Goal: Task Accomplishment & Management: Use online tool/utility

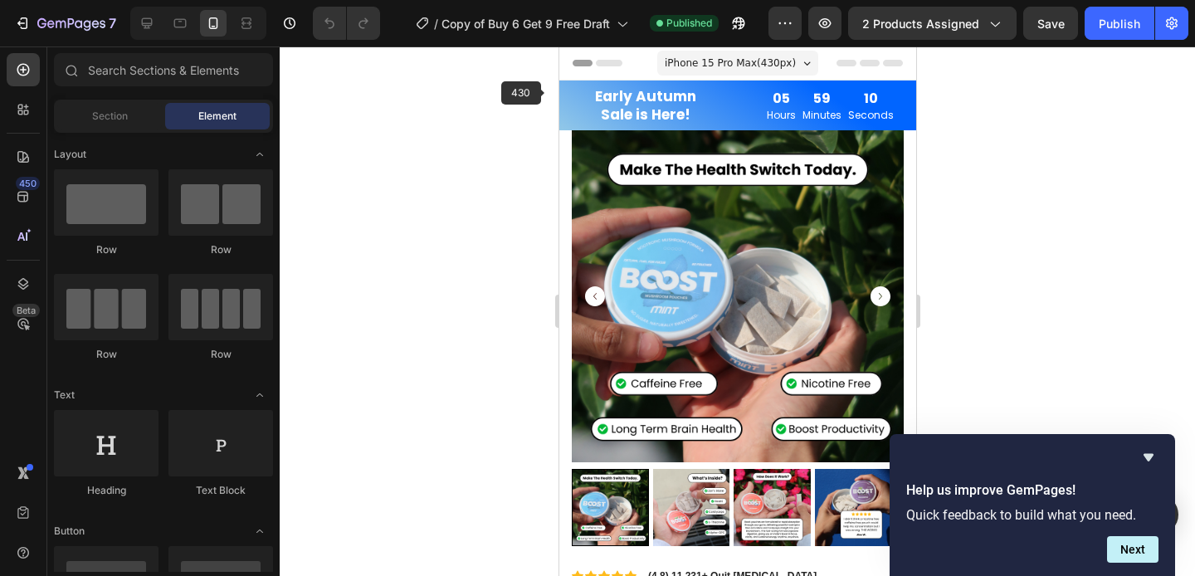
click at [569, 78] on div "Row" at bounding box center [576, 70] width 27 height 15
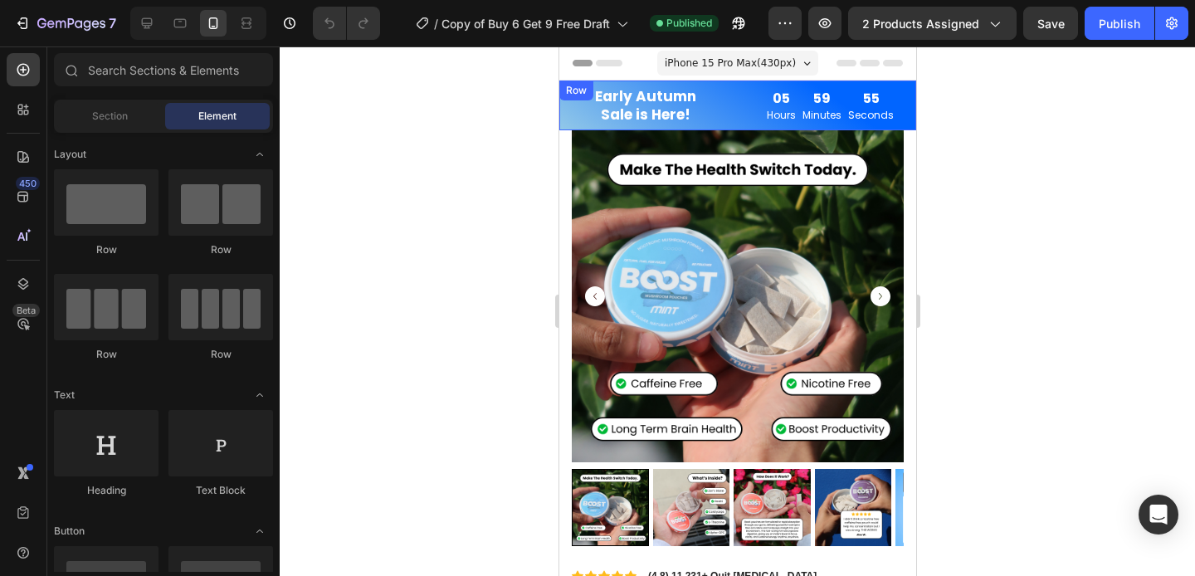
click at [564, 88] on div "Row" at bounding box center [575, 90] width 27 height 15
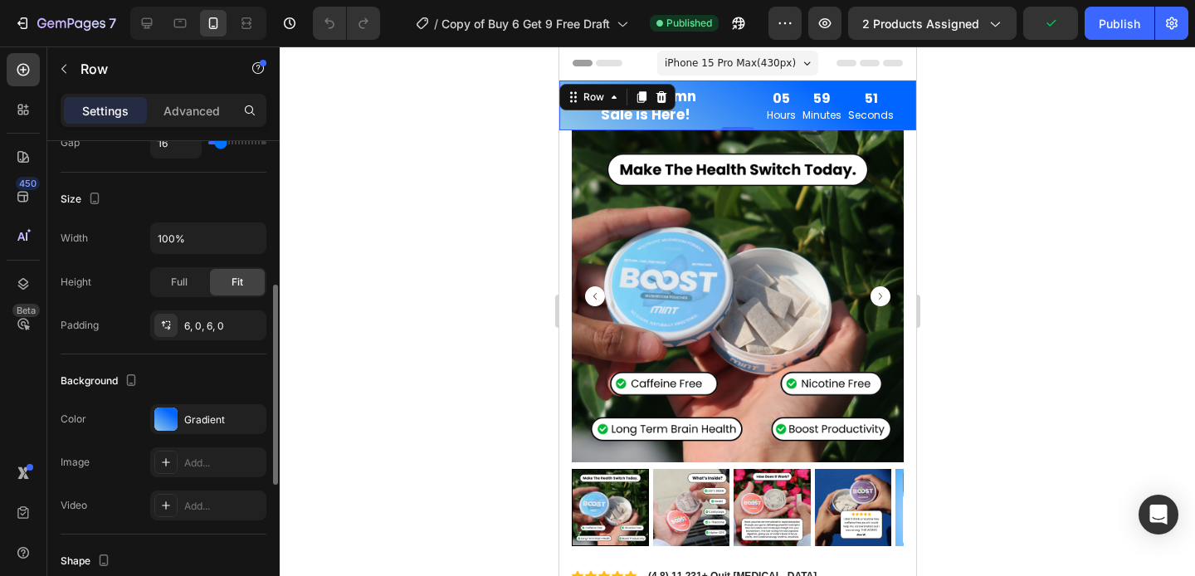
scroll to position [379, 0]
click at [175, 458] on div at bounding box center [165, 461] width 23 height 23
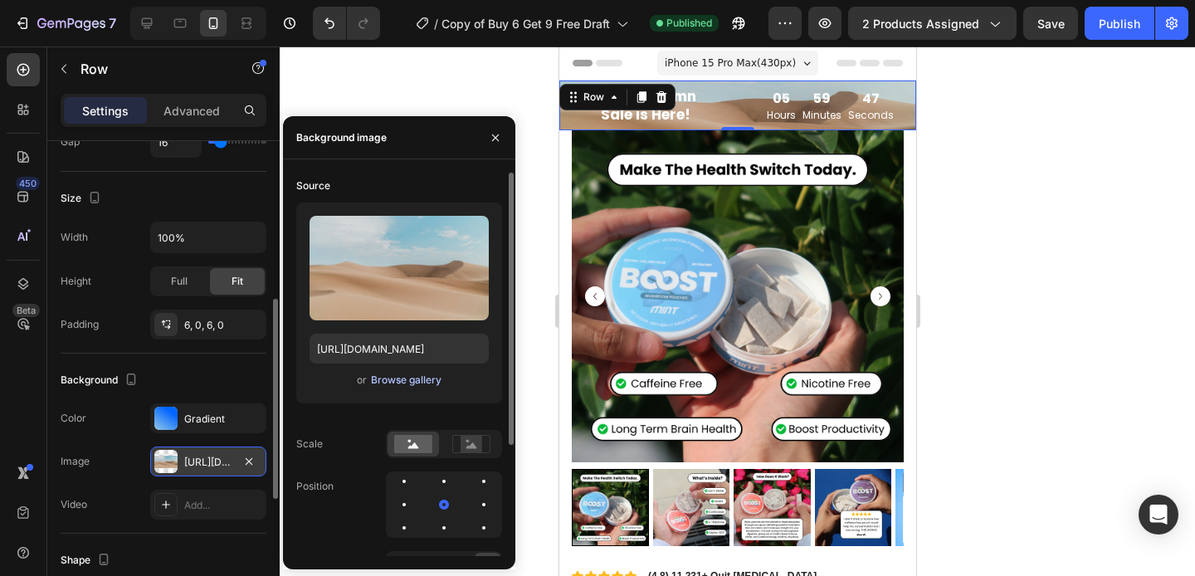
click at [407, 382] on div "Browse gallery" at bounding box center [406, 380] width 71 height 15
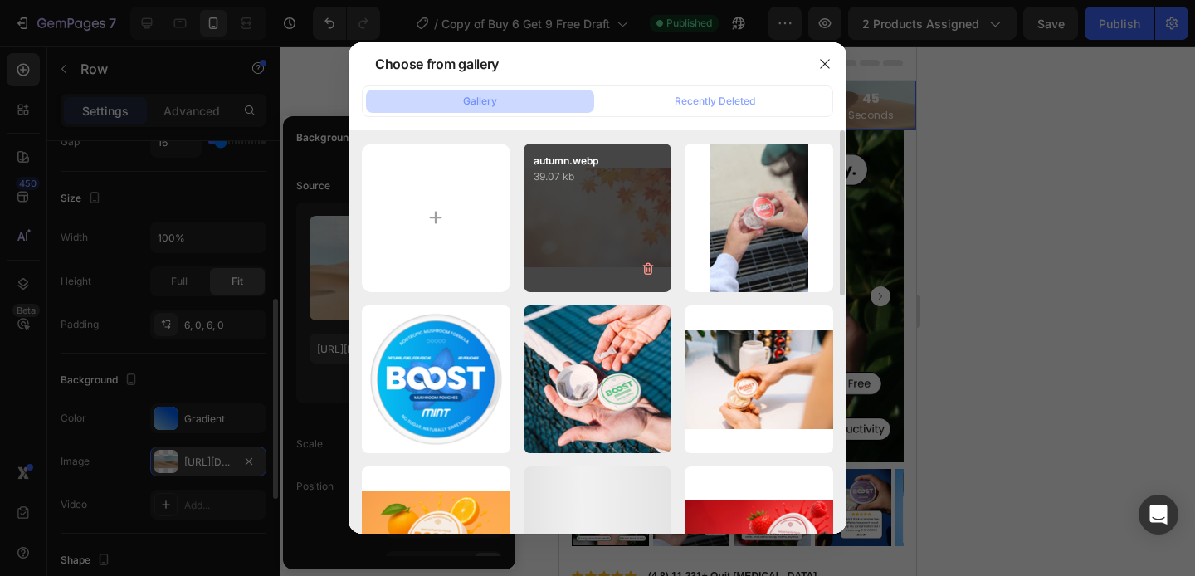
click at [577, 239] on div "autumn.webp 39.07 kb" at bounding box center [598, 218] width 149 height 149
type input "[URL][DOMAIN_NAME]"
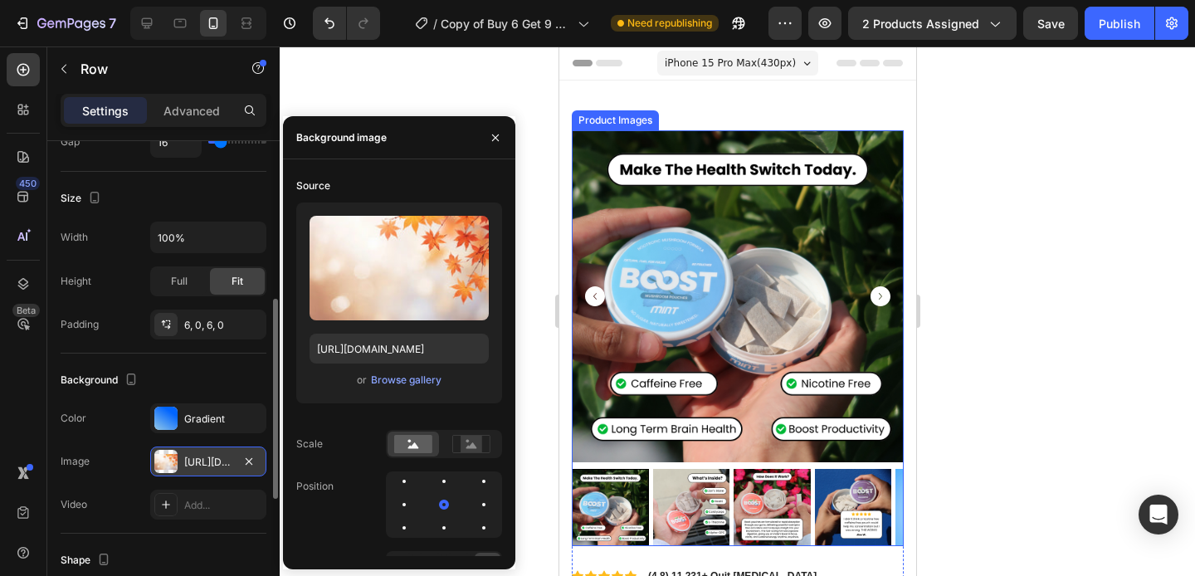
scroll to position [297, 0]
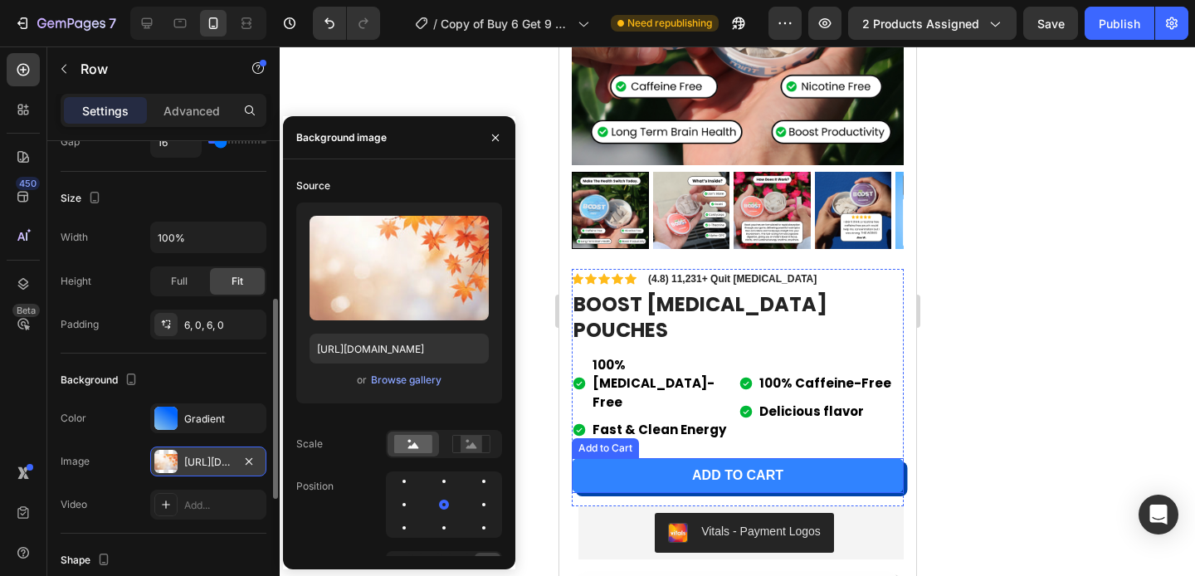
click at [826, 458] on button "Add to cart" at bounding box center [737, 476] width 332 height 36
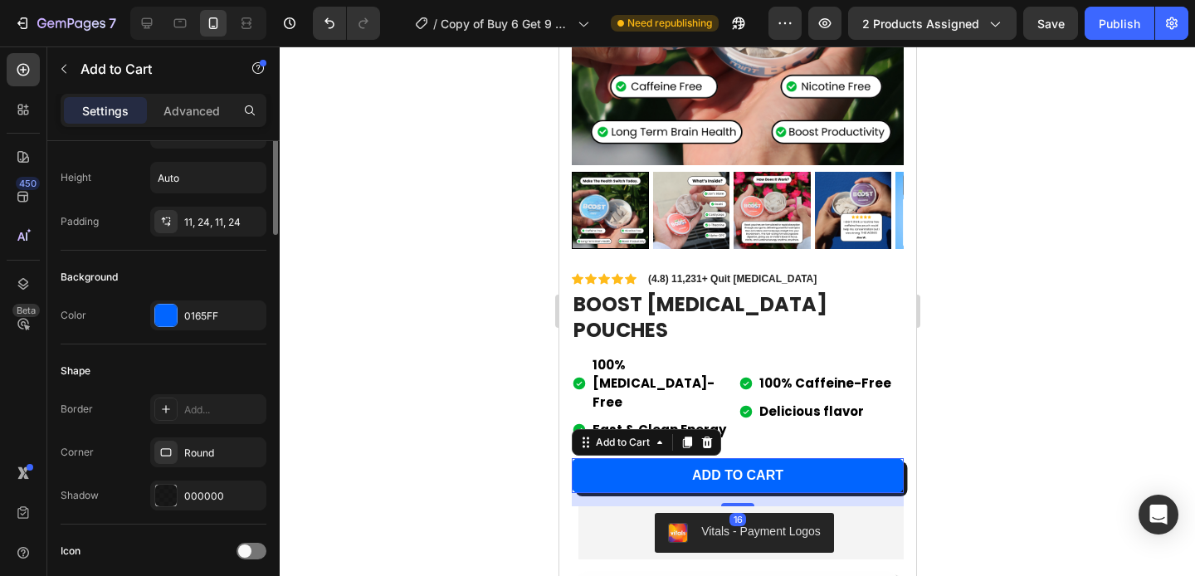
scroll to position [327, 0]
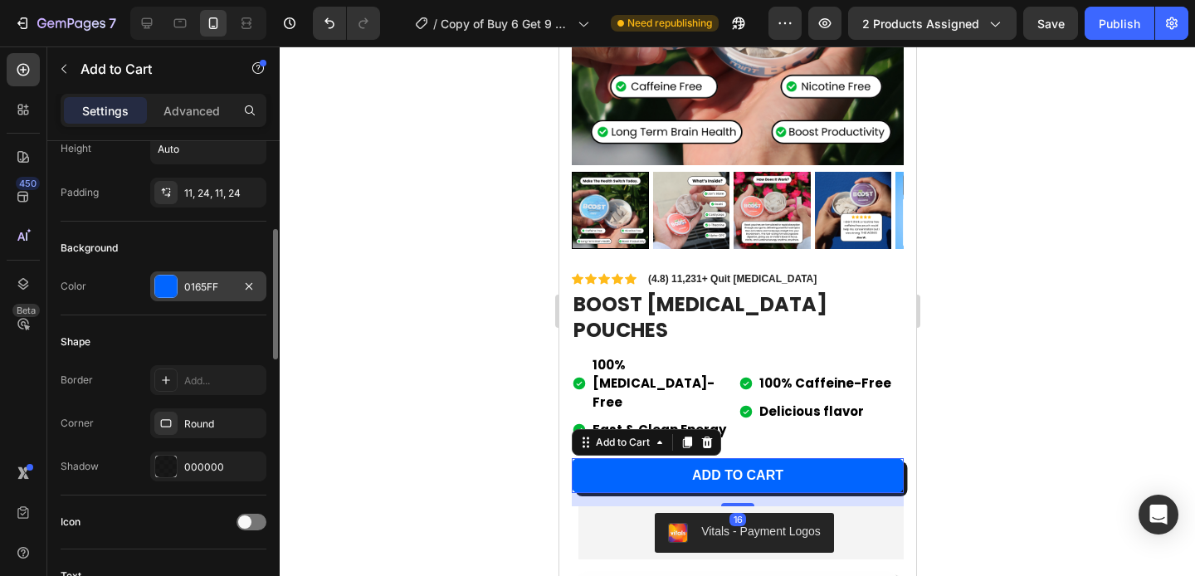
click at [202, 283] on div "0165FF" at bounding box center [208, 287] width 48 height 15
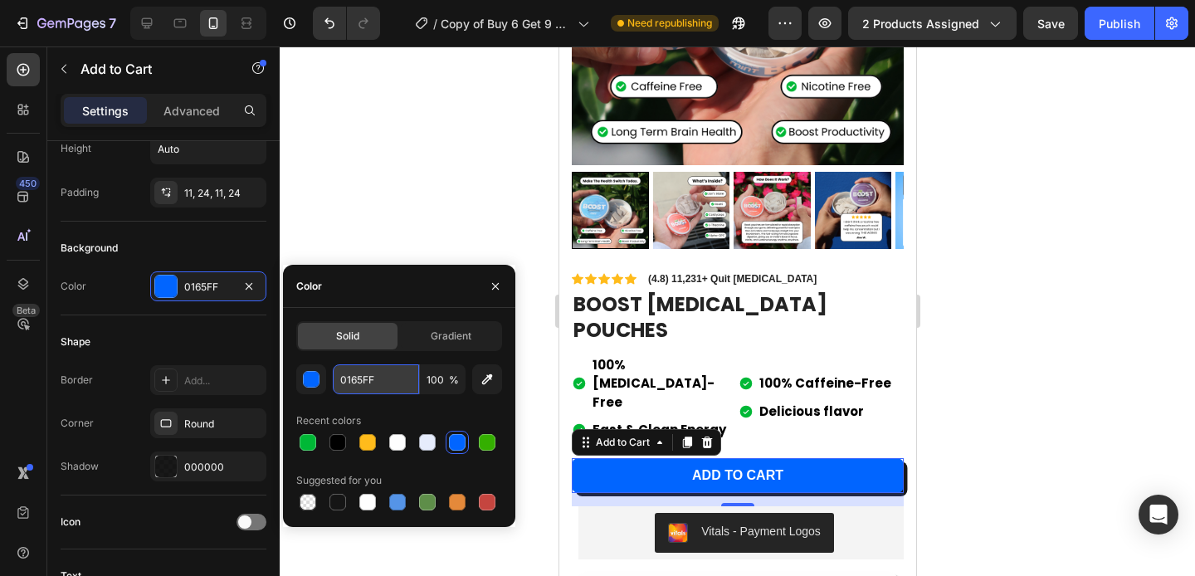
click at [378, 382] on input "0165FF" at bounding box center [376, 379] width 86 height 30
click at [217, 260] on div "Background" at bounding box center [164, 248] width 206 height 27
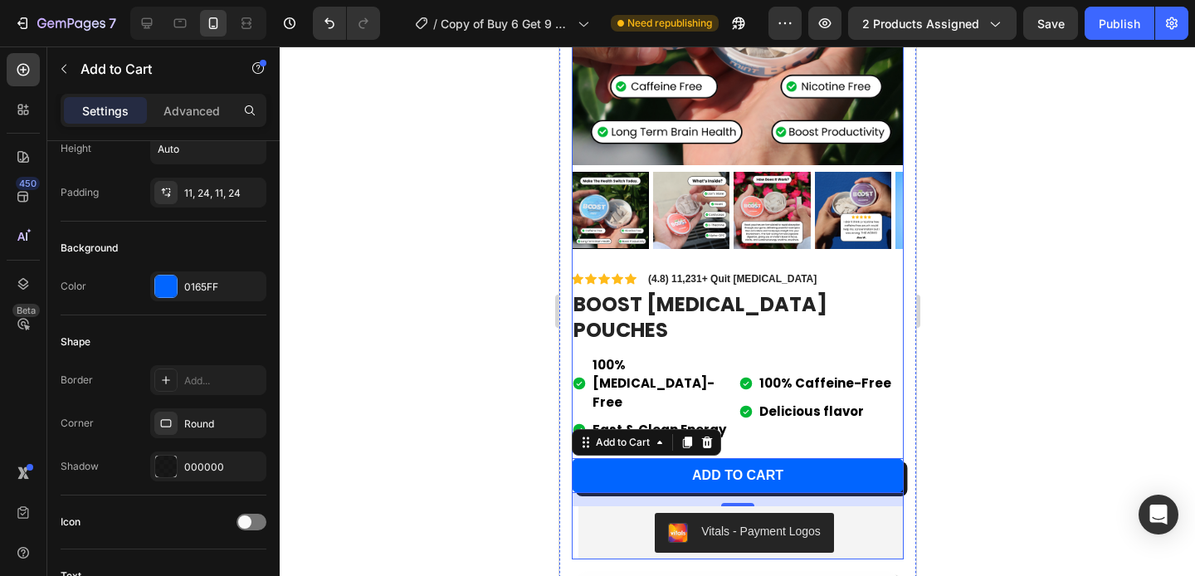
scroll to position [0, 0]
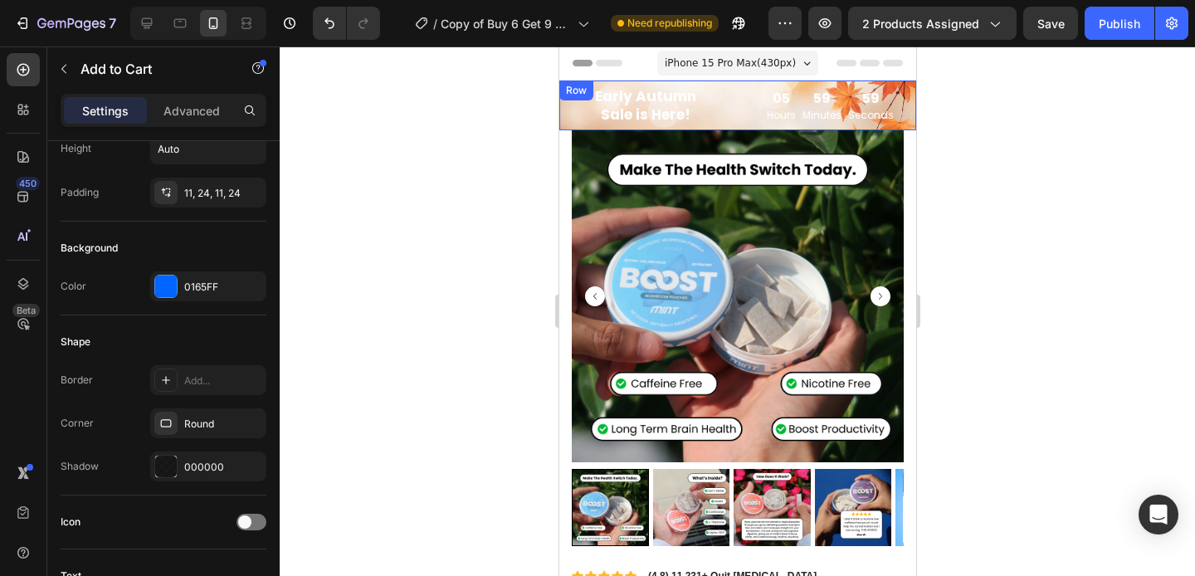
click at [565, 90] on div "Row" at bounding box center [575, 90] width 27 height 15
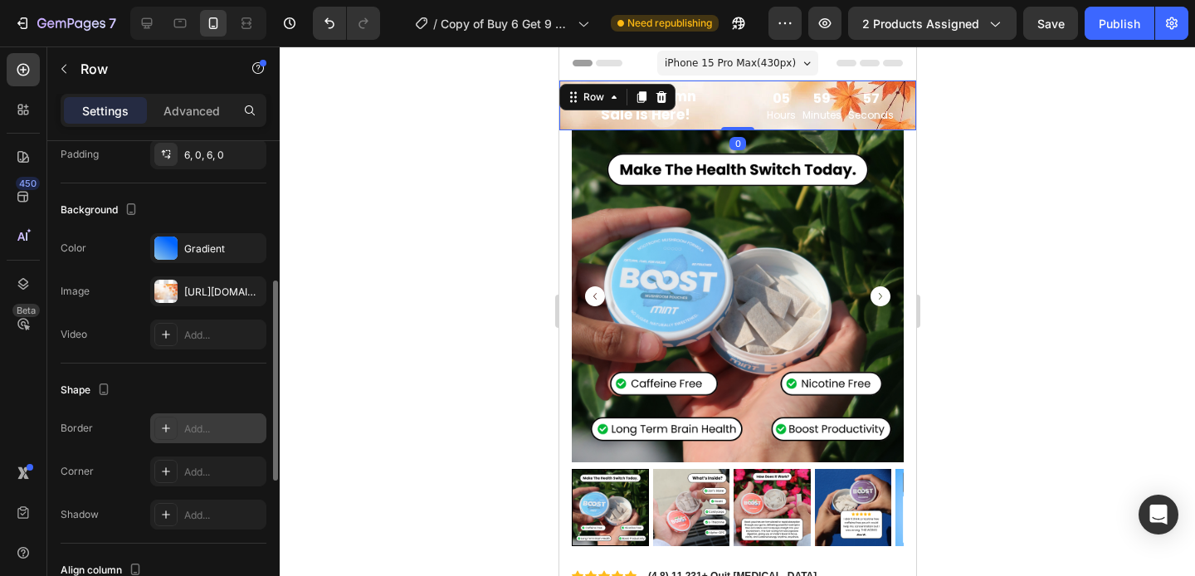
scroll to position [557, 0]
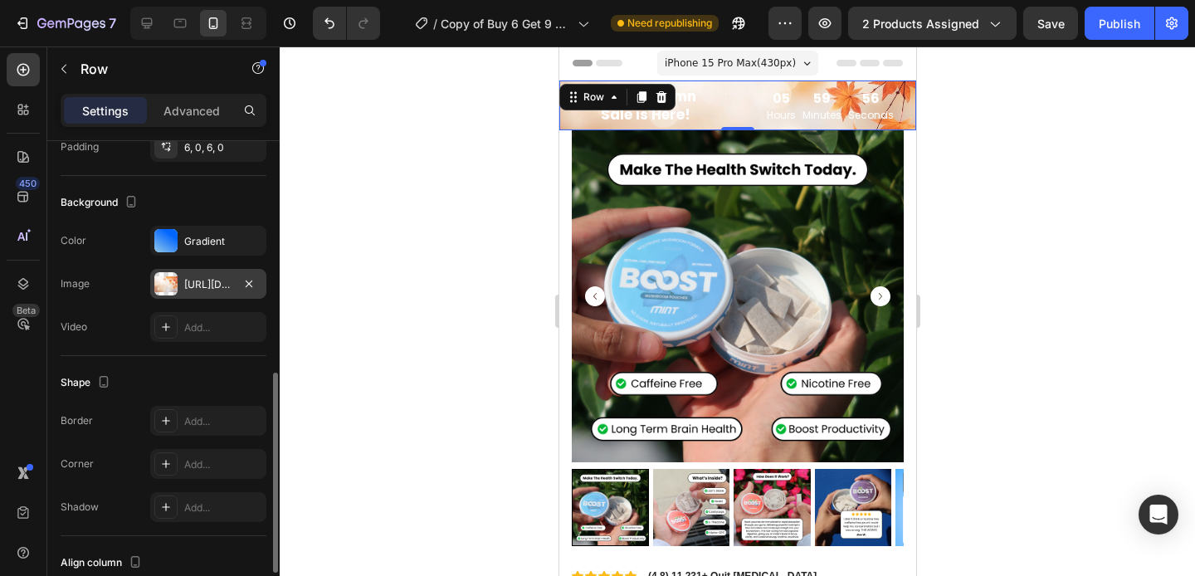
click at [198, 283] on div "[URL][DOMAIN_NAME]" at bounding box center [208, 284] width 48 height 15
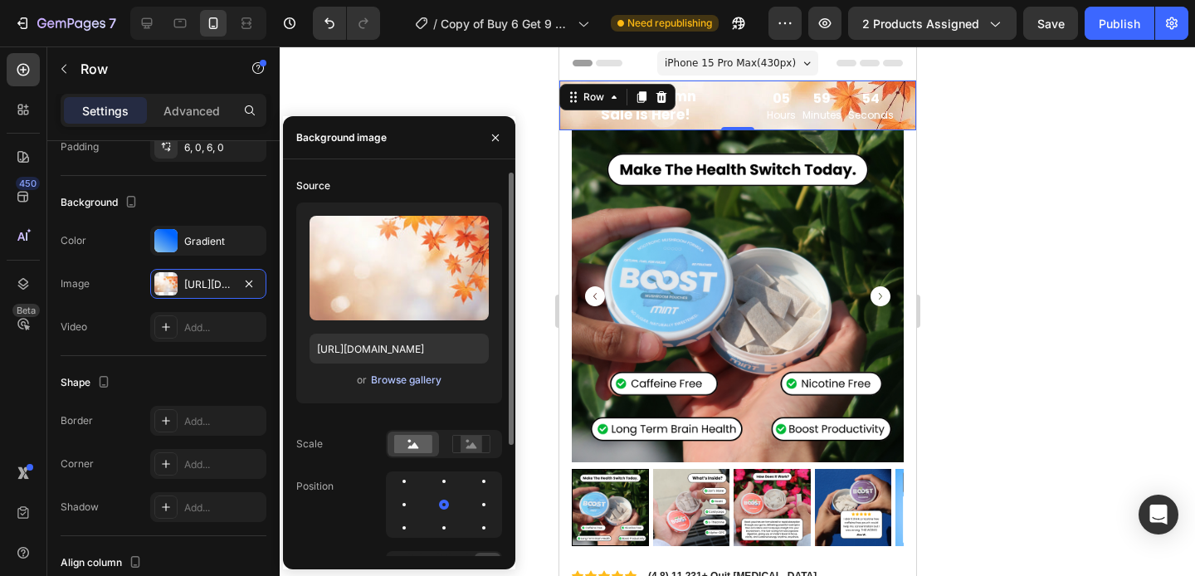
click at [402, 381] on div "Browse gallery" at bounding box center [406, 380] width 71 height 15
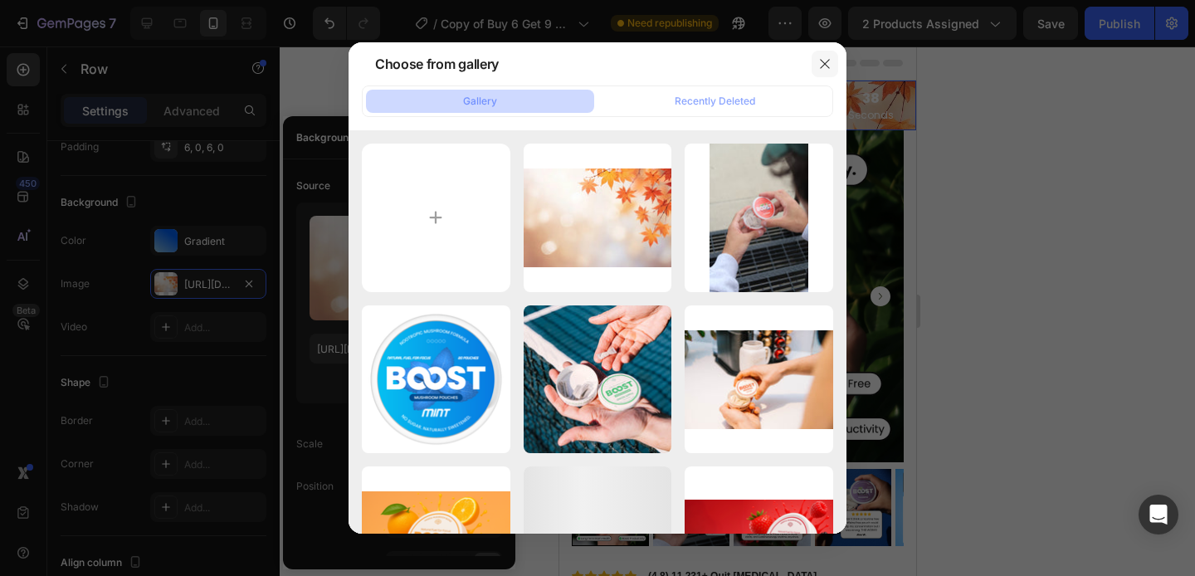
click at [816, 57] on button "button" at bounding box center [824, 64] width 27 height 27
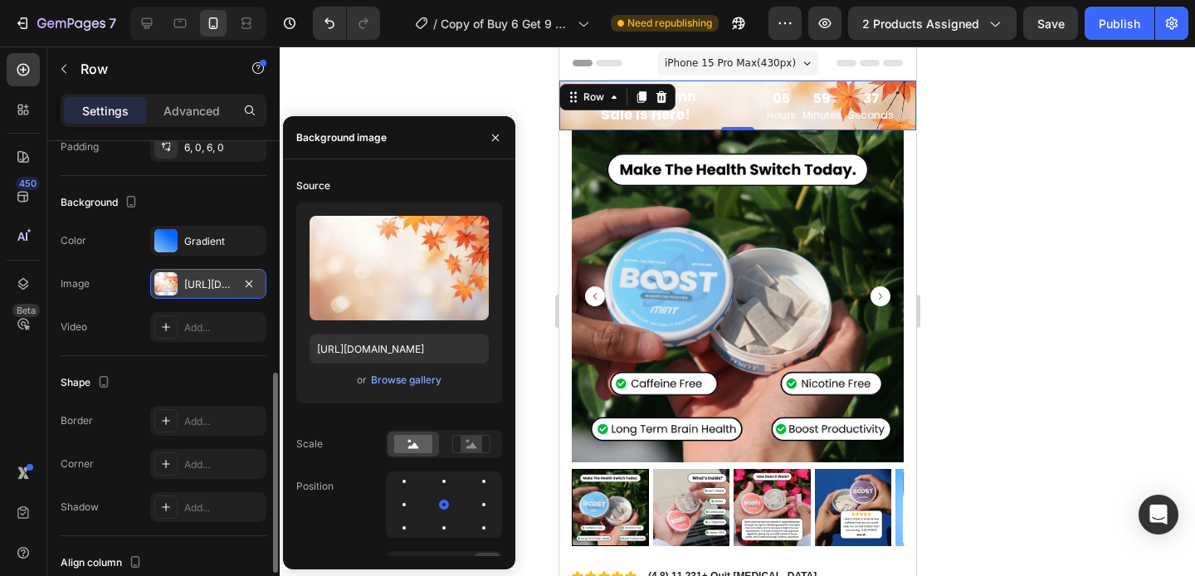
click at [193, 283] on div "[URL][DOMAIN_NAME]" at bounding box center [208, 284] width 48 height 15
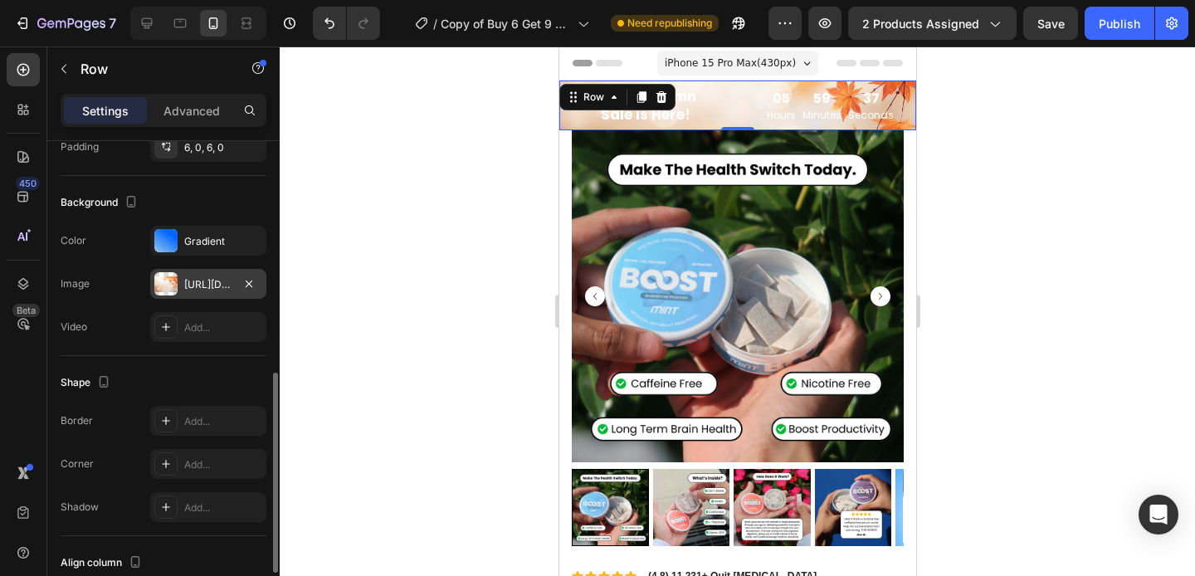
click at [193, 283] on div "[URL][DOMAIN_NAME]" at bounding box center [208, 284] width 48 height 15
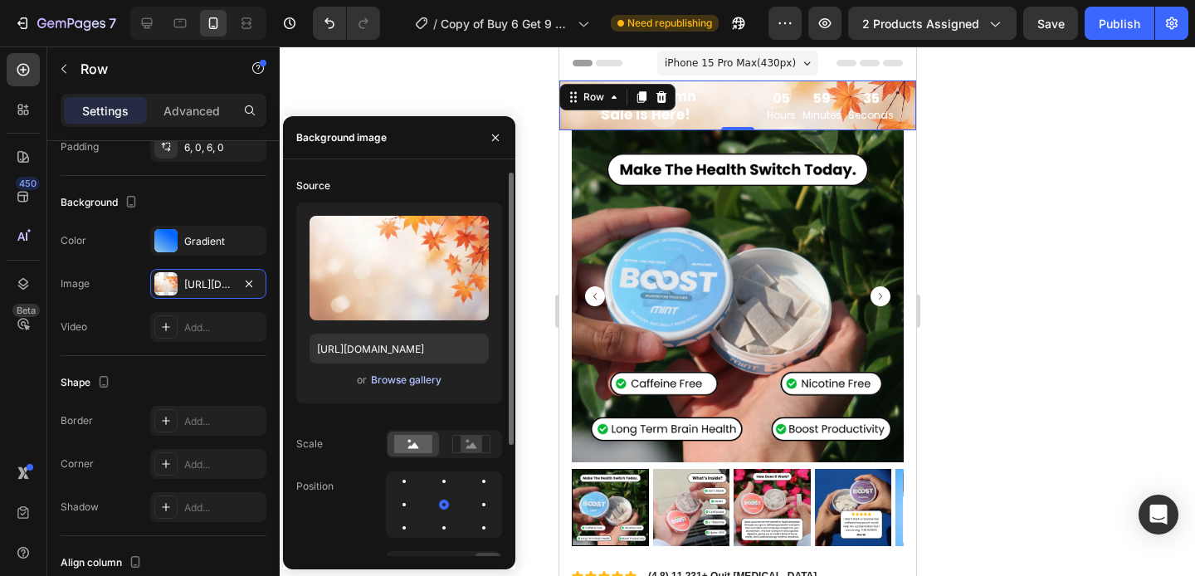
click at [411, 373] on div "Browse gallery" at bounding box center [406, 380] width 71 height 15
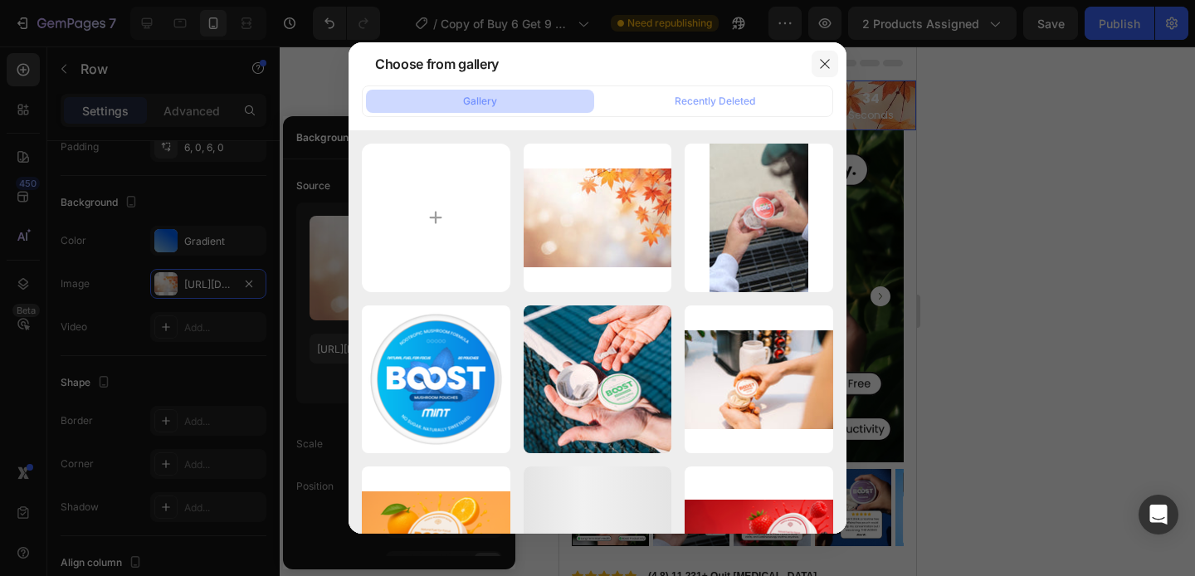
click at [823, 55] on button "button" at bounding box center [824, 64] width 27 height 27
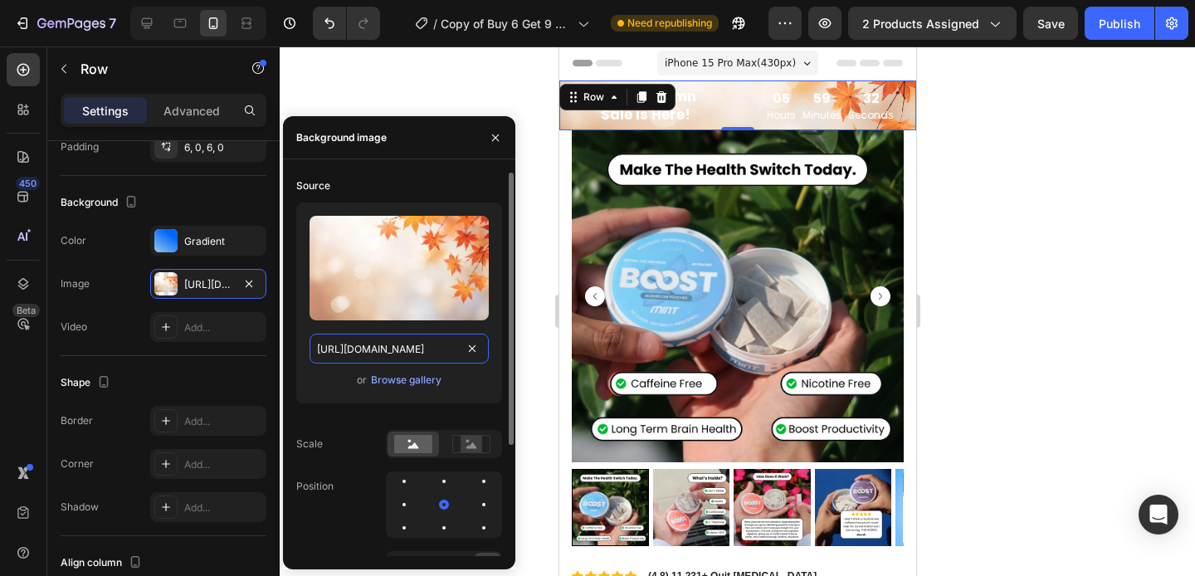
click at [399, 348] on input "[URL][DOMAIN_NAME]" at bounding box center [398, 349] width 179 height 30
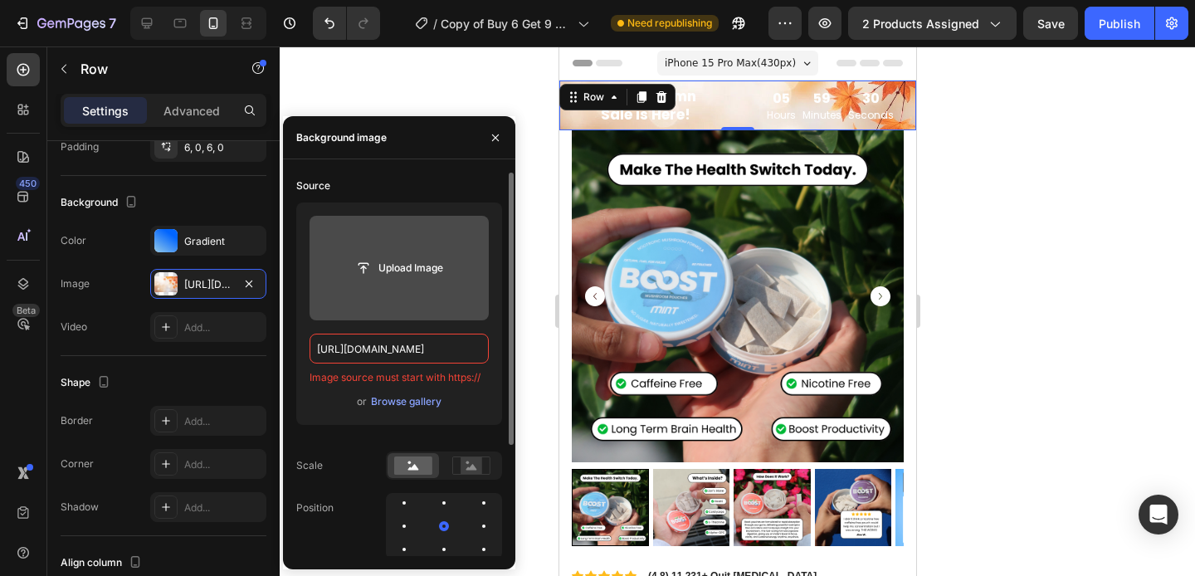
click at [431, 251] on label at bounding box center [398, 268] width 179 height 105
click at [431, 254] on input "file" at bounding box center [399, 268] width 115 height 28
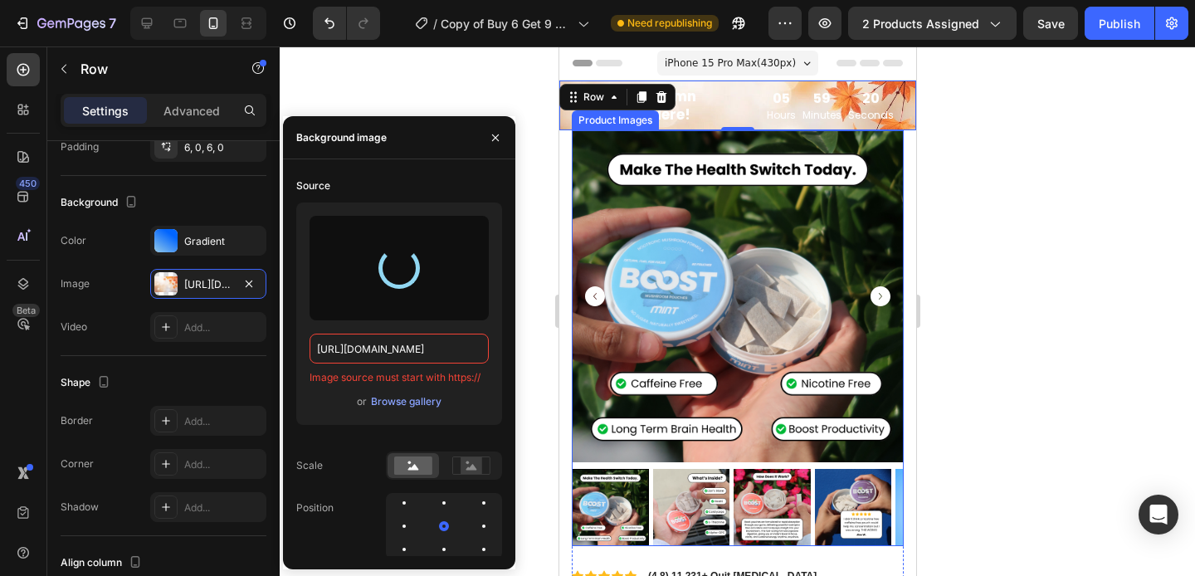
type input "[URL][DOMAIN_NAME]"
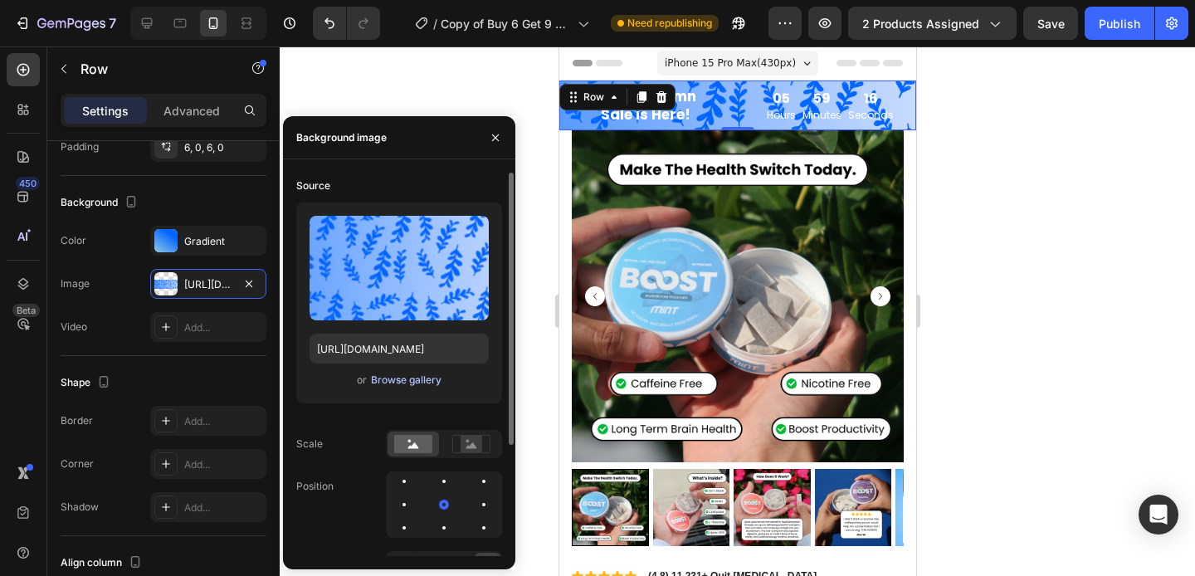
click at [407, 377] on div "Browse gallery" at bounding box center [406, 380] width 71 height 15
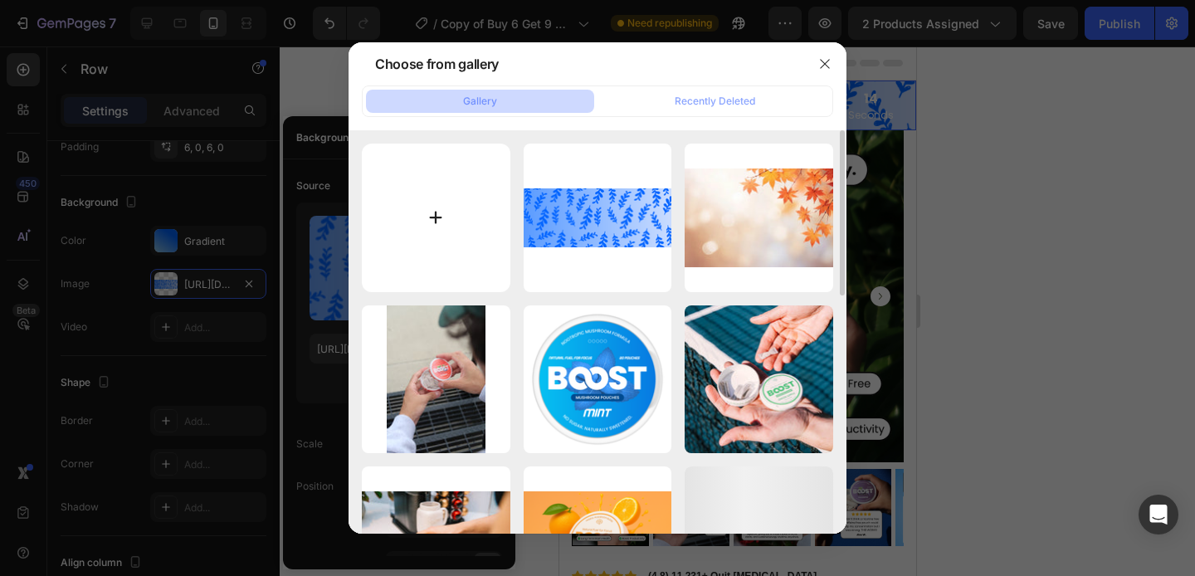
click at [445, 220] on input "file" at bounding box center [436, 218] width 149 height 149
type input "C:\fakepath\1.png"
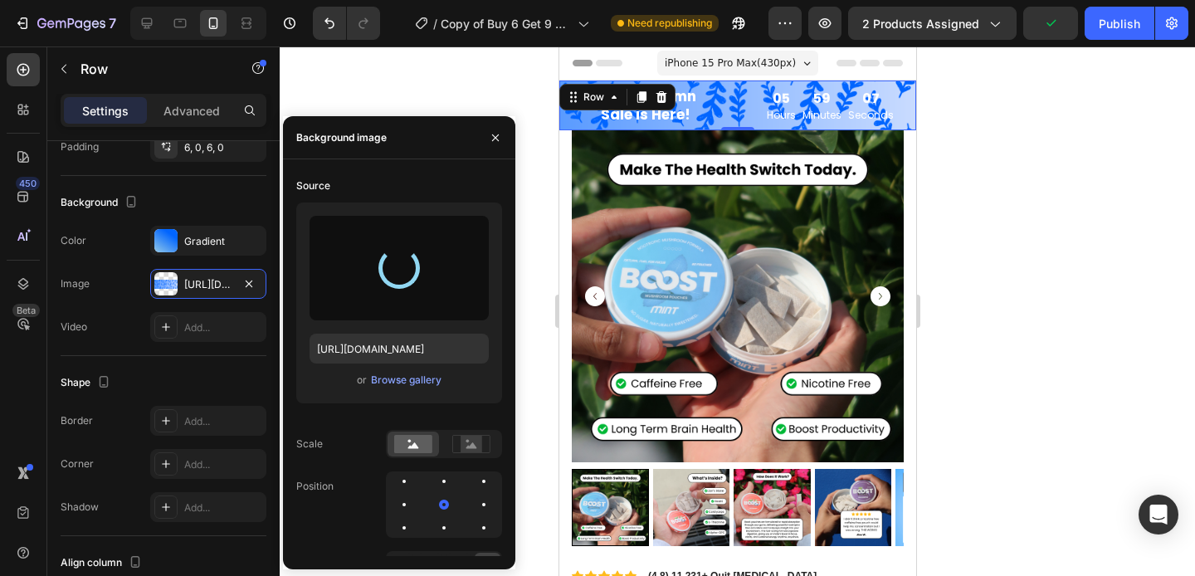
type input "[URL][DOMAIN_NAME]"
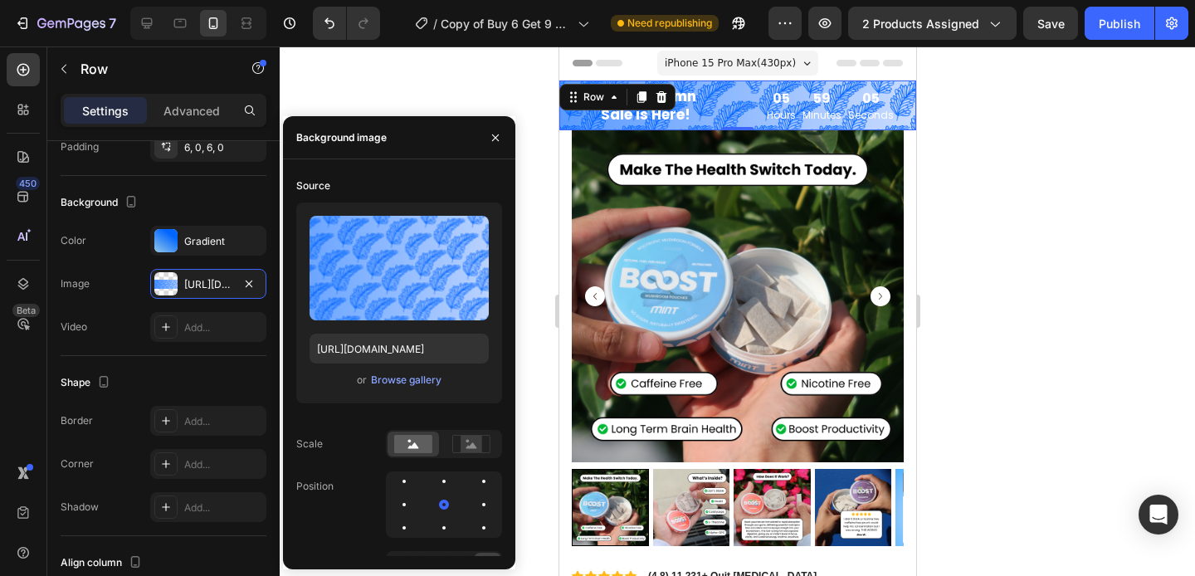
click at [995, 278] on div at bounding box center [737, 310] width 915 height 529
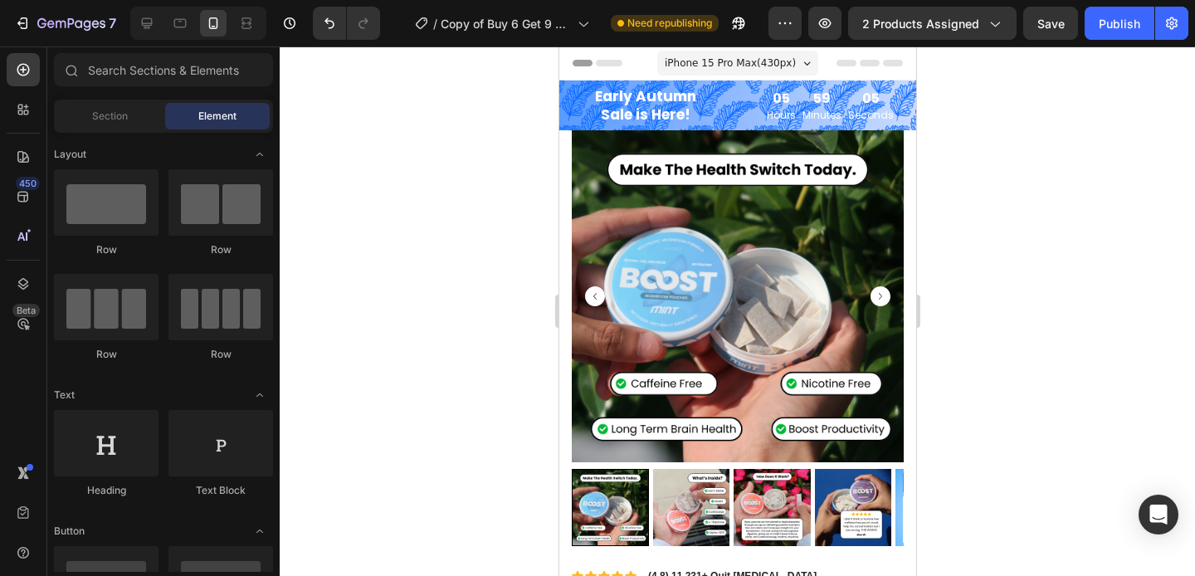
click at [995, 278] on div at bounding box center [737, 310] width 915 height 529
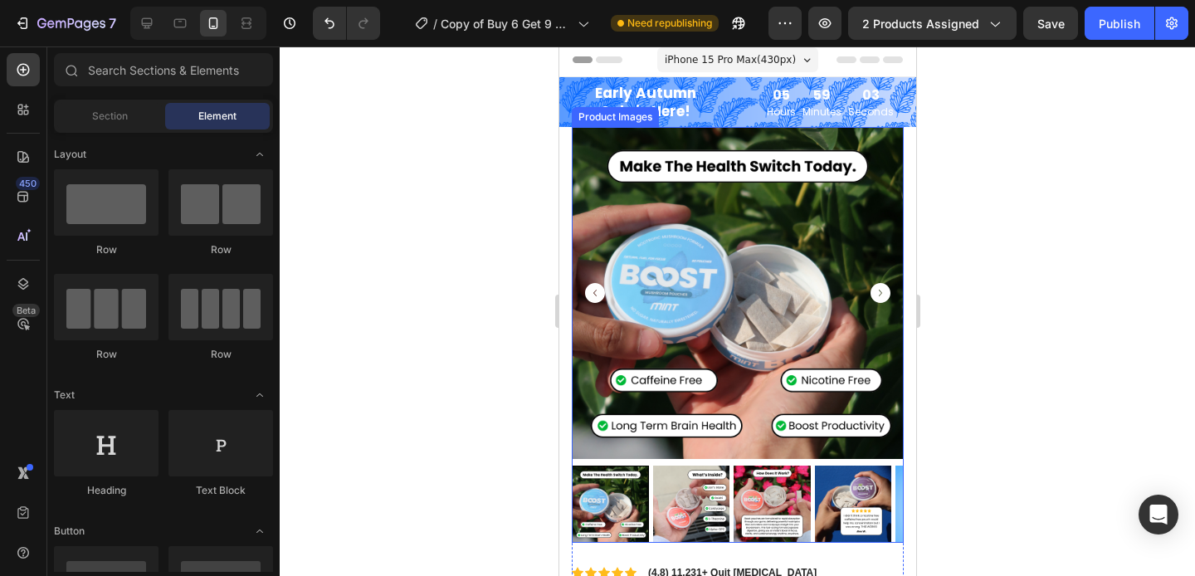
scroll to position [0, 0]
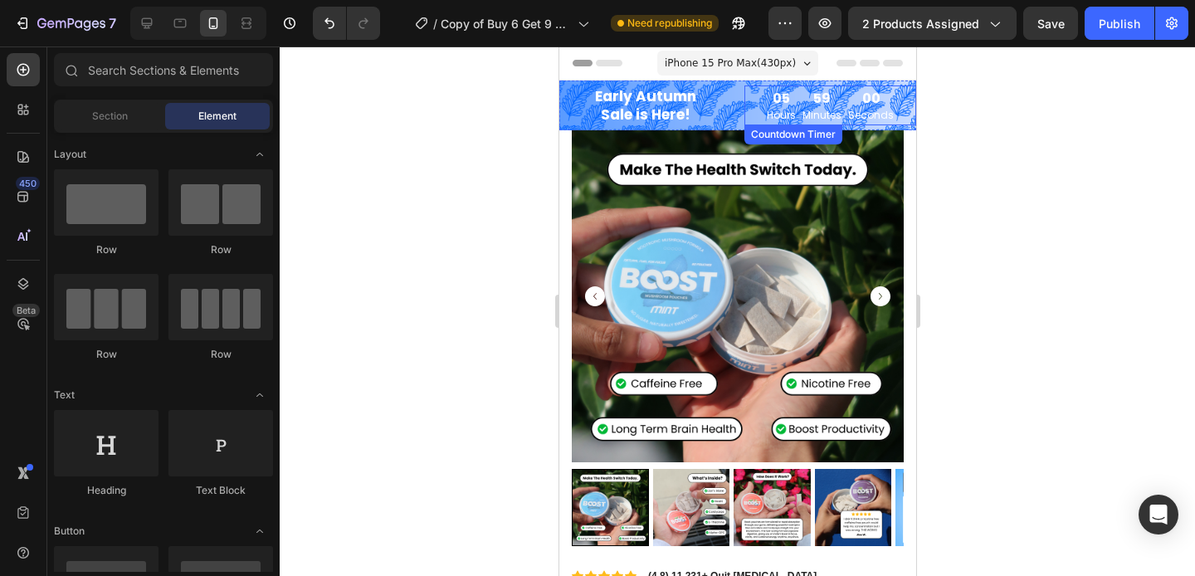
click at [864, 101] on div "00" at bounding box center [870, 98] width 46 height 16
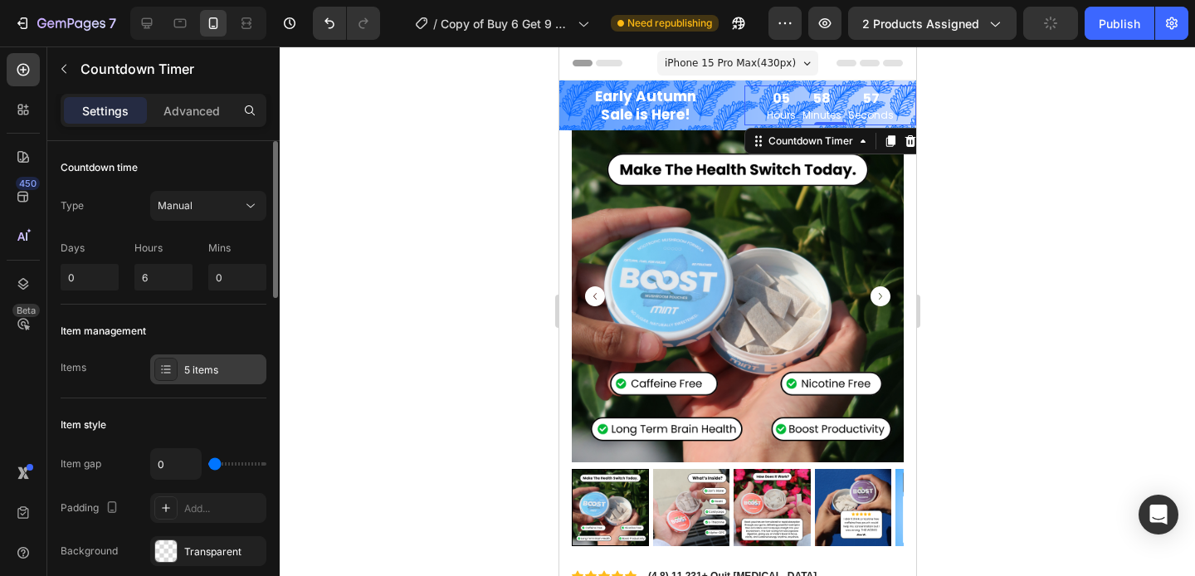
click at [197, 371] on div "5 items" at bounding box center [223, 370] width 78 height 15
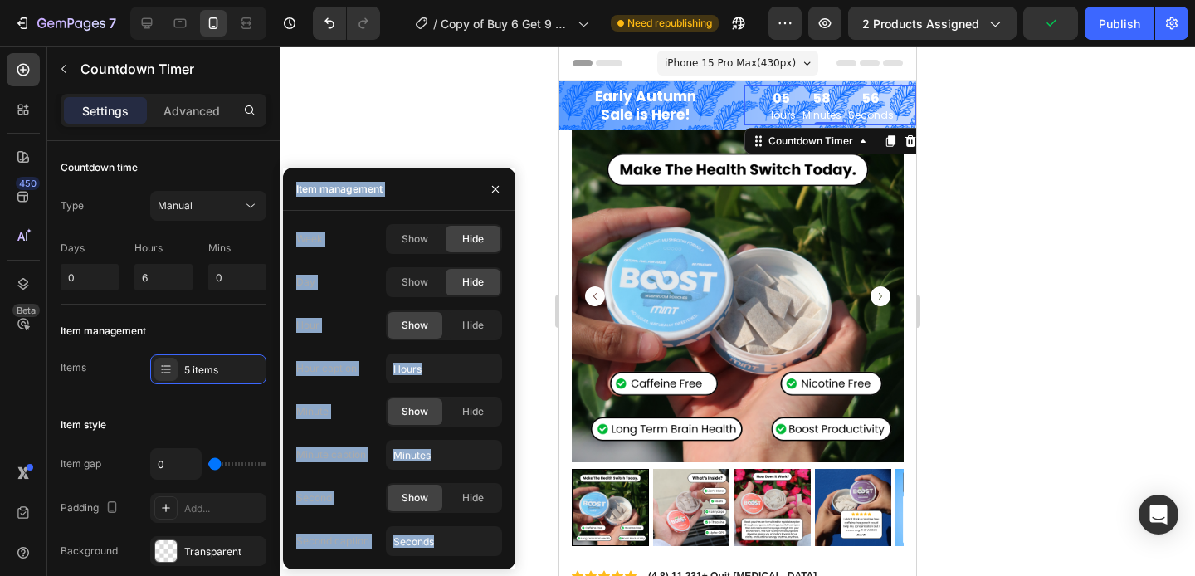
click at [356, 333] on div "Hour Show Hide" at bounding box center [399, 325] width 206 height 30
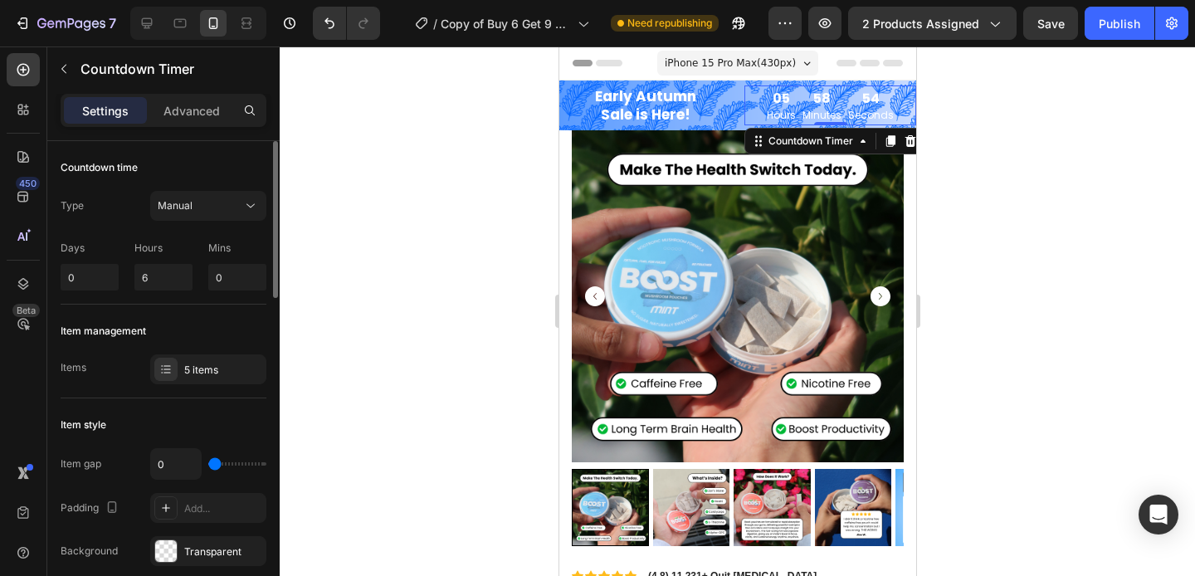
click at [90, 407] on div "Item style Item gap 0 Padding Add... Background Transparent Border Add... Corne…" at bounding box center [164, 532] width 206 height 268
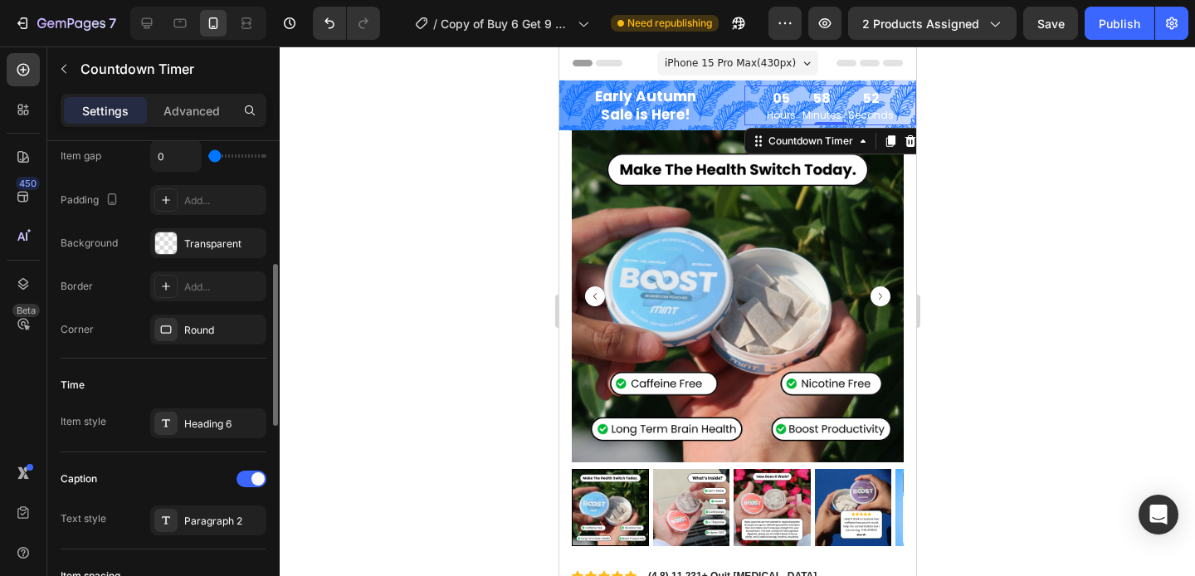
scroll to position [336, 0]
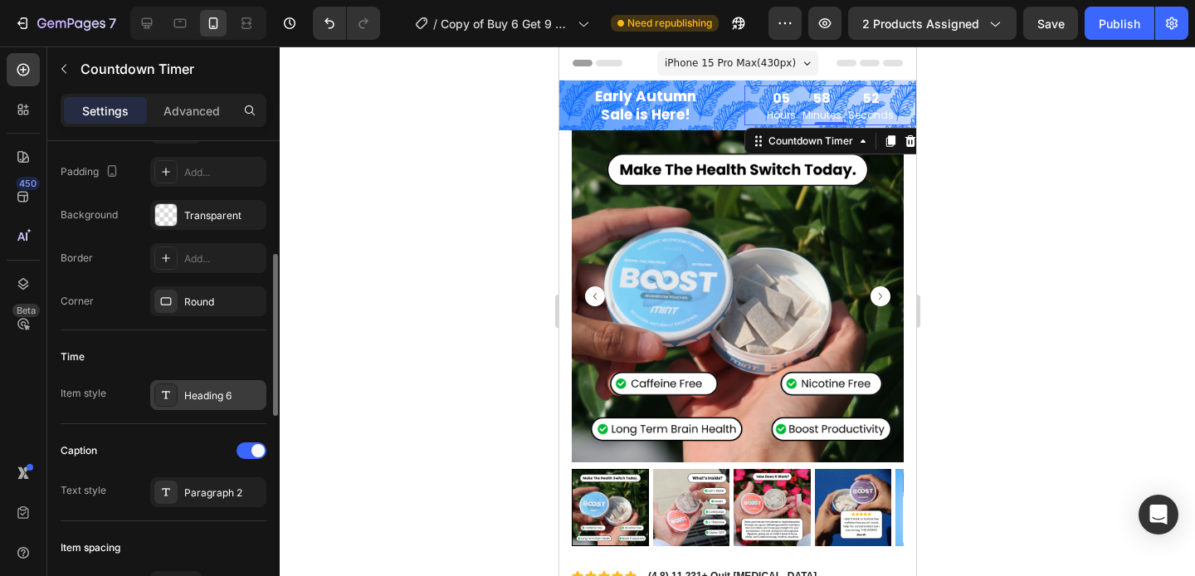
click at [222, 395] on div "Heading 6" at bounding box center [223, 395] width 78 height 15
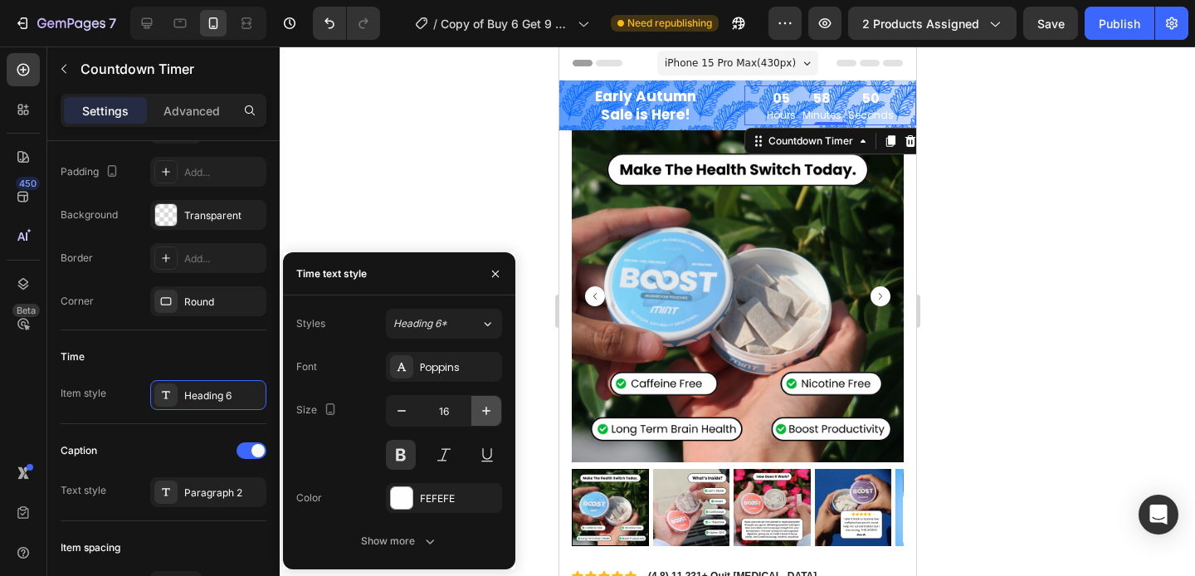
click at [490, 412] on icon "button" at bounding box center [486, 410] width 17 height 17
click at [490, 414] on icon "button" at bounding box center [486, 410] width 17 height 17
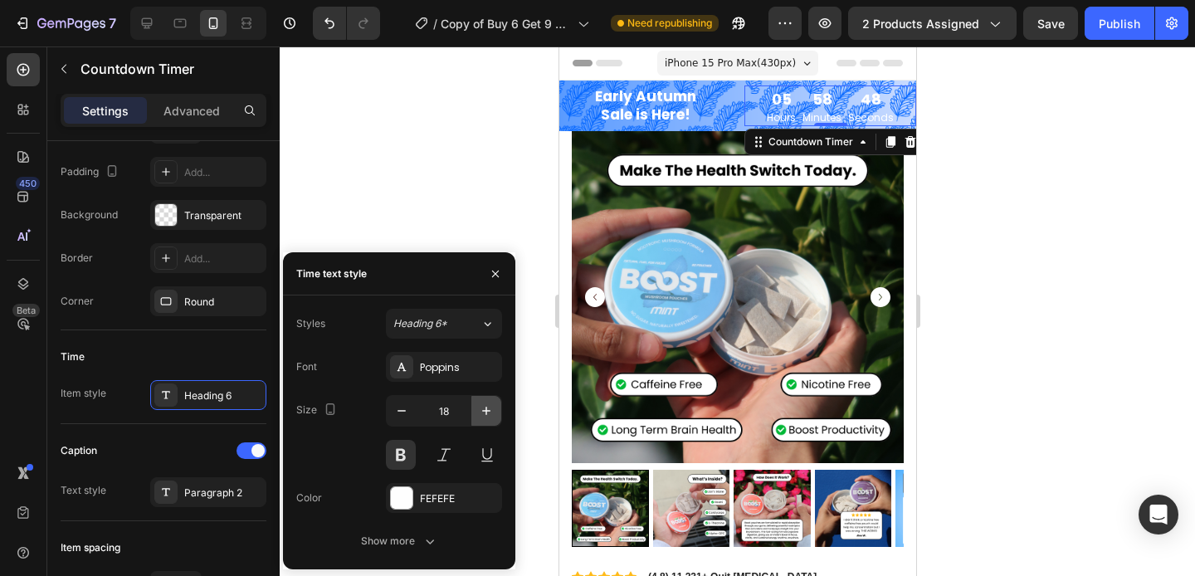
click at [490, 414] on icon "button" at bounding box center [486, 410] width 17 height 17
type input "19"
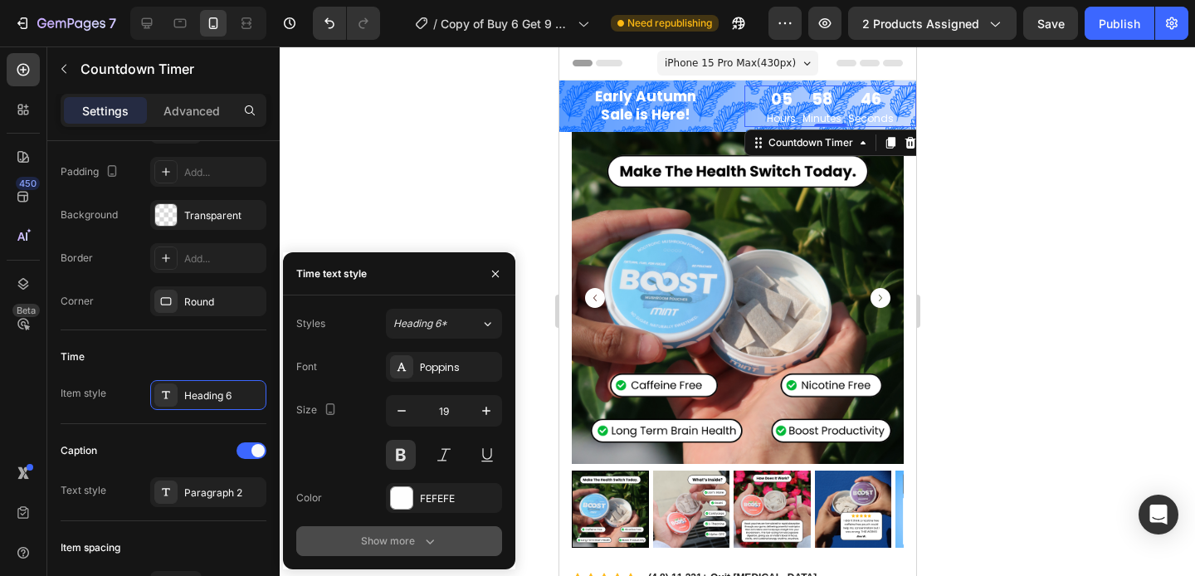
click at [425, 528] on button "Show more" at bounding box center [399, 541] width 206 height 30
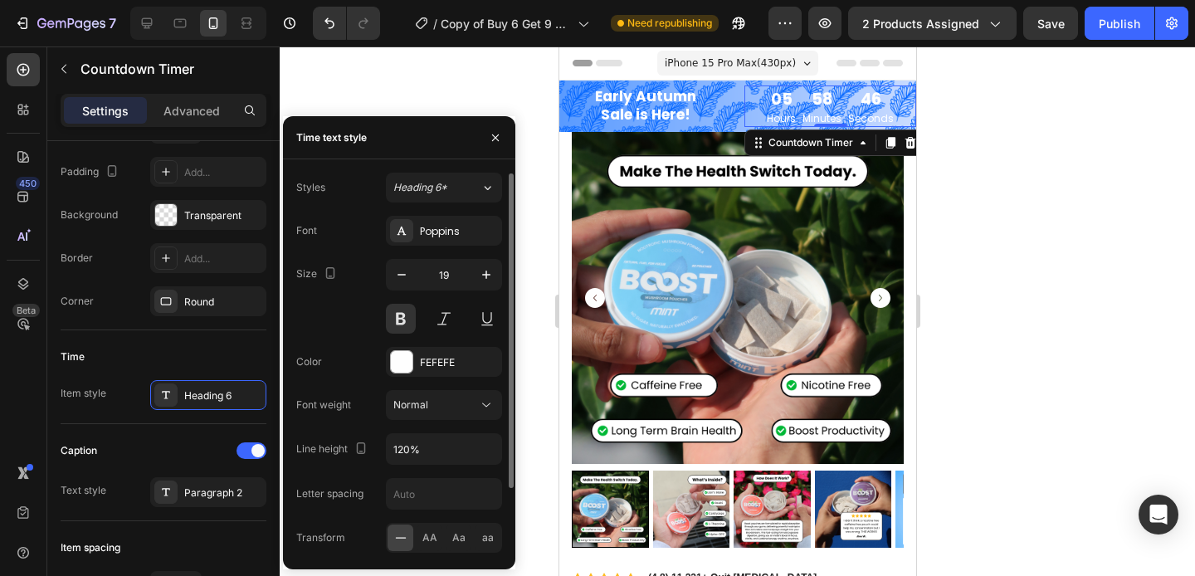
scroll to position [83, 0]
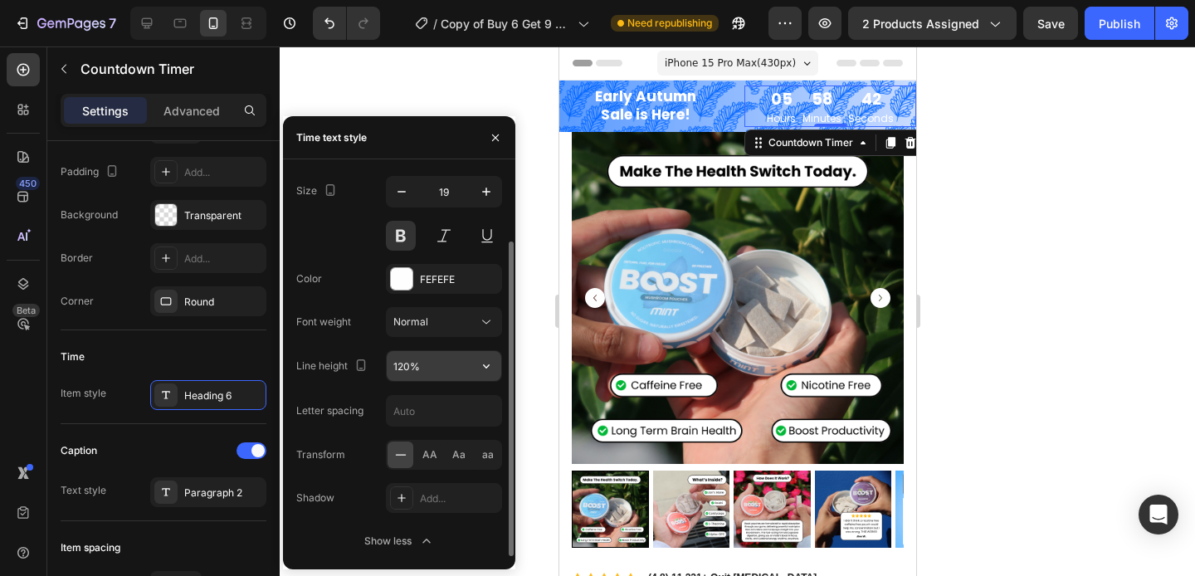
click at [453, 366] on input "120%" at bounding box center [444, 366] width 115 height 30
click at [489, 369] on icon "button" at bounding box center [486, 366] width 17 height 17
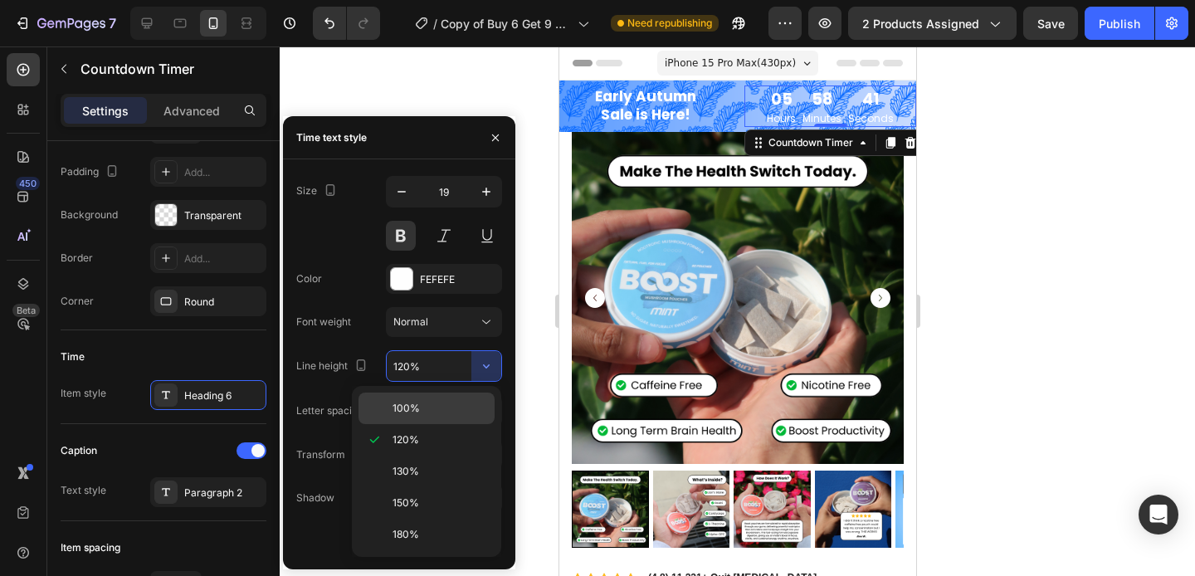
click at [458, 408] on p "100%" at bounding box center [439, 408] width 95 height 15
type input "100%"
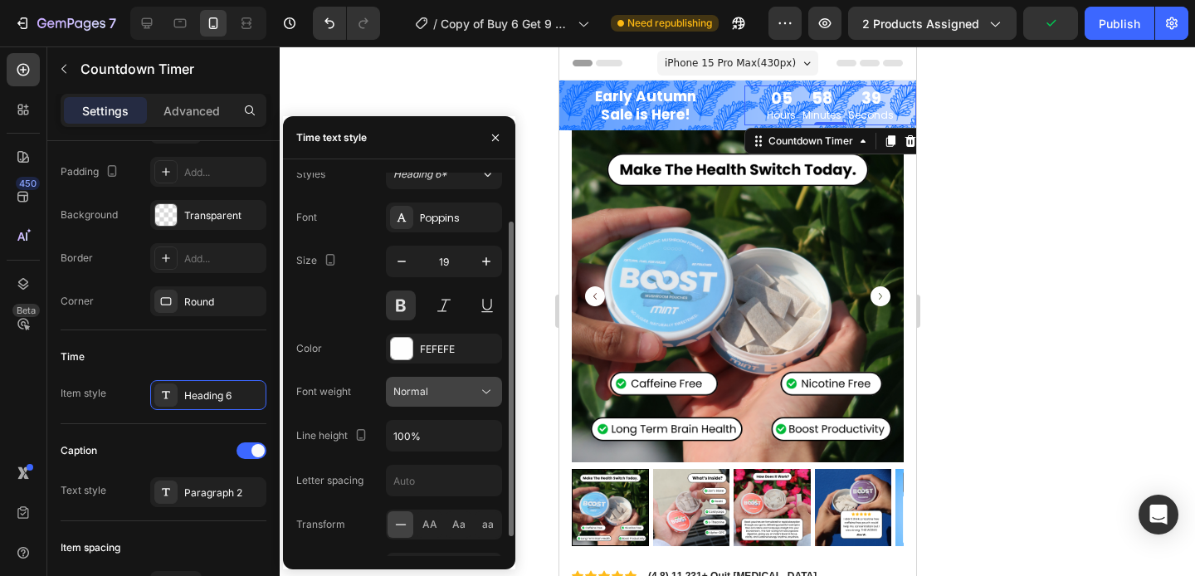
scroll to position [0, 0]
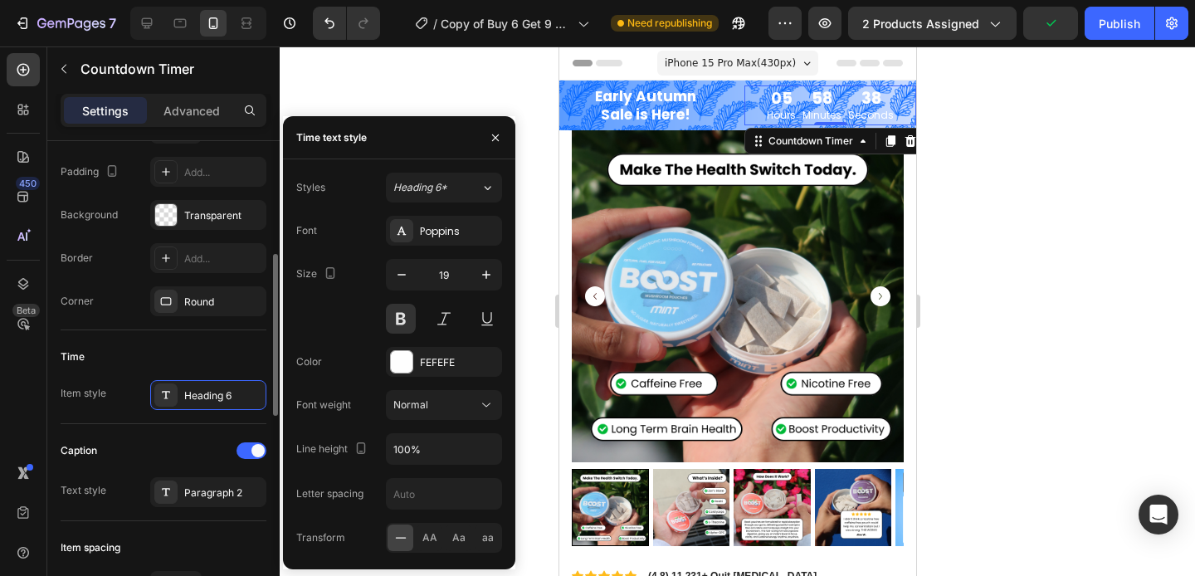
click at [91, 392] on div "Item style" at bounding box center [84, 393] width 46 height 15
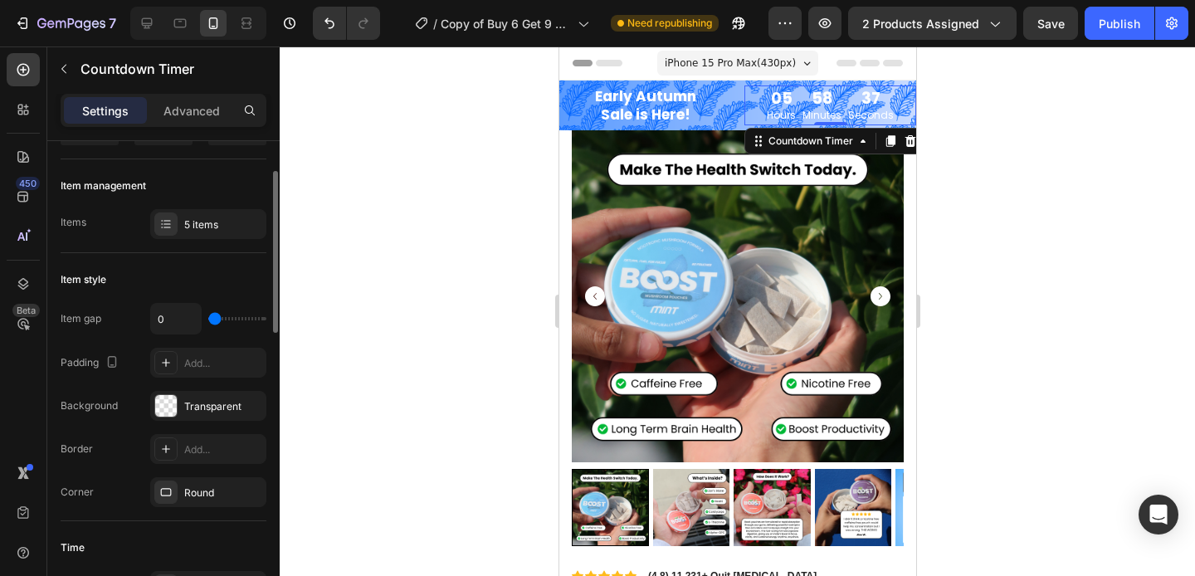
scroll to position [170, 0]
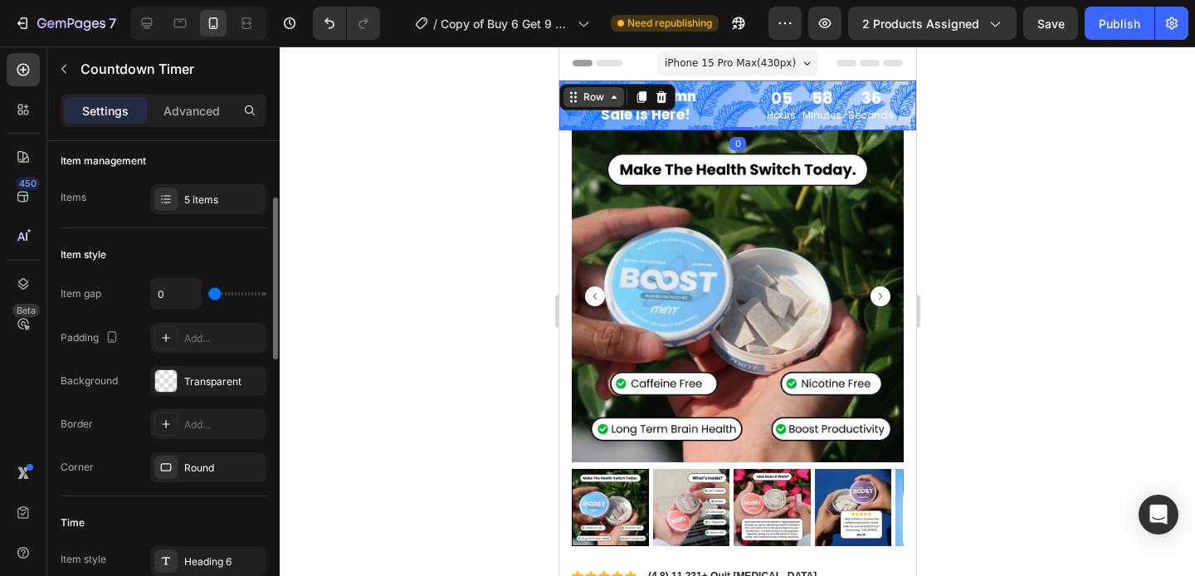
click at [573, 89] on div "Row" at bounding box center [593, 97] width 61 height 20
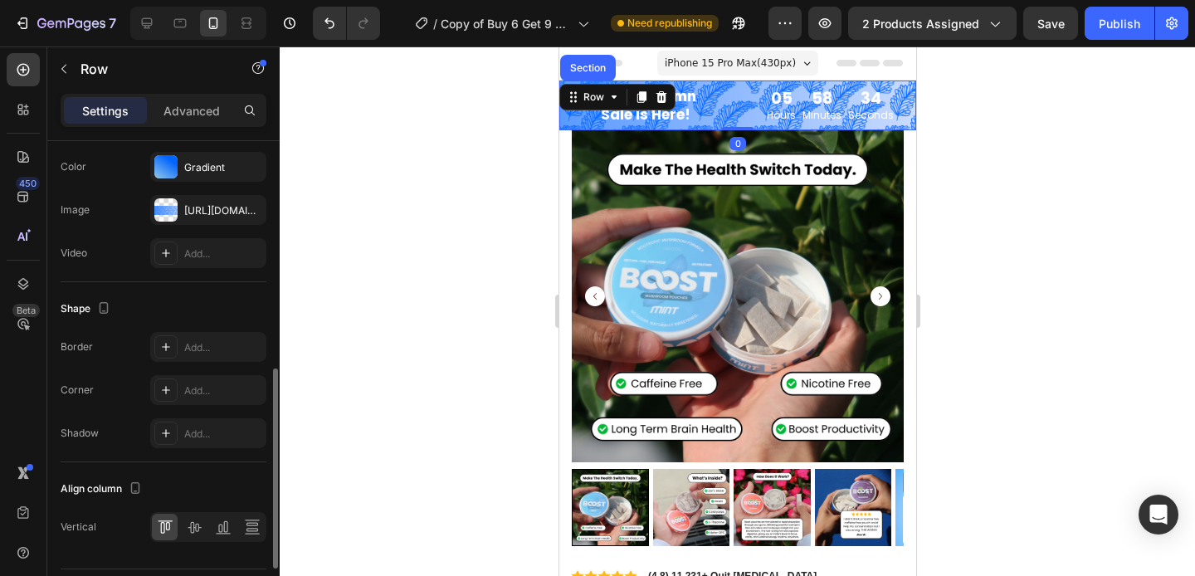
scroll to position [581, 0]
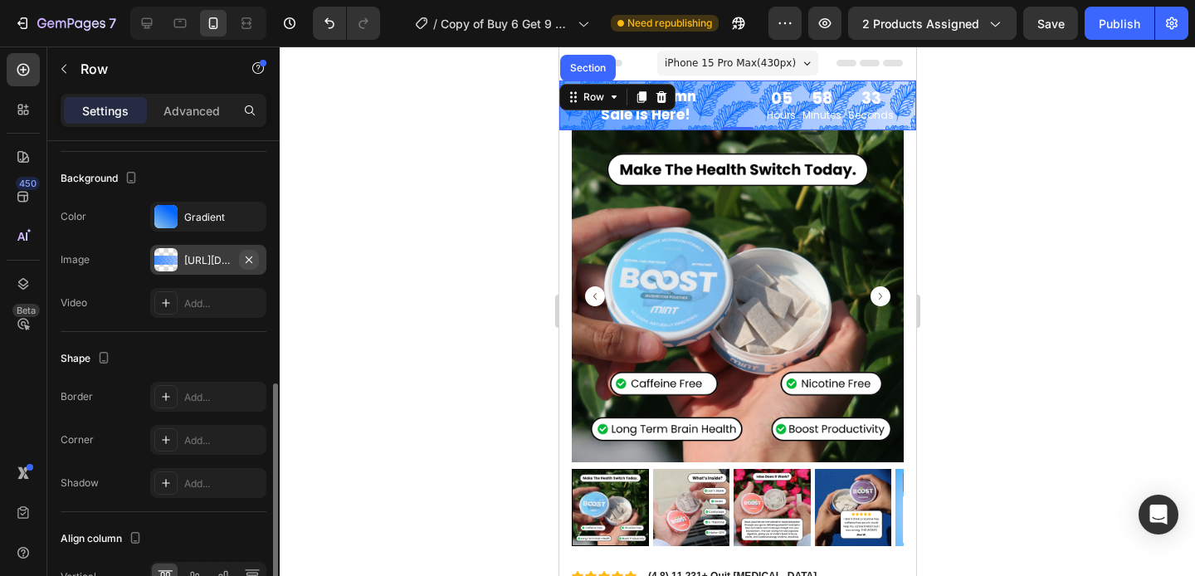
click at [249, 256] on icon "button" at bounding box center [248, 259] width 13 height 13
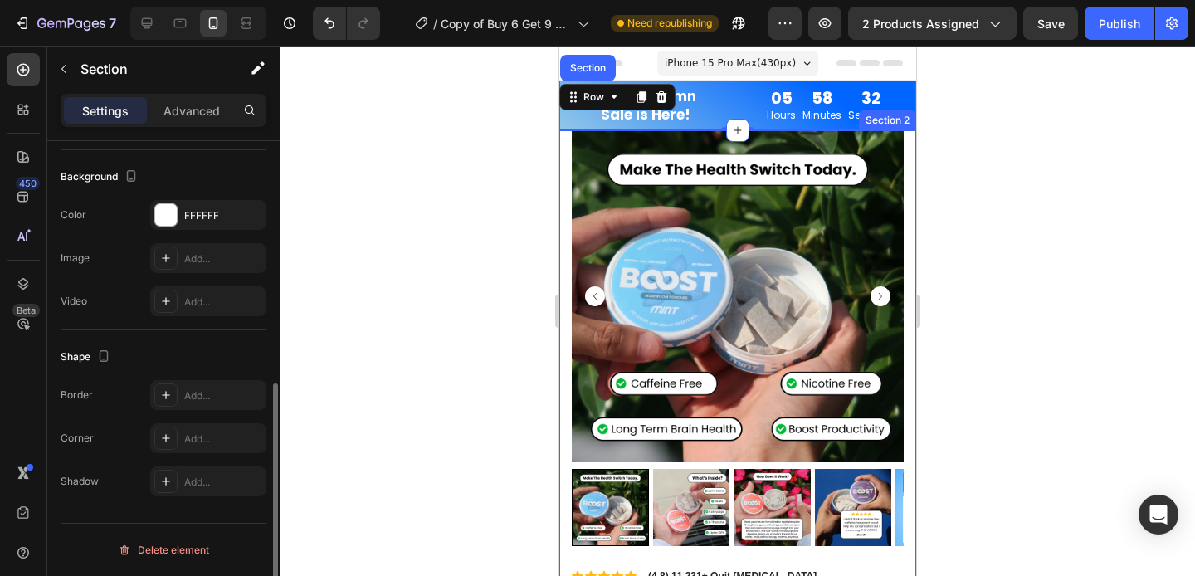
scroll to position [0, 0]
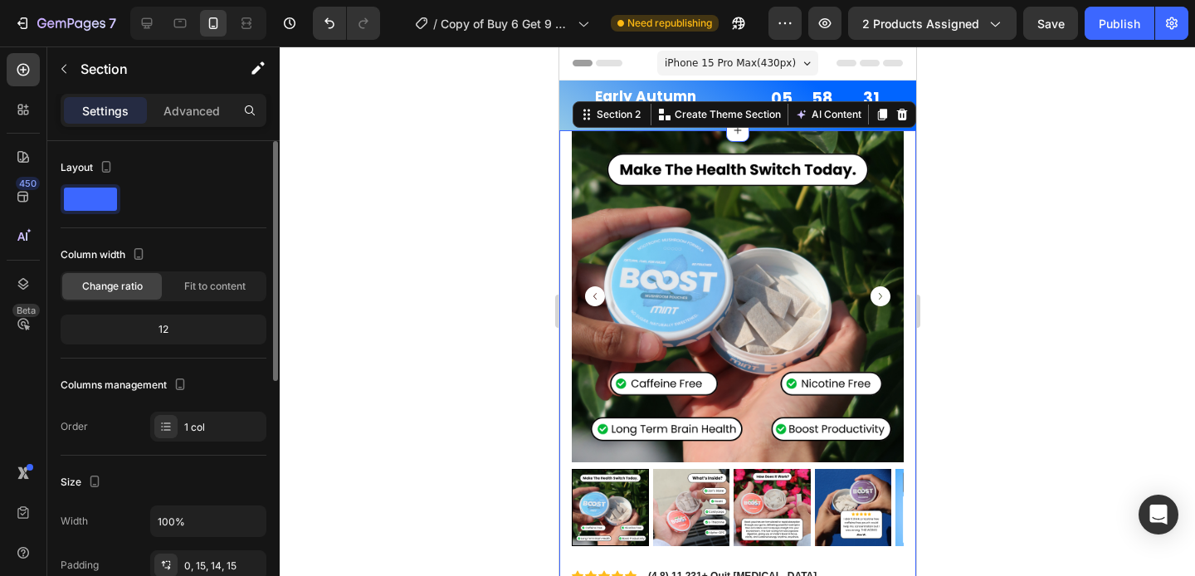
click at [975, 124] on div at bounding box center [737, 310] width 915 height 529
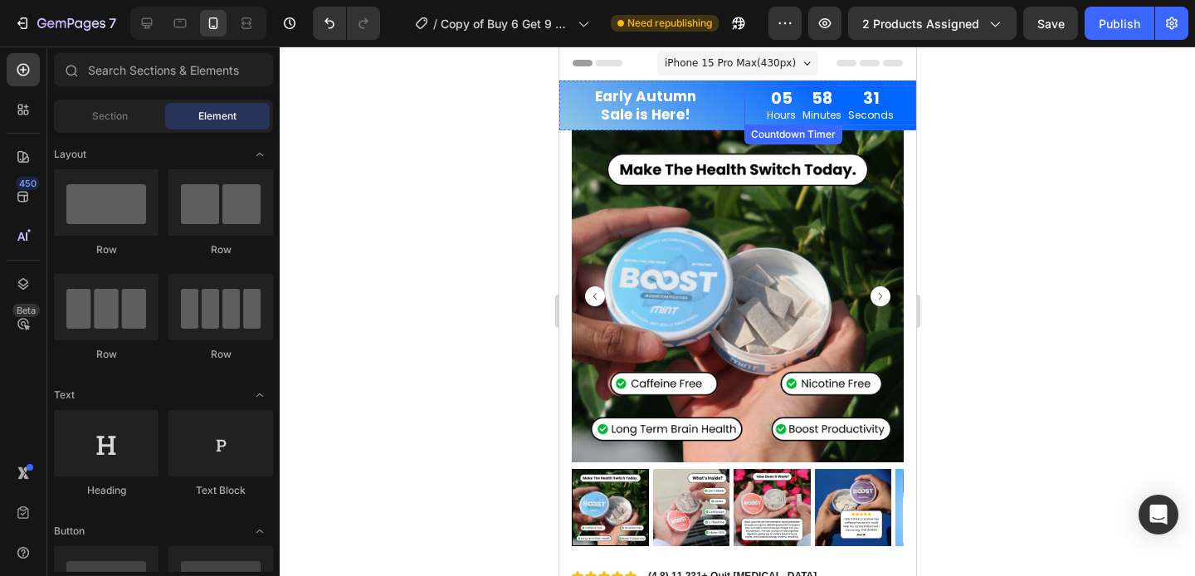
click at [861, 100] on div "31" at bounding box center [870, 98] width 46 height 16
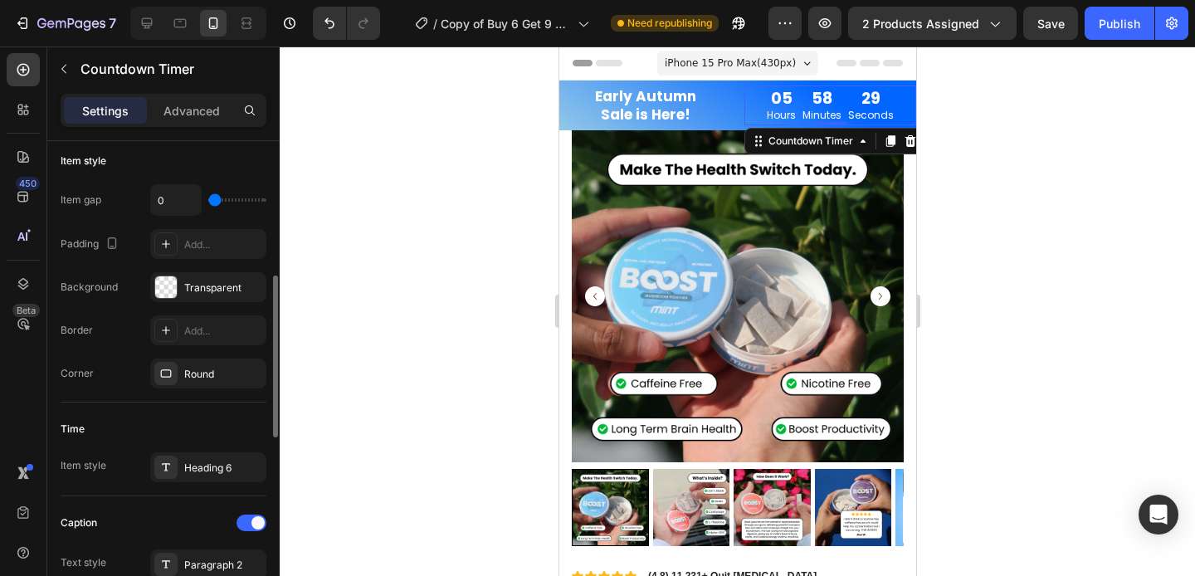
scroll to position [416, 0]
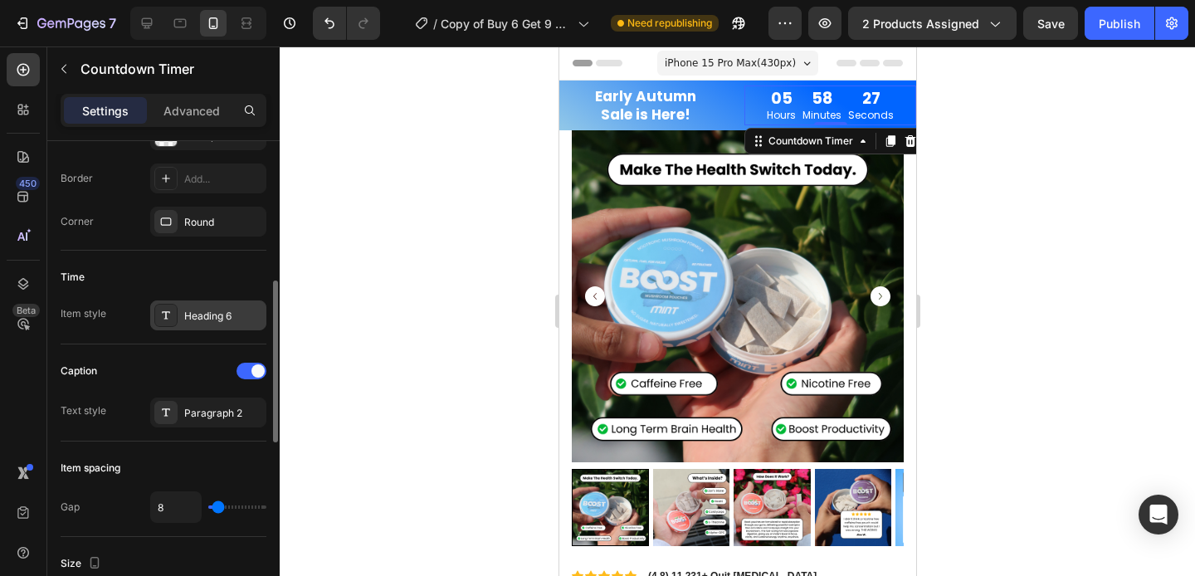
click at [212, 301] on div "Heading 6" at bounding box center [208, 315] width 116 height 30
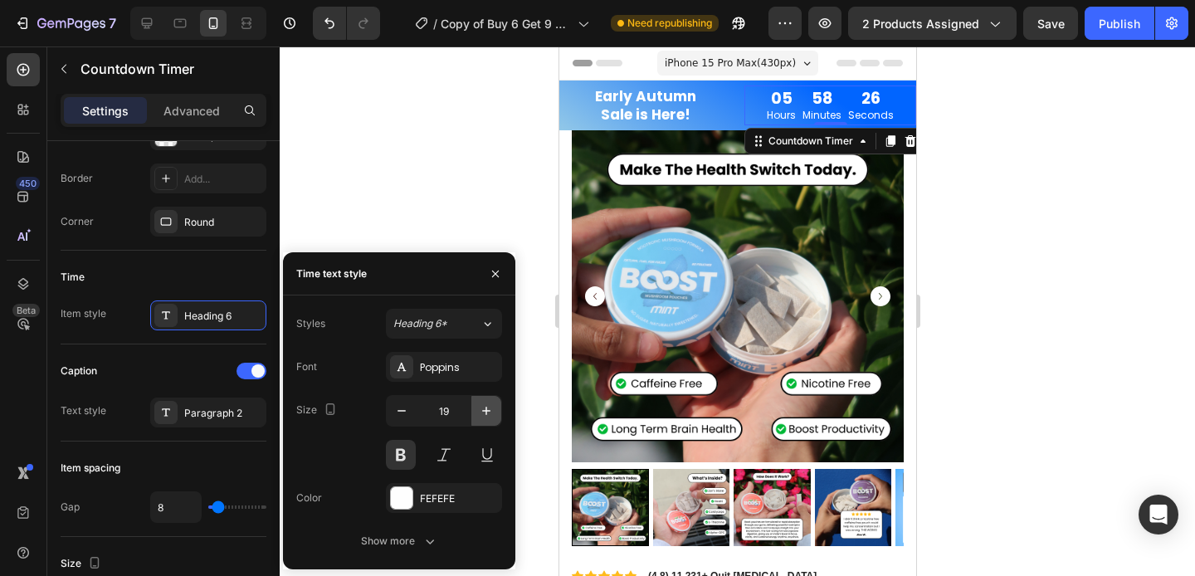
click at [490, 411] on icon "button" at bounding box center [486, 410] width 17 height 17
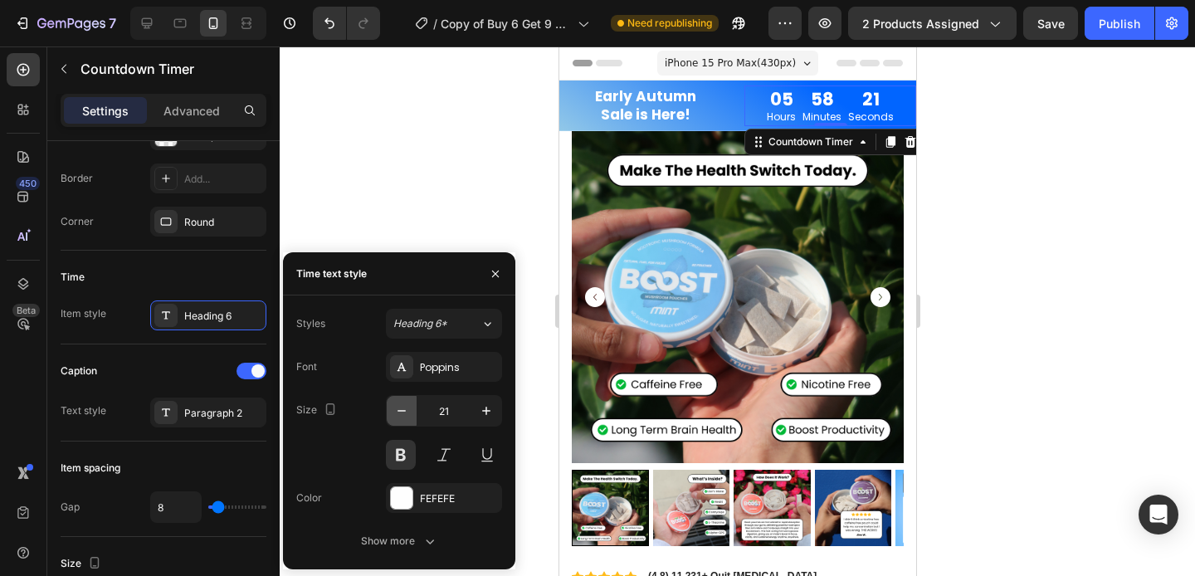
click at [404, 417] on icon "button" at bounding box center [401, 410] width 17 height 17
type input "20"
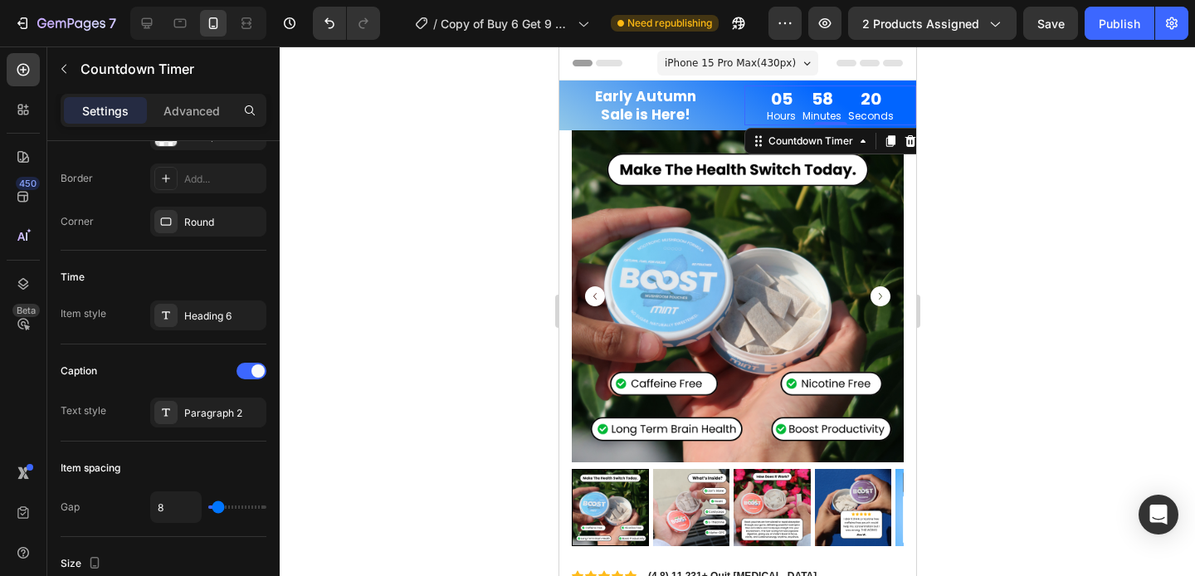
click at [976, 292] on div at bounding box center [737, 310] width 915 height 529
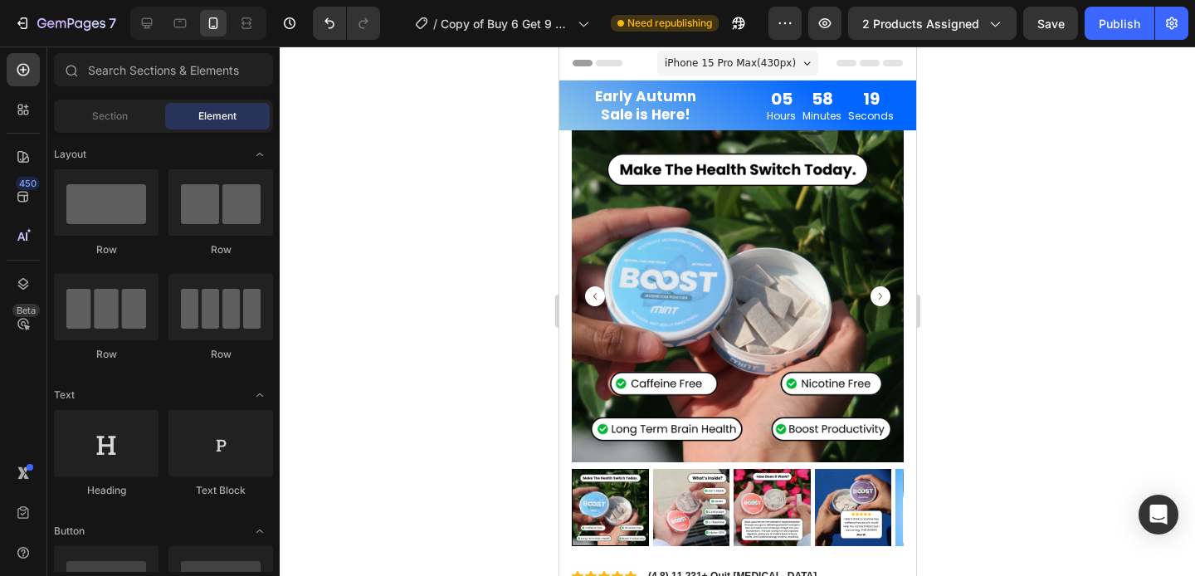
click at [975, 292] on div at bounding box center [737, 310] width 915 height 529
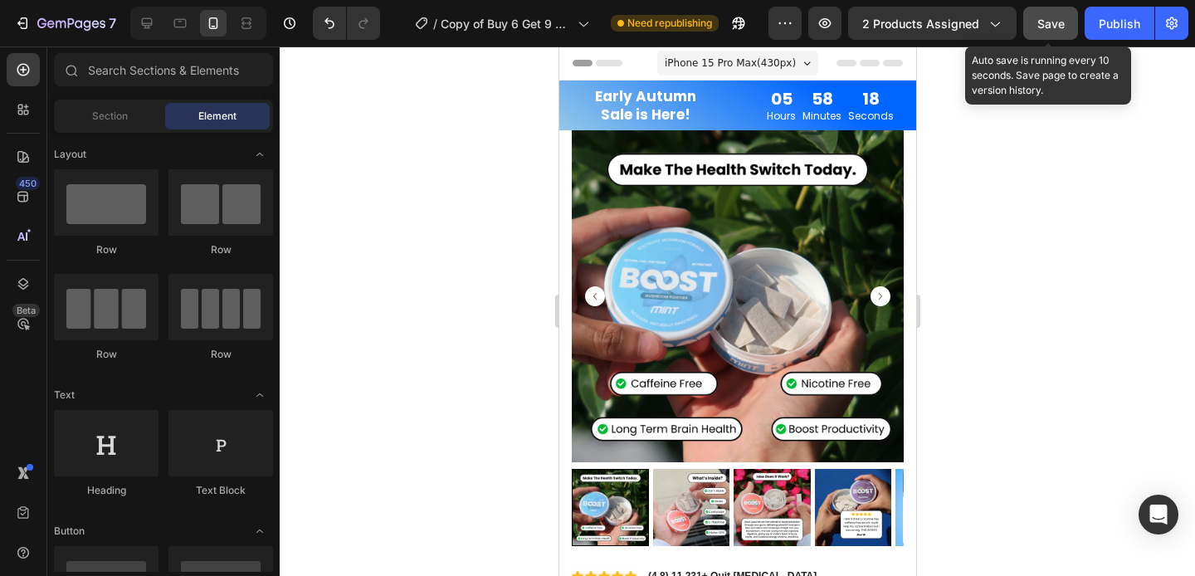
click at [1069, 21] on button "Save" at bounding box center [1050, 23] width 55 height 33
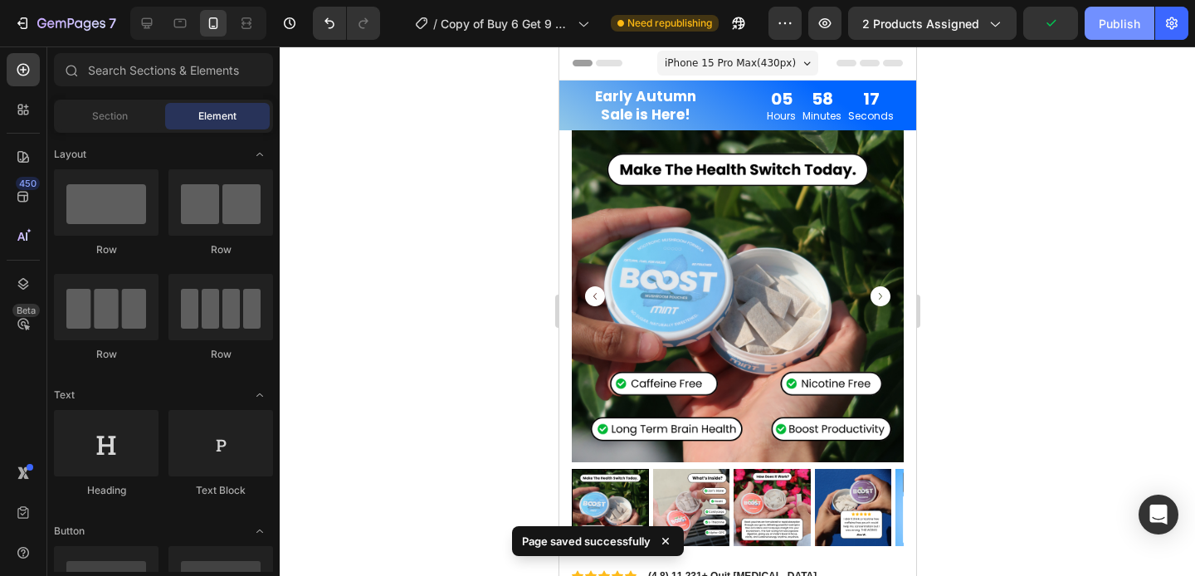
click at [1097, 21] on button "Publish" at bounding box center [1119, 23] width 70 height 33
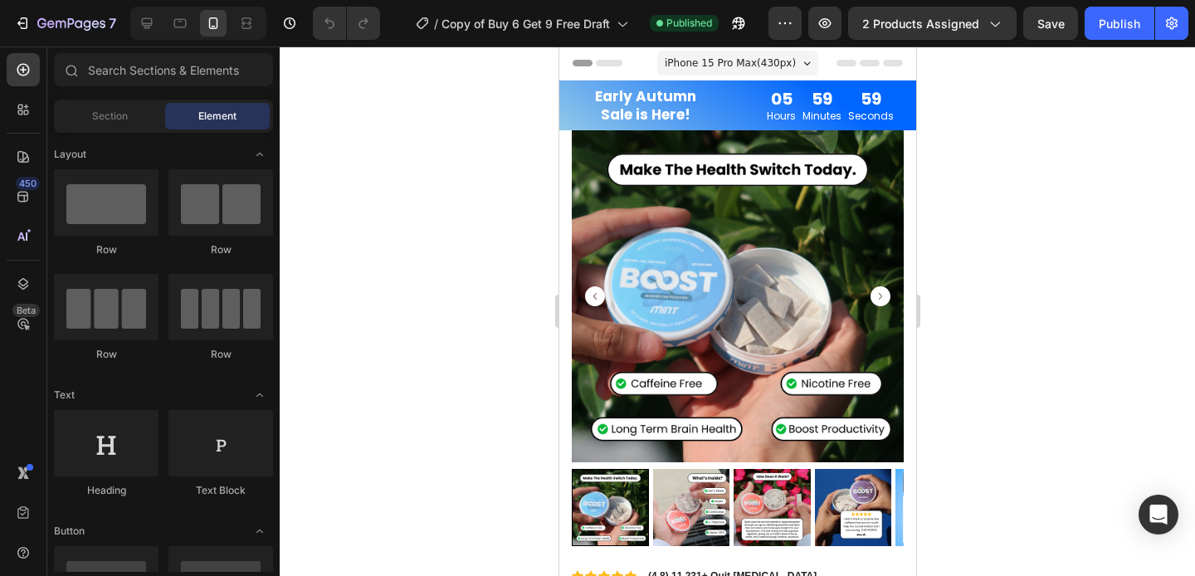
click at [963, 188] on div at bounding box center [737, 310] width 915 height 529
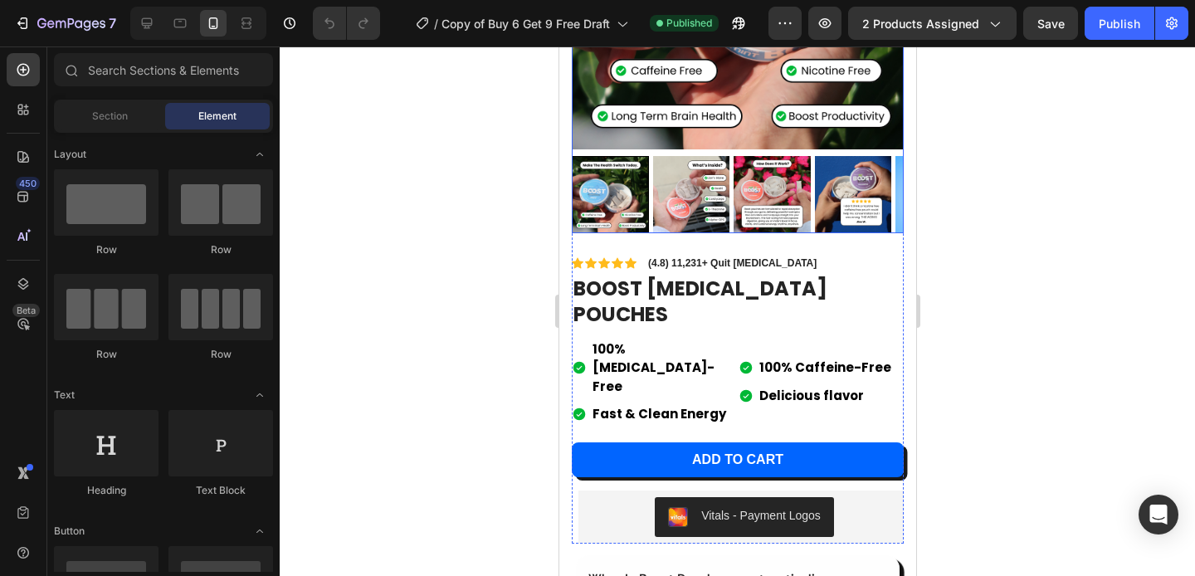
scroll to position [14, 0]
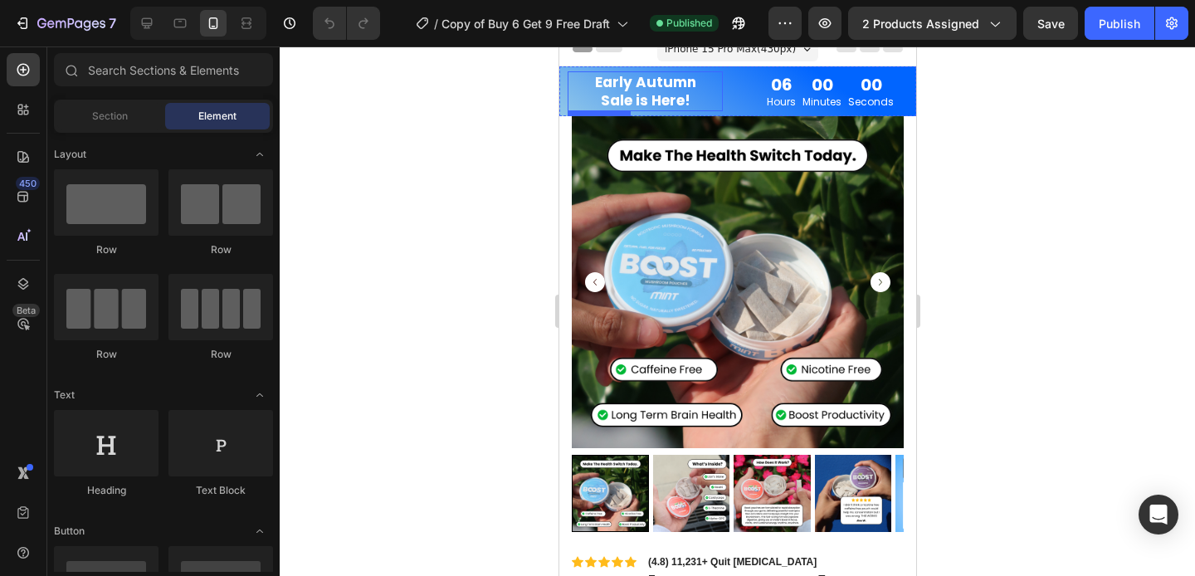
click at [577, 84] on p "Early Autumn Sale is Here!" at bounding box center [644, 91] width 135 height 37
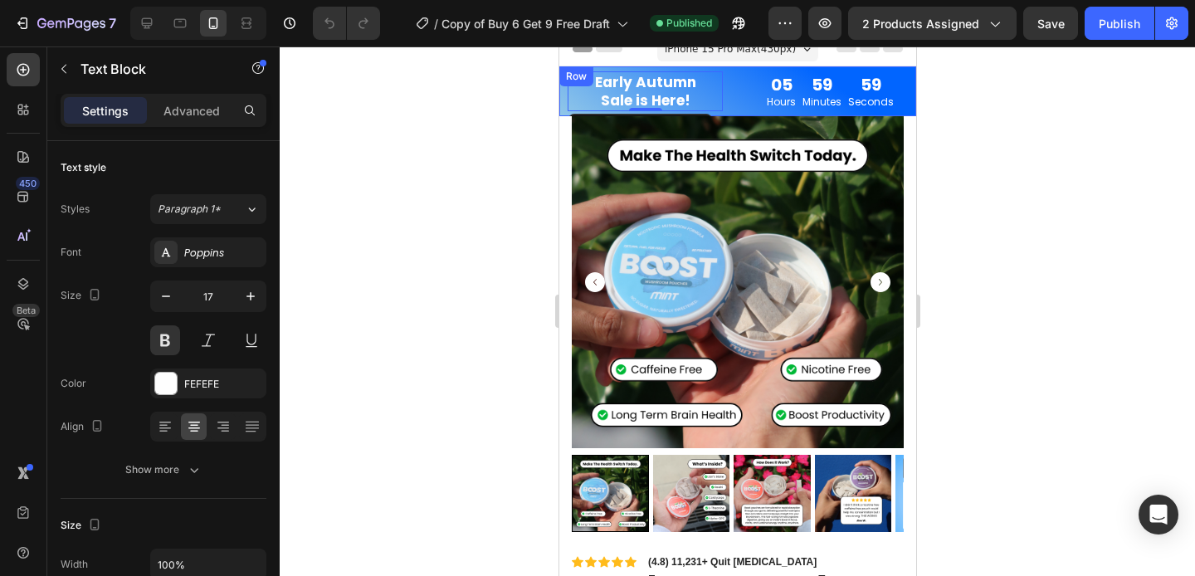
click at [563, 71] on div "Row" at bounding box center [575, 76] width 34 height 20
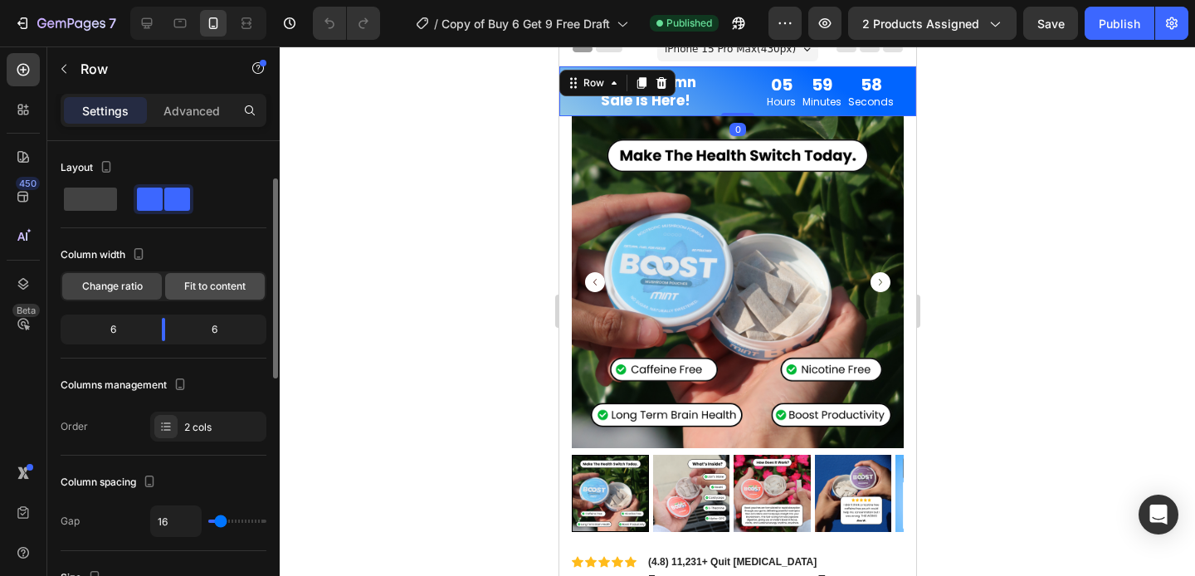
scroll to position [510, 0]
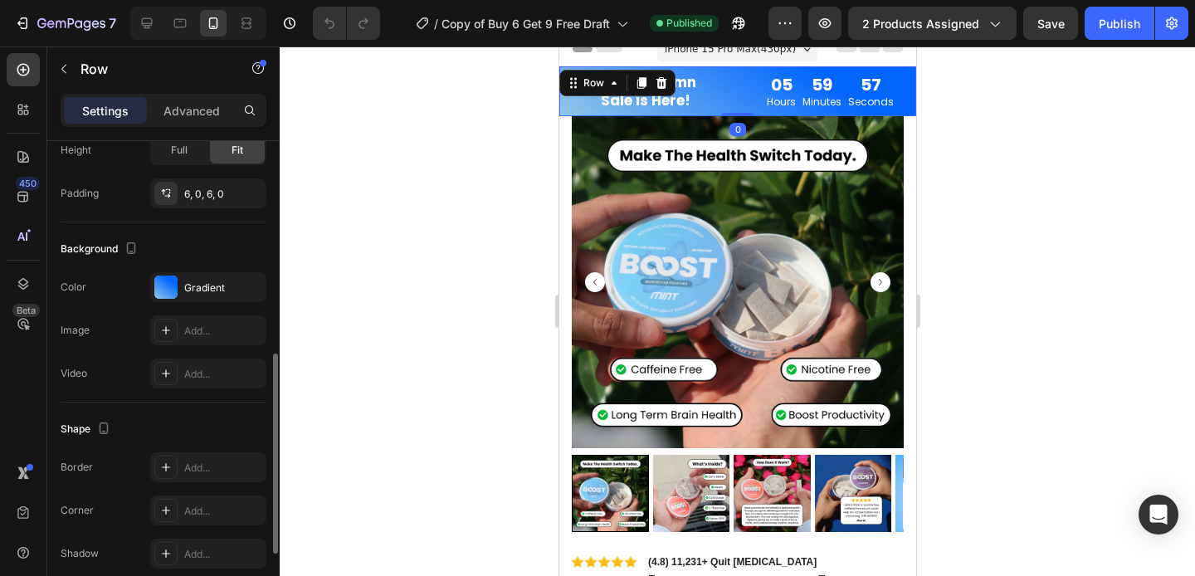
click at [181, 295] on div "Gradient" at bounding box center [208, 287] width 116 height 30
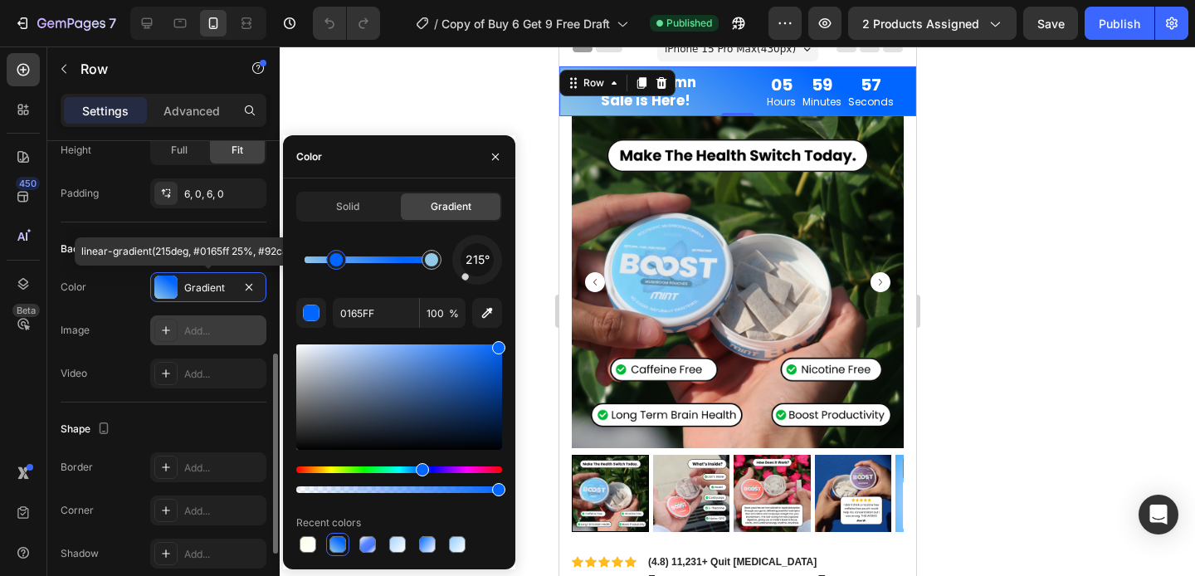
click at [189, 335] on div "Add..." at bounding box center [223, 331] width 78 height 15
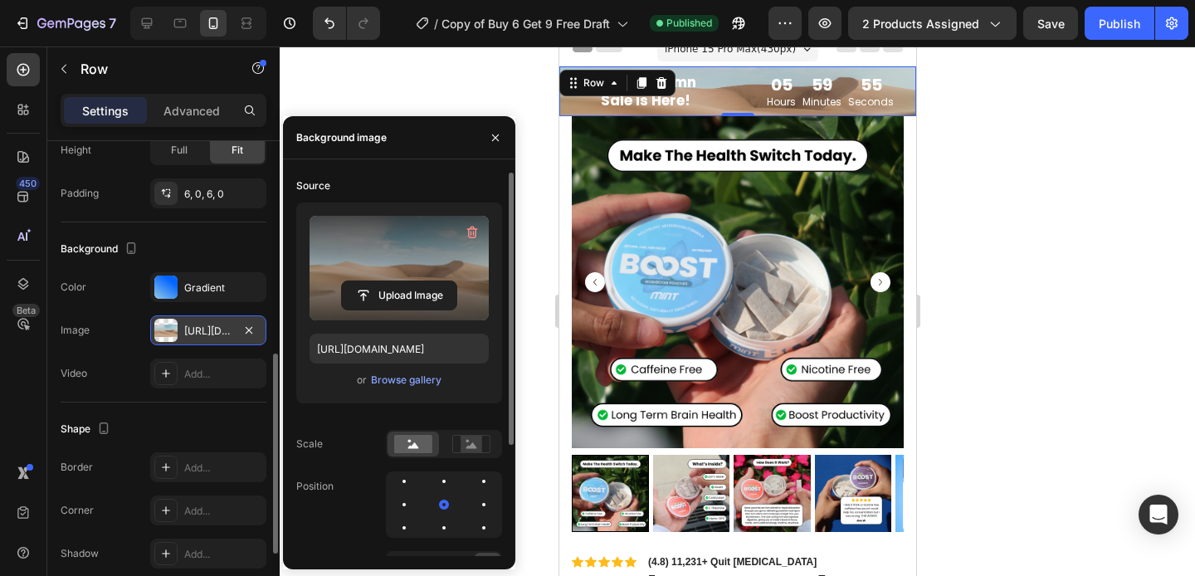
click at [412, 246] on label at bounding box center [398, 268] width 179 height 105
click at [412, 281] on input "file" at bounding box center [399, 295] width 115 height 28
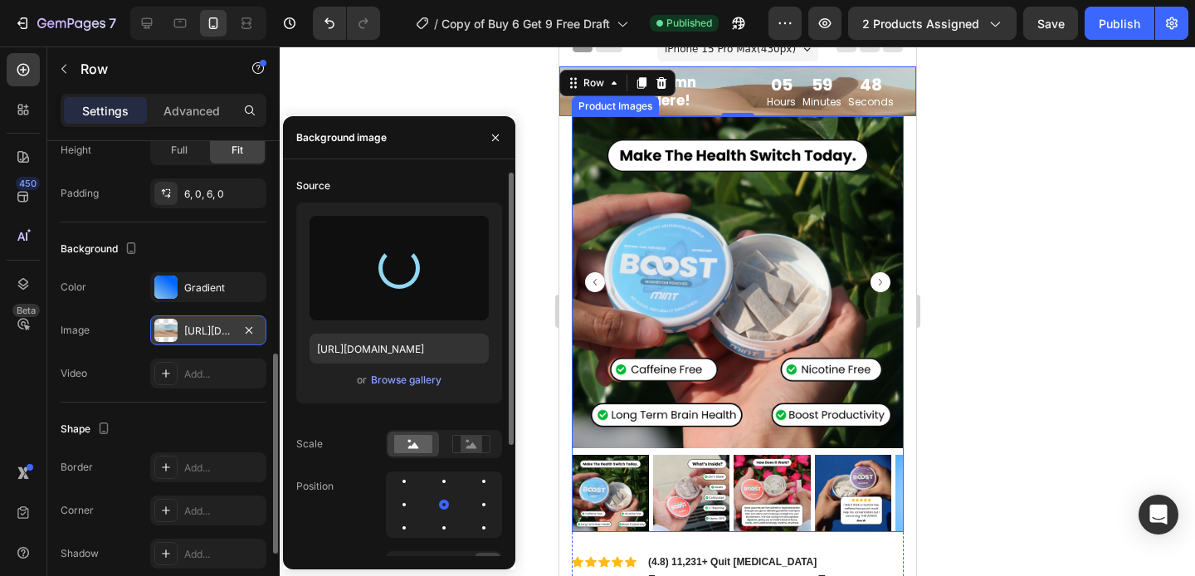
type input "https://cdn.shopify.com/s/files/1/0886/7692/5803/files/gempages_559434082589606…"
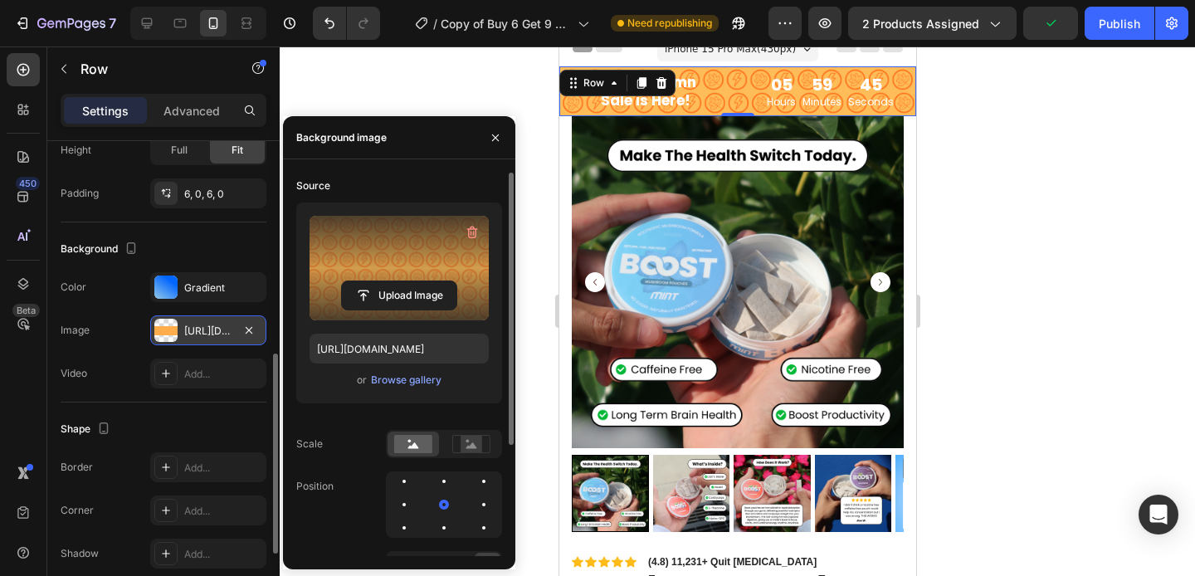
click at [1013, 212] on div at bounding box center [737, 310] width 915 height 529
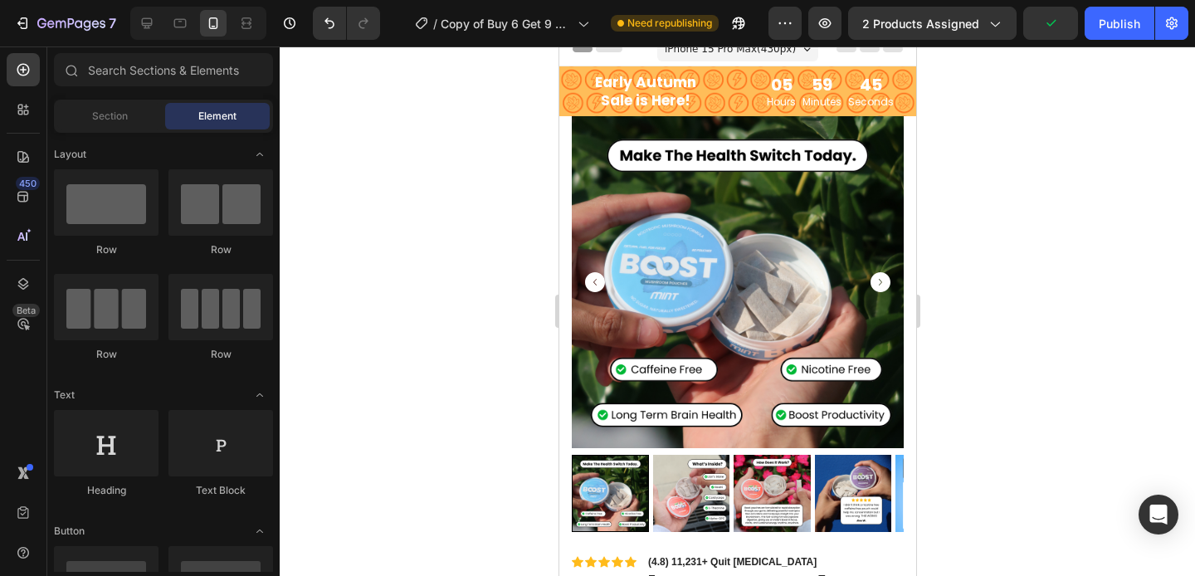
click at [1013, 212] on div at bounding box center [737, 310] width 915 height 529
click at [641, 91] on p "Early Autumn Sale is Here!" at bounding box center [644, 91] width 135 height 37
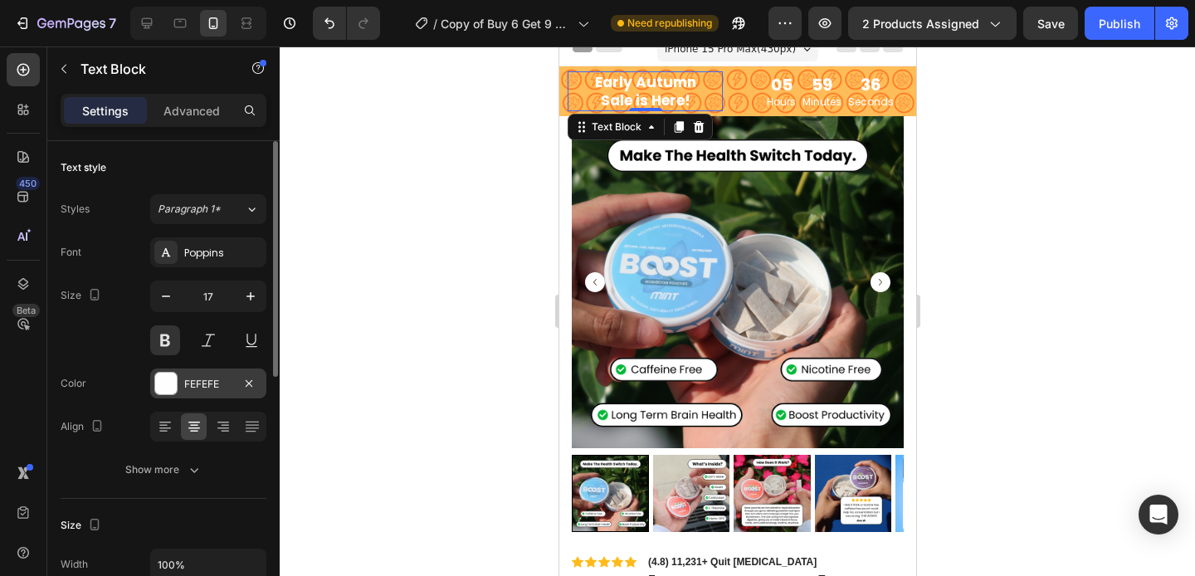
click at [166, 382] on div at bounding box center [166, 384] width 22 height 22
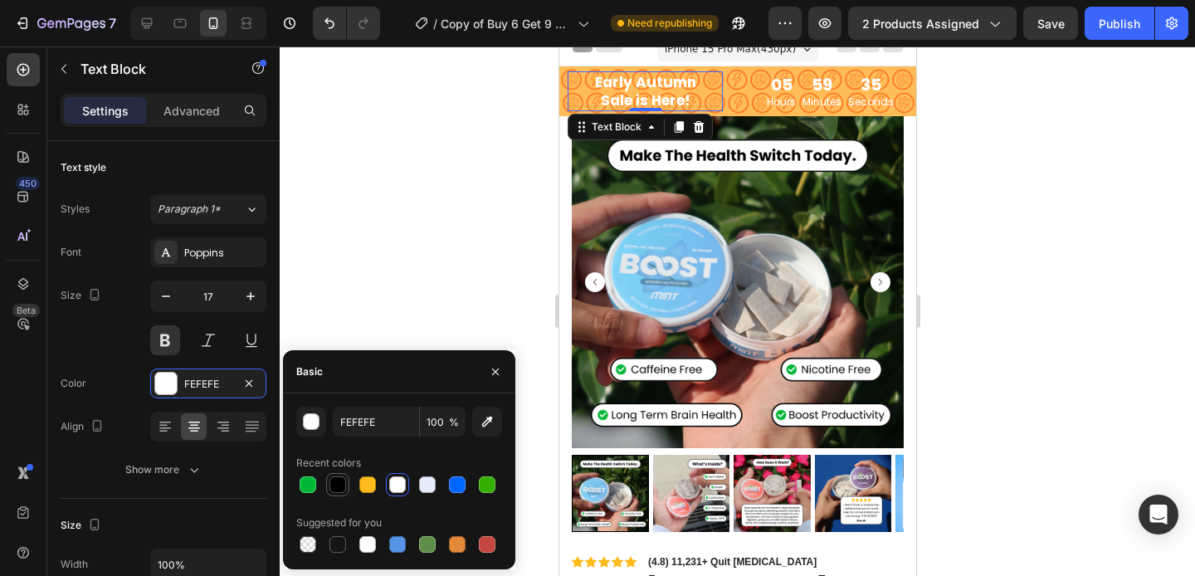
click at [338, 486] on div at bounding box center [337, 484] width 17 height 17
type input "000000"
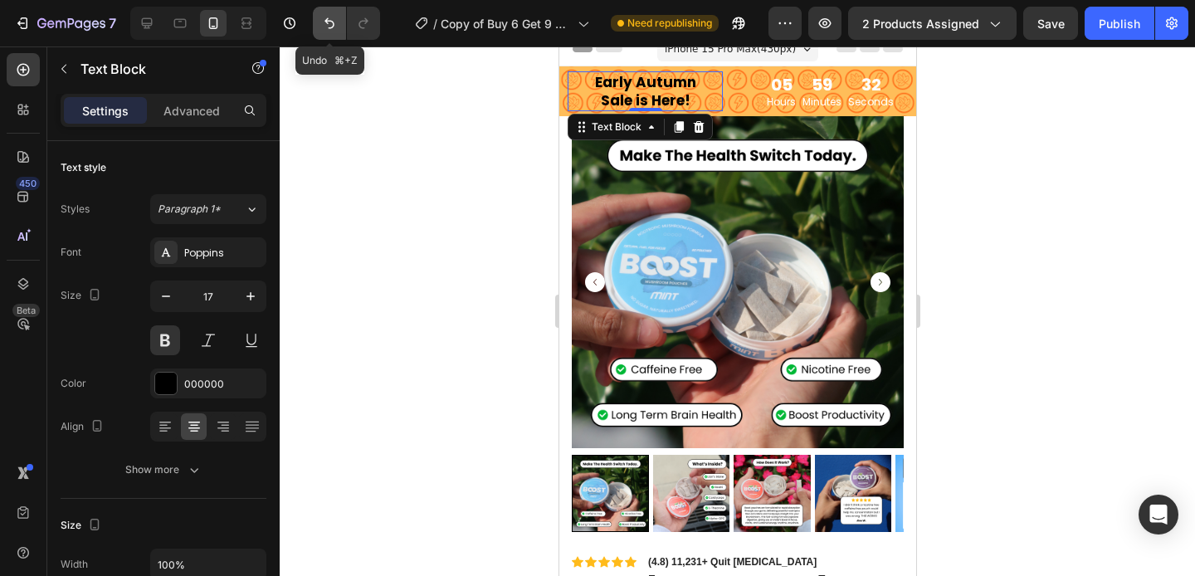
click at [325, 24] on icon "Undo/Redo" at bounding box center [329, 23] width 17 height 17
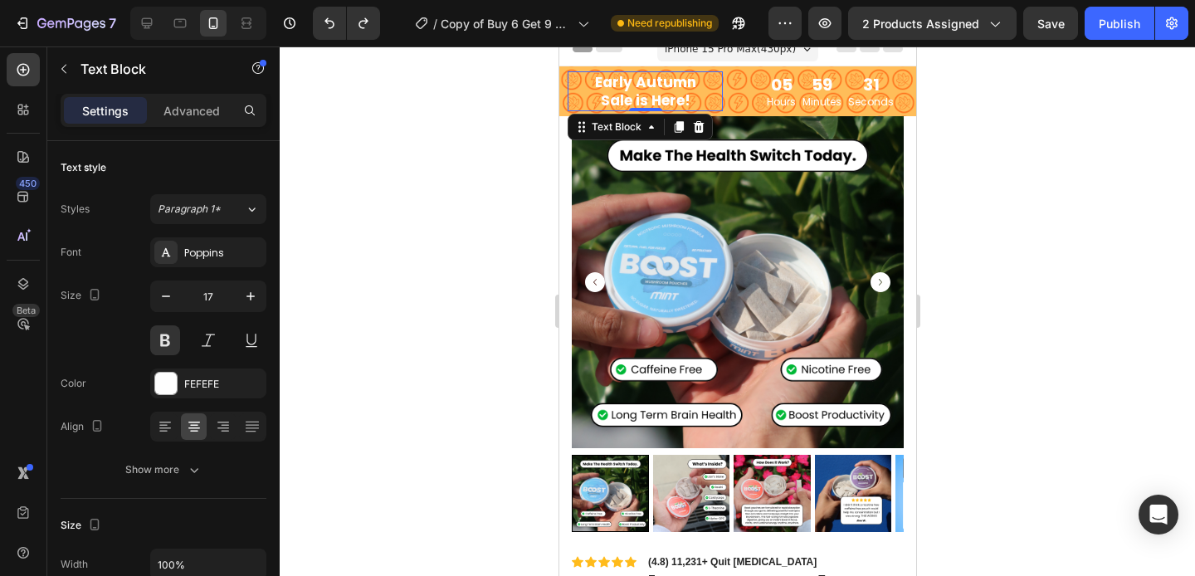
click at [370, 171] on div at bounding box center [737, 310] width 915 height 529
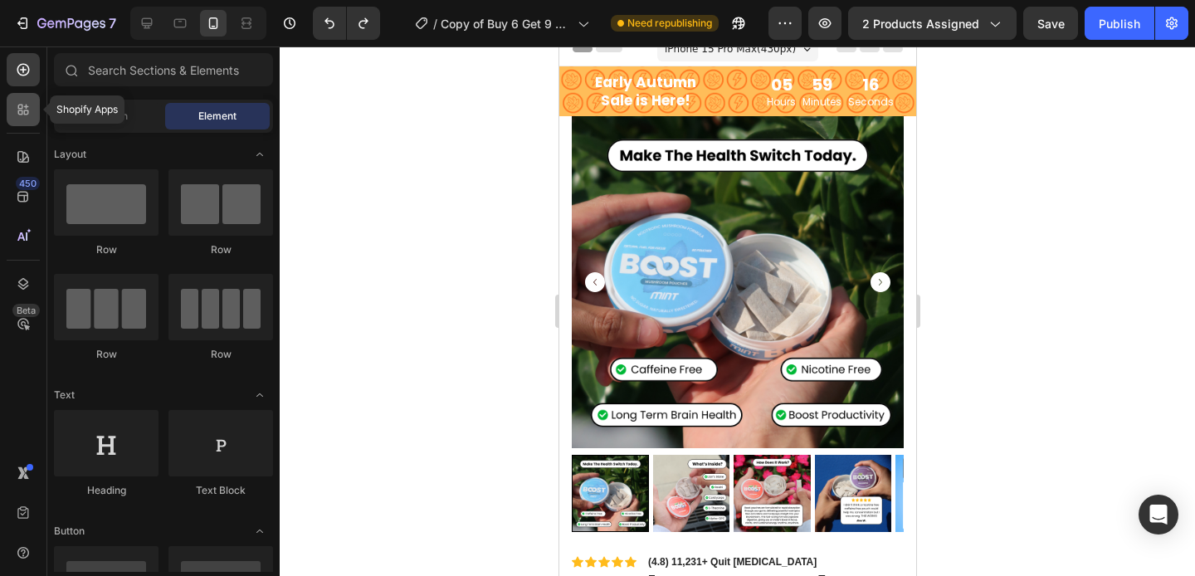
click at [23, 115] on icon at bounding box center [23, 109] width 17 height 17
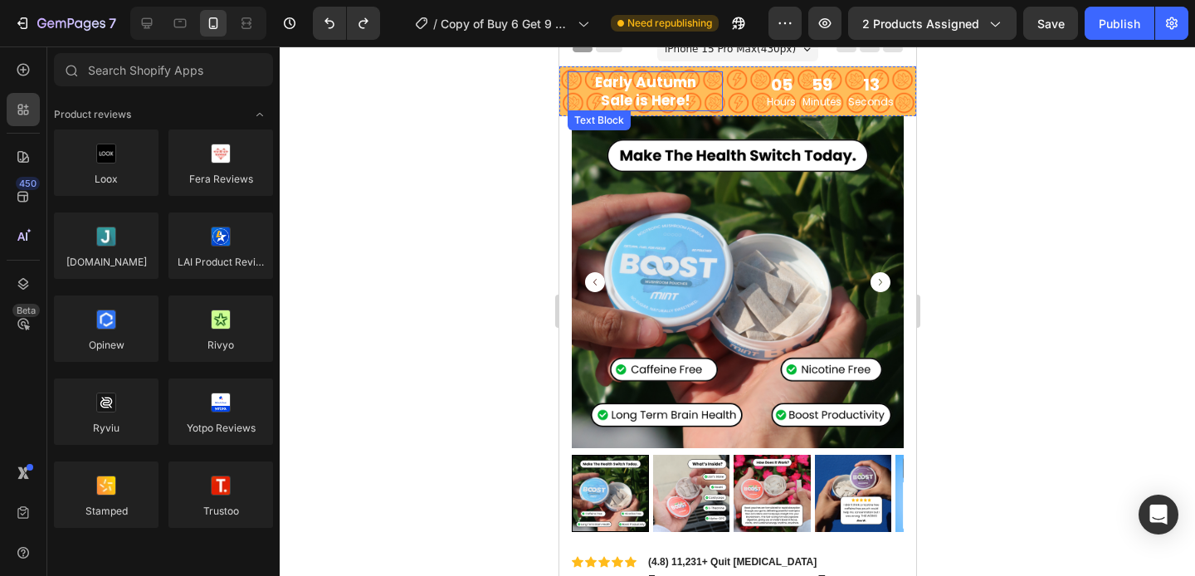
click at [569, 73] on div "Early Autumn Sale is Here! Text Block" at bounding box center [644, 91] width 155 height 40
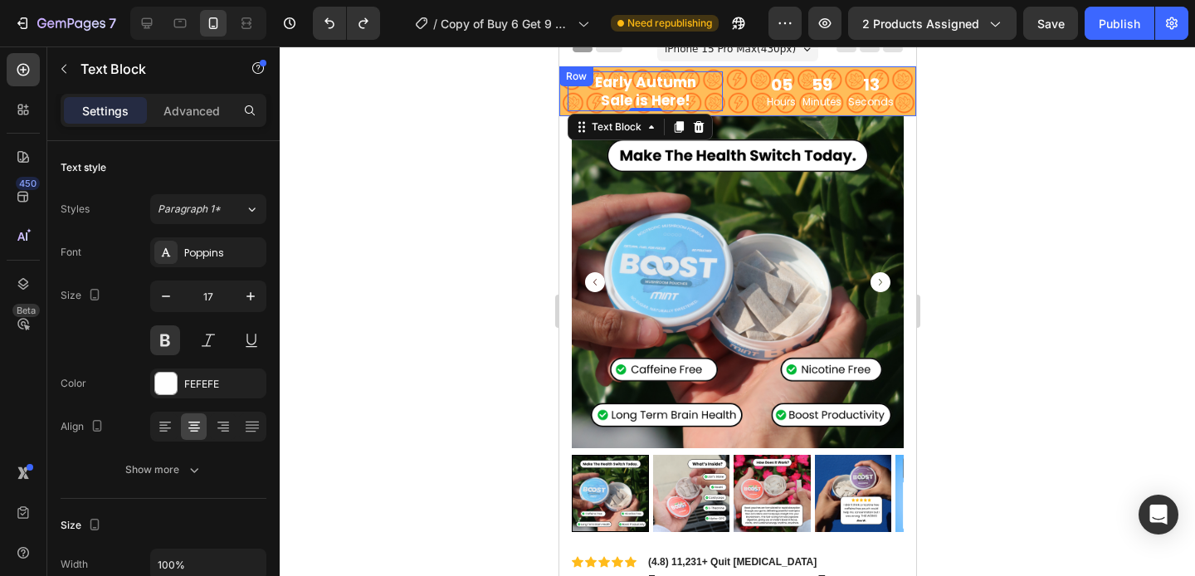
click at [562, 73] on div "Row" at bounding box center [575, 76] width 34 height 20
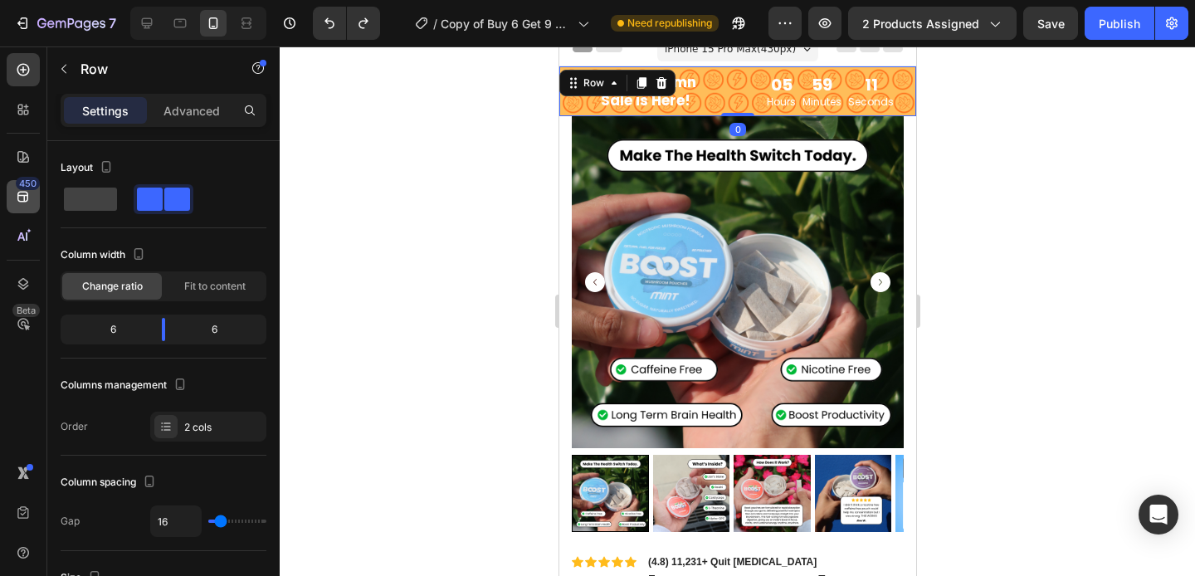
click at [22, 190] on icon at bounding box center [23, 196] width 17 height 17
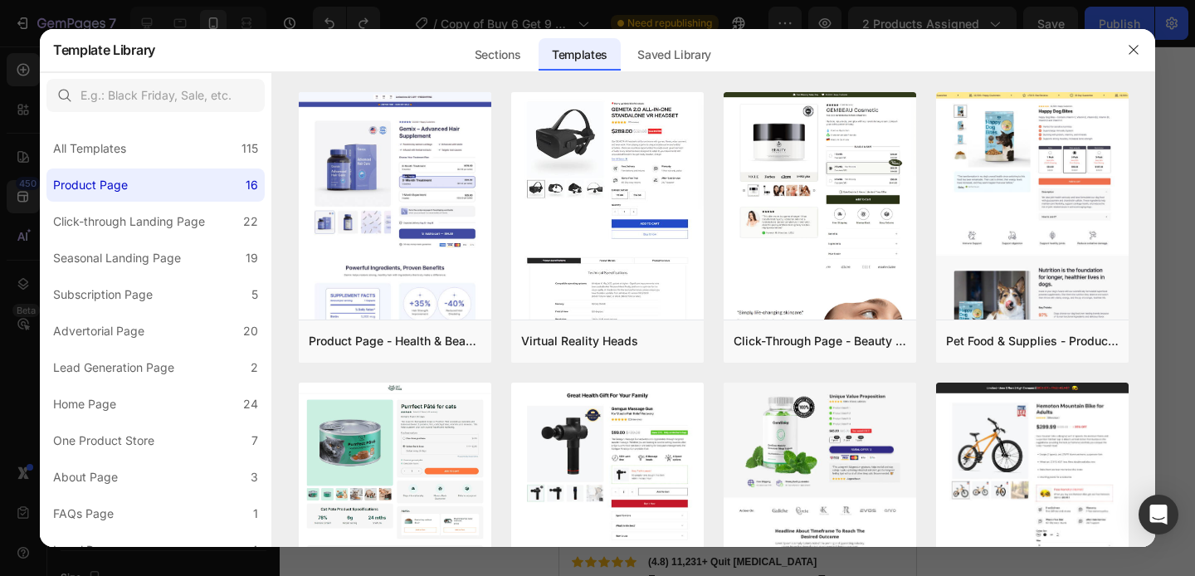
click at [14, 204] on div at bounding box center [597, 288] width 1195 height 576
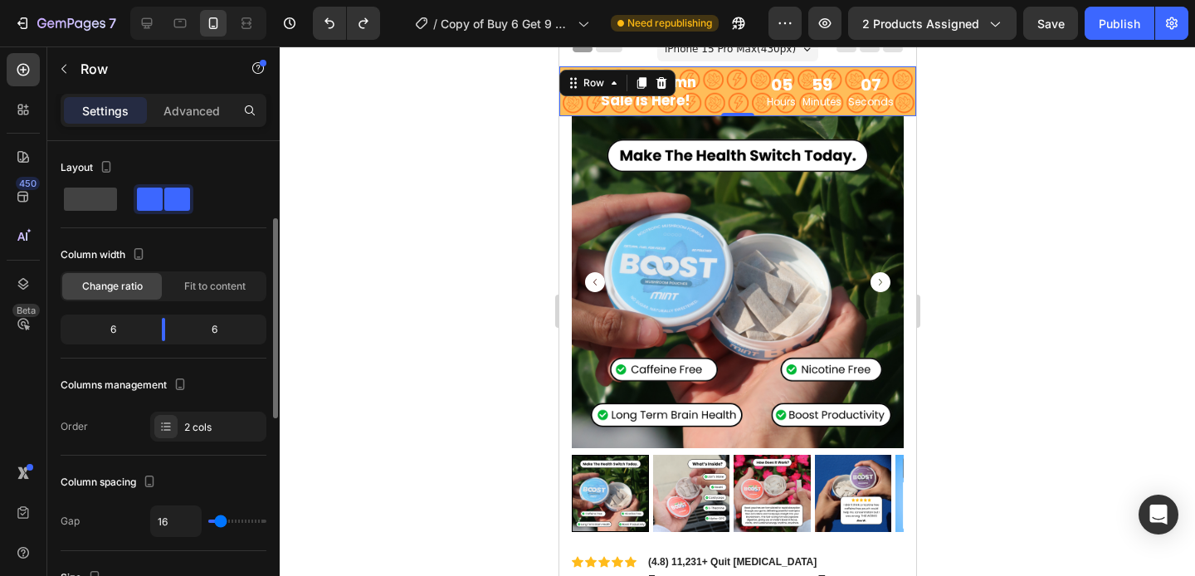
scroll to position [676, 0]
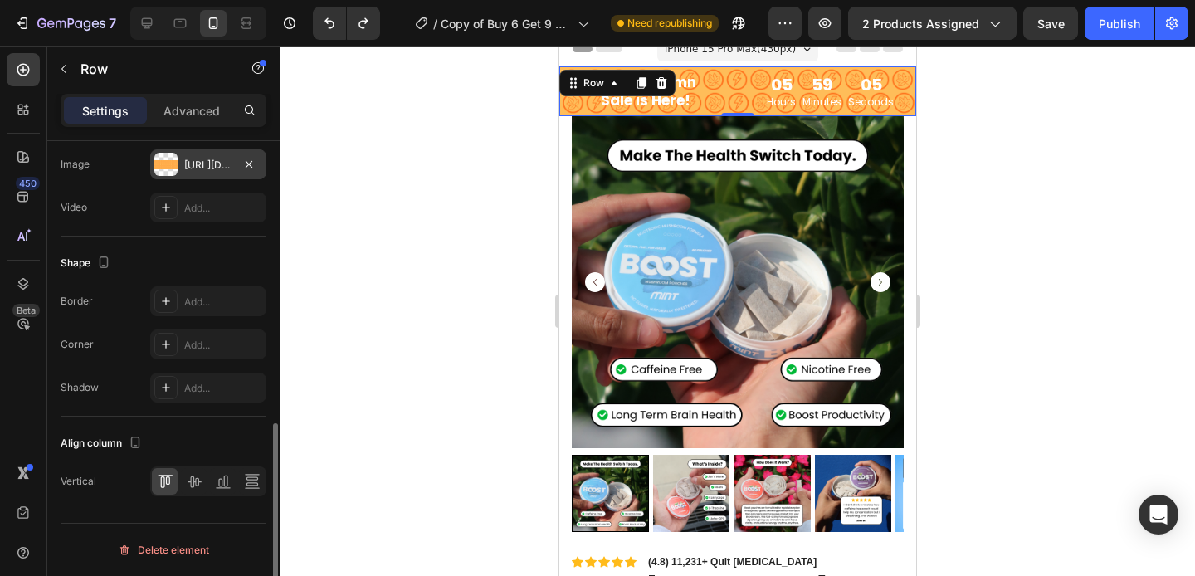
click at [207, 163] on div "https://cdn.shopify.com/s/files/1/0886/7692/5803/files/gempages_559434082589606…" at bounding box center [208, 165] width 48 height 15
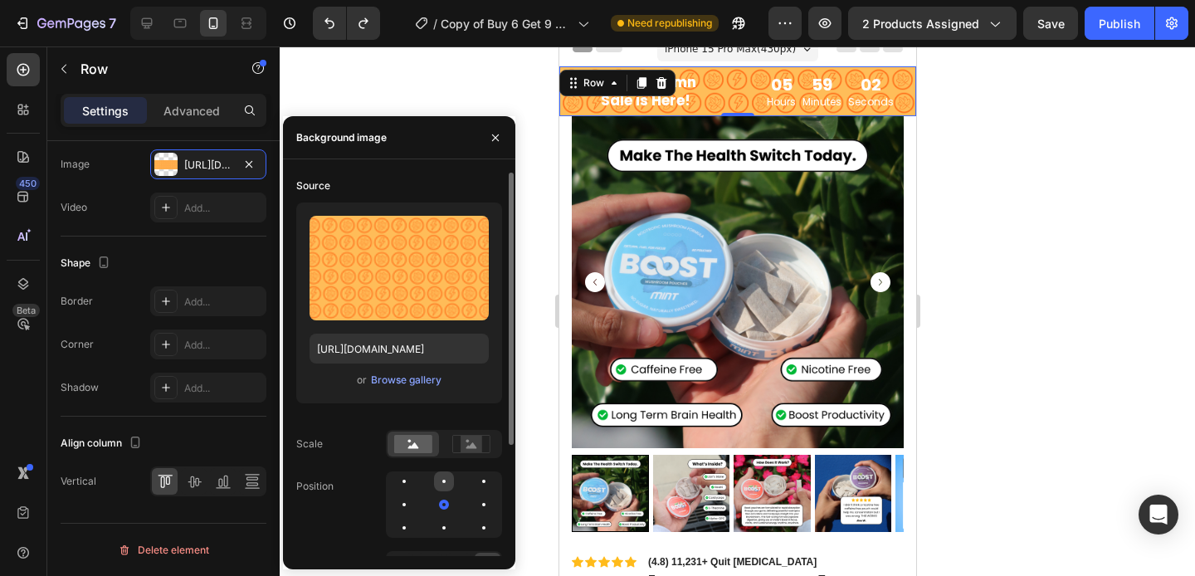
click at [446, 480] on div at bounding box center [444, 481] width 20 height 20
click at [446, 480] on div at bounding box center [444, 481] width 10 height 10
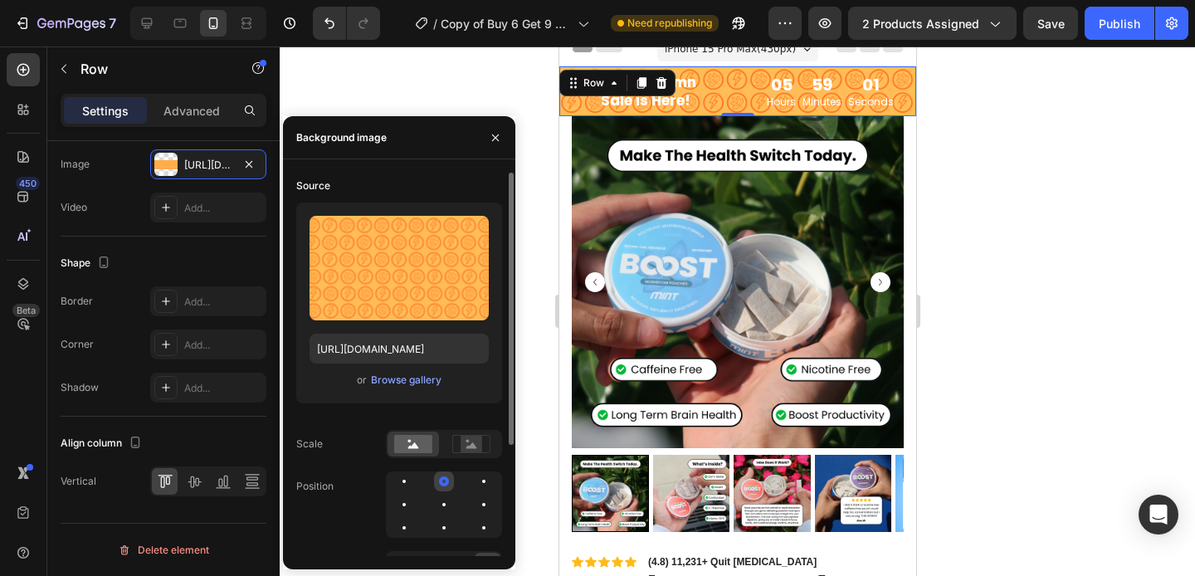
click at [446, 480] on div at bounding box center [444, 481] width 10 height 10
click at [444, 529] on div at bounding box center [443, 527] width 3 height 3
click at [488, 523] on div at bounding box center [484, 528] width 20 height 20
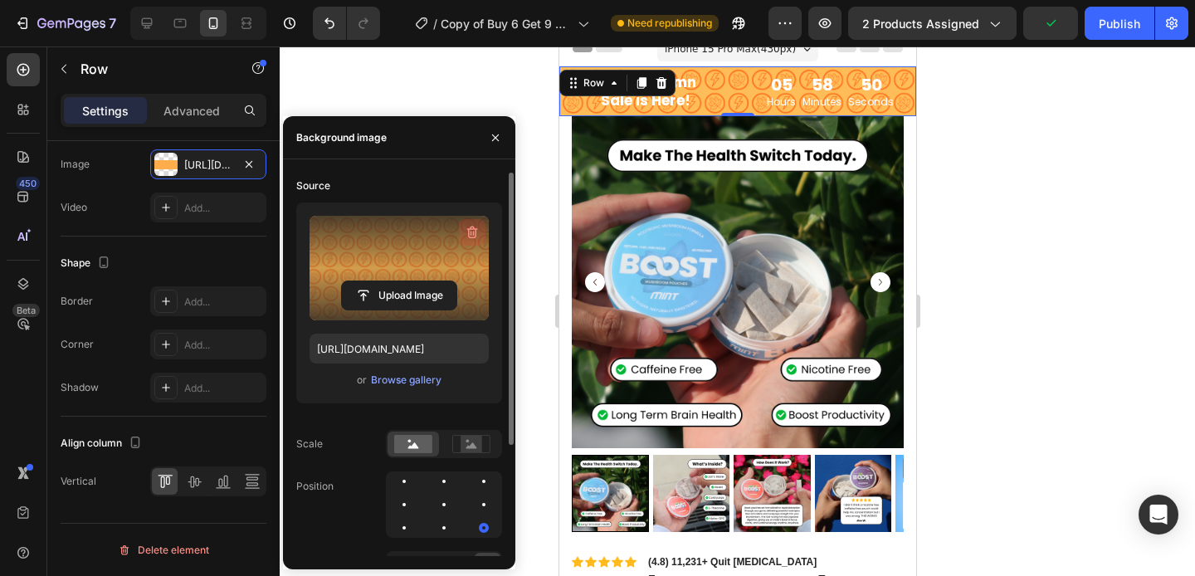
click at [467, 228] on icon "button" at bounding box center [472, 233] width 11 height 12
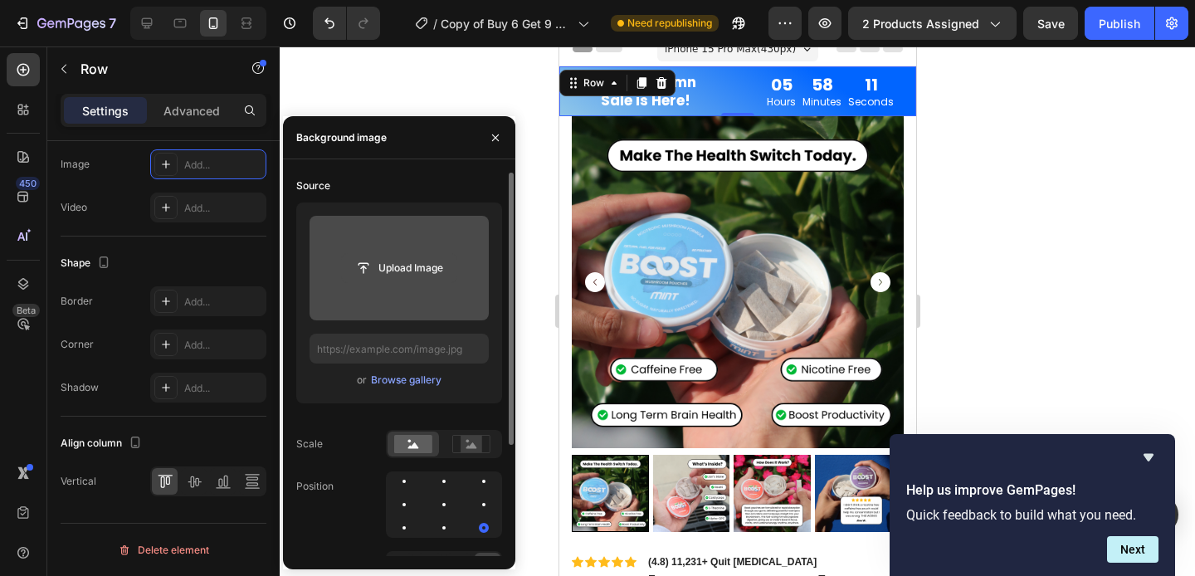
click at [378, 257] on input "file" at bounding box center [399, 268] width 115 height 28
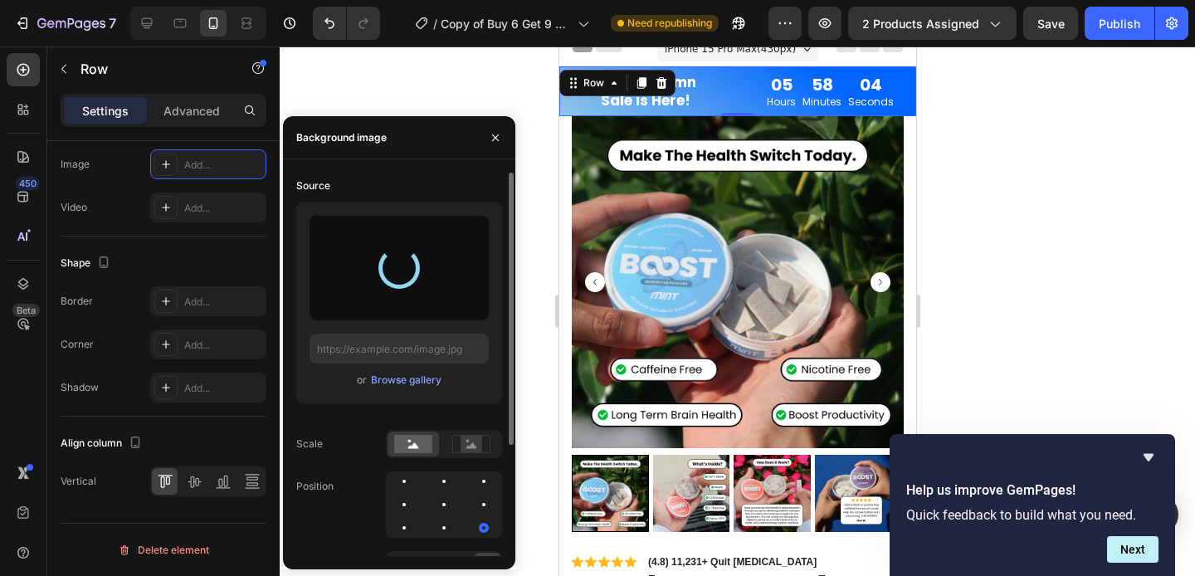
type input "https://cdn.shopify.com/s/files/1/0886/7692/5803/files/gempages_559434082589606…"
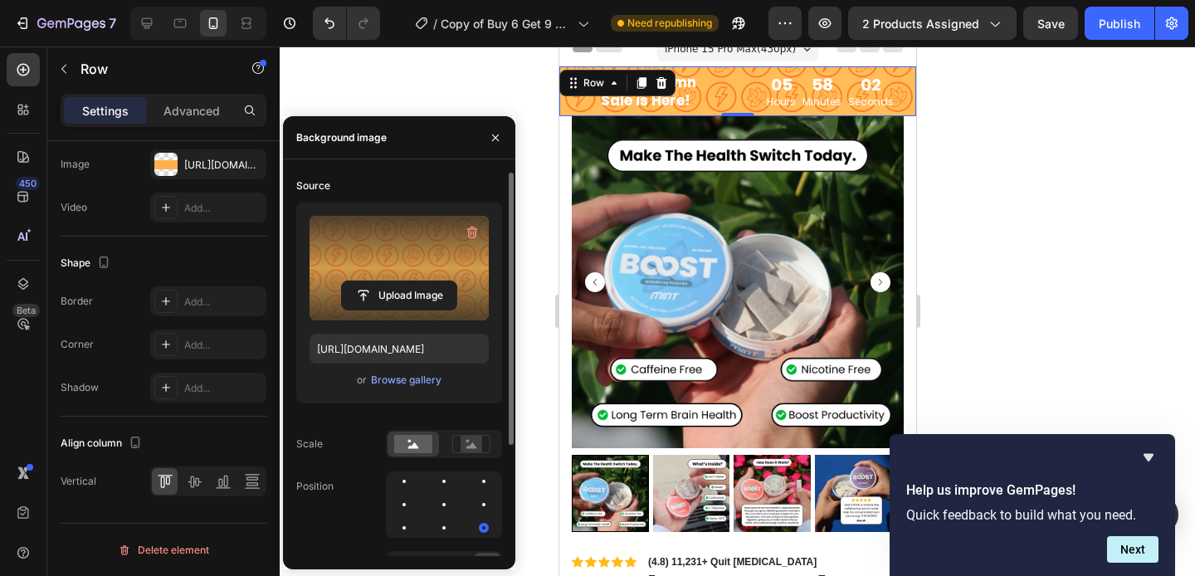
click at [958, 290] on div at bounding box center [737, 310] width 915 height 529
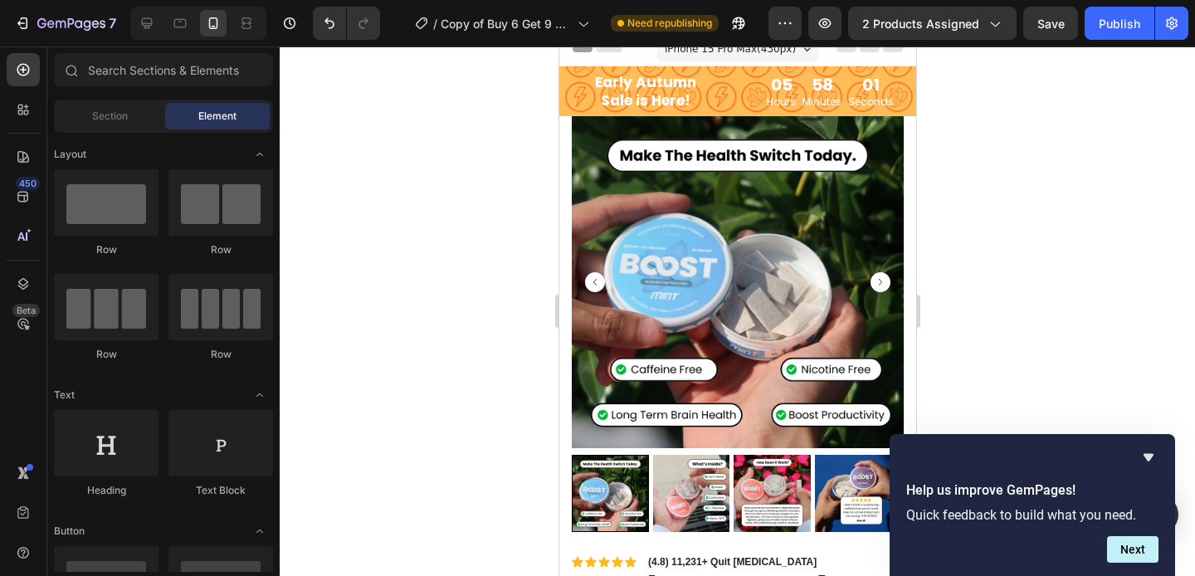
click at [958, 290] on div at bounding box center [737, 310] width 915 height 529
click at [563, 70] on div "Row" at bounding box center [575, 76] width 34 height 20
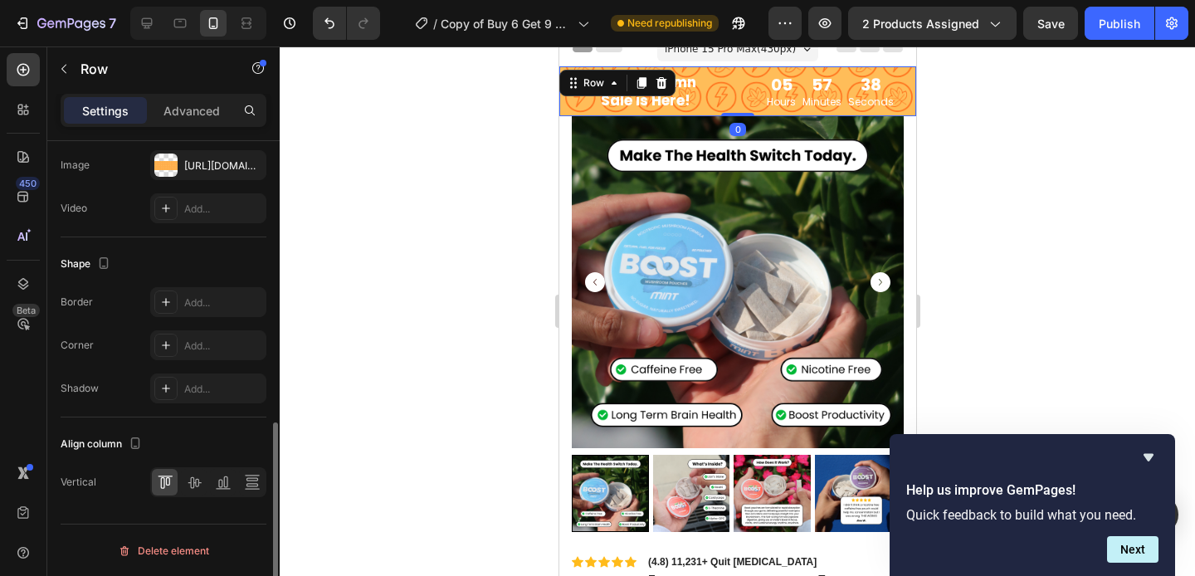
scroll to position [616, 0]
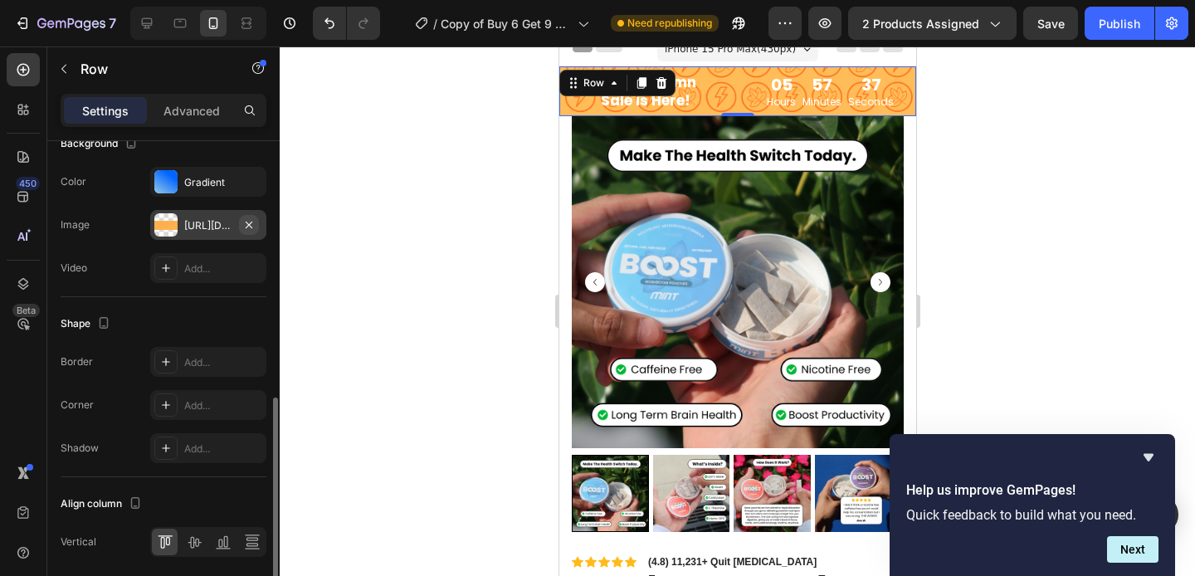
click at [253, 222] on icon "button" at bounding box center [248, 224] width 13 height 13
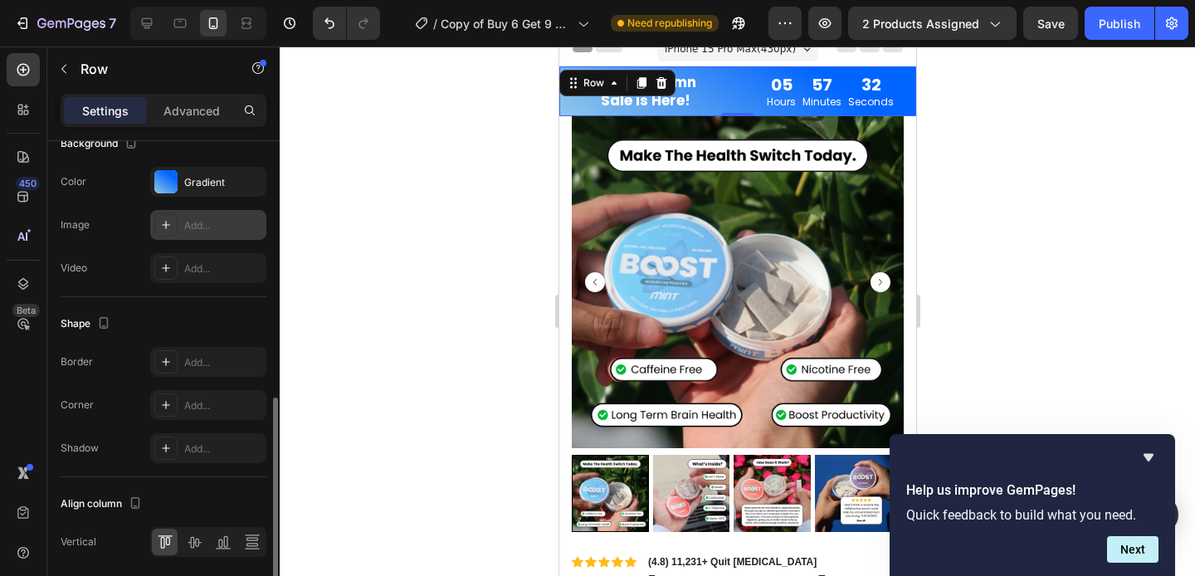
click at [515, 177] on div at bounding box center [737, 310] width 915 height 529
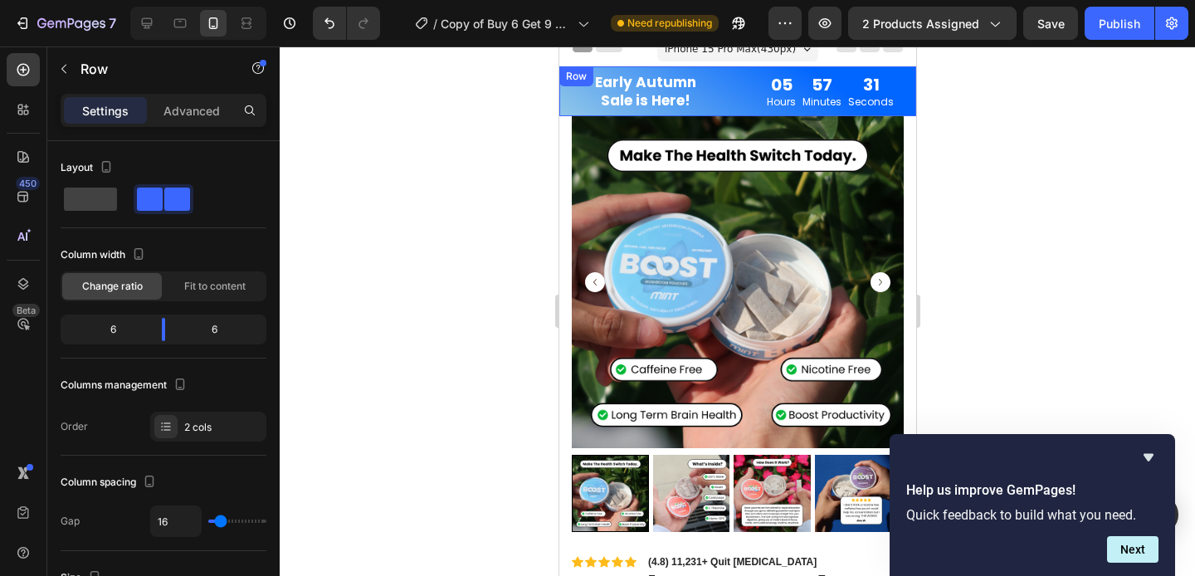
click at [560, 104] on div "Early Autumn Sale is Here! Text Block" at bounding box center [644, 91] width 172 height 40
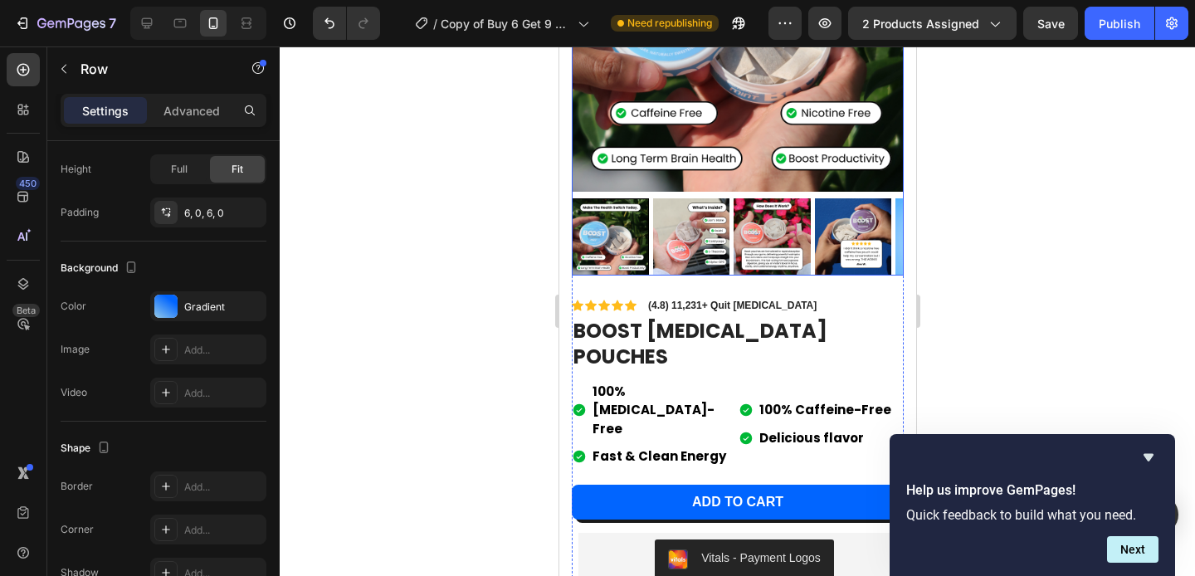
scroll to position [324, 0]
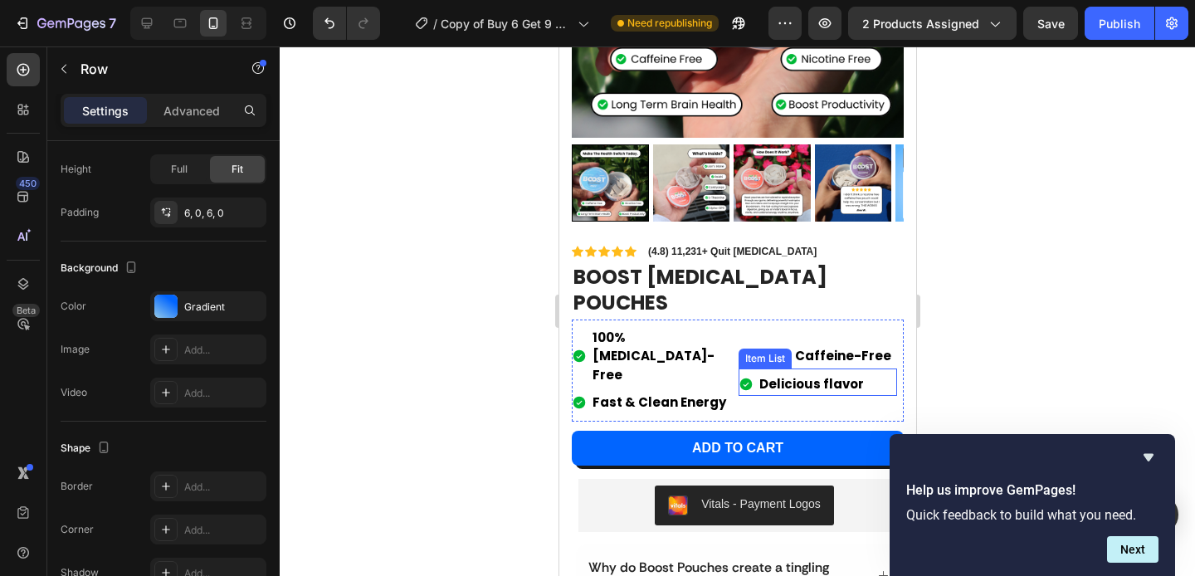
click at [808, 375] on strong "Delicious flavor" at bounding box center [810, 383] width 105 height 17
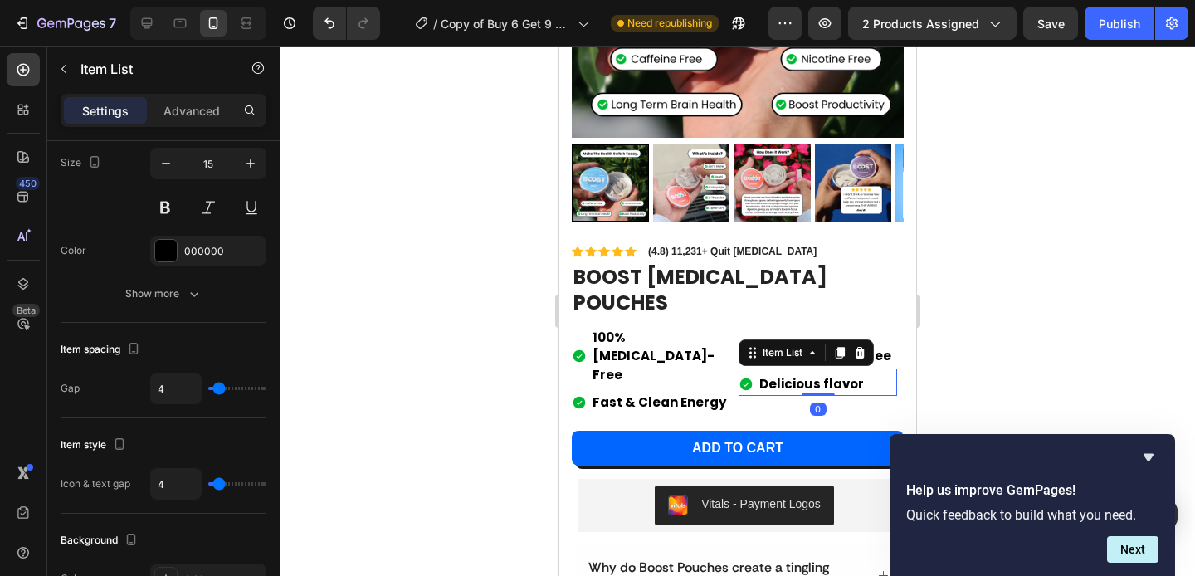
scroll to position [0, 0]
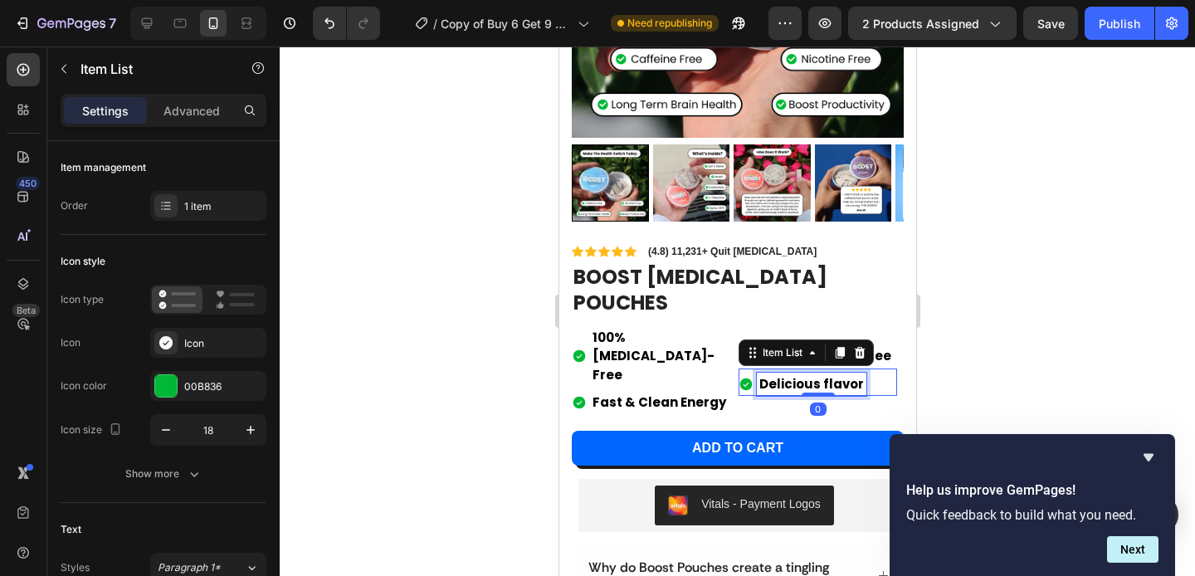
click at [845, 375] on strong "Delicious flavor" at bounding box center [810, 383] width 105 height 17
click at [850, 375] on strong "Delicious flavor" at bounding box center [810, 383] width 105 height 17
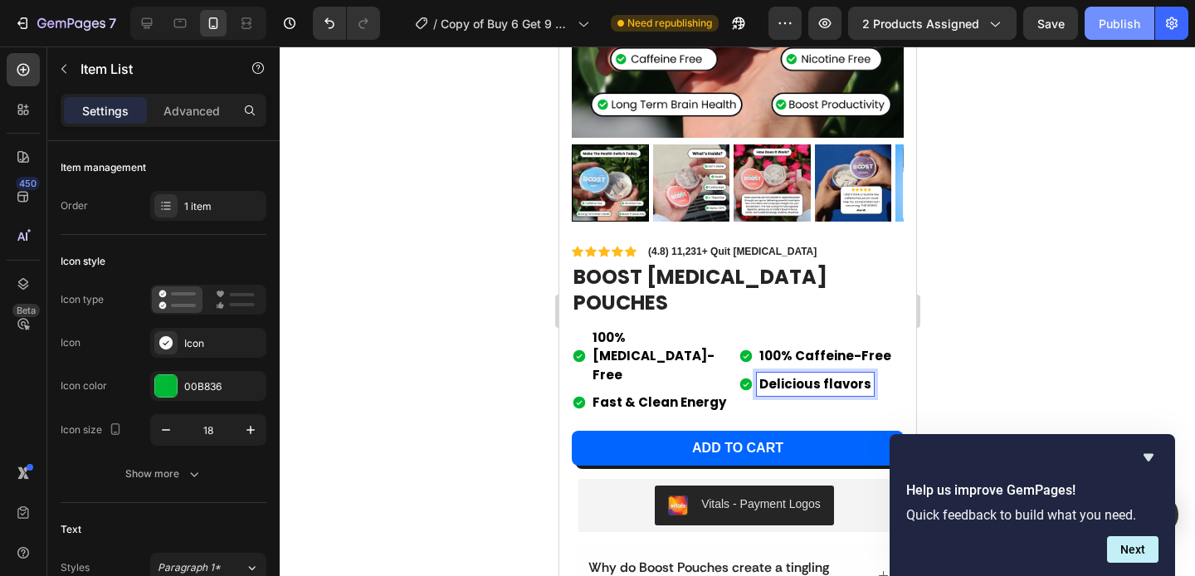
click at [1118, 26] on div "Publish" at bounding box center [1119, 23] width 41 height 17
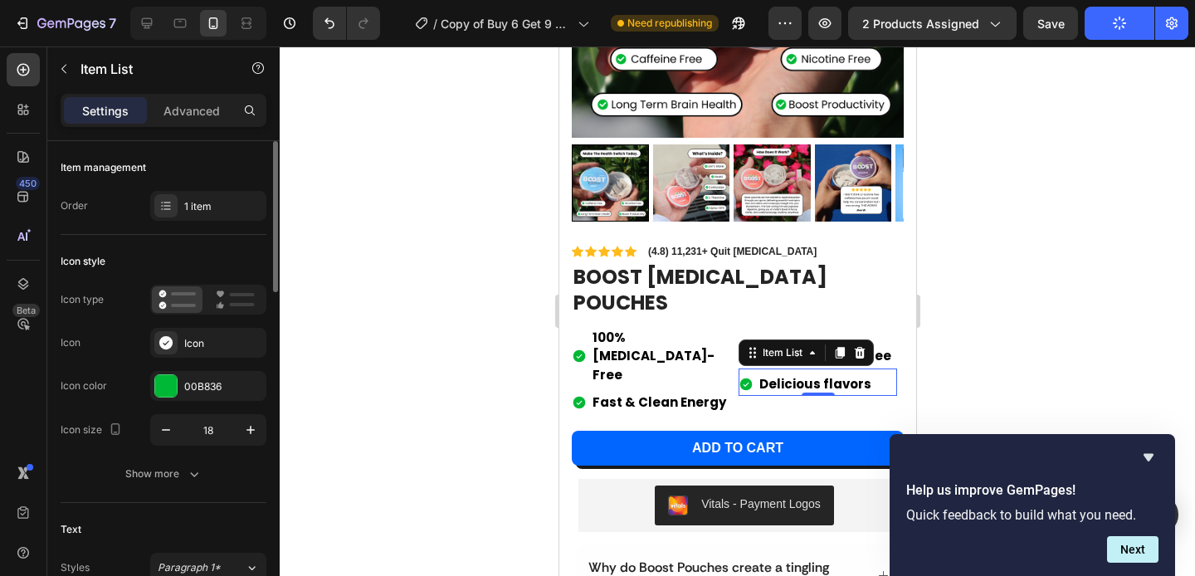
click at [149, 337] on div "Icon Icon" at bounding box center [164, 343] width 206 height 30
click at [165, 337] on icon at bounding box center [165, 342] width 13 height 13
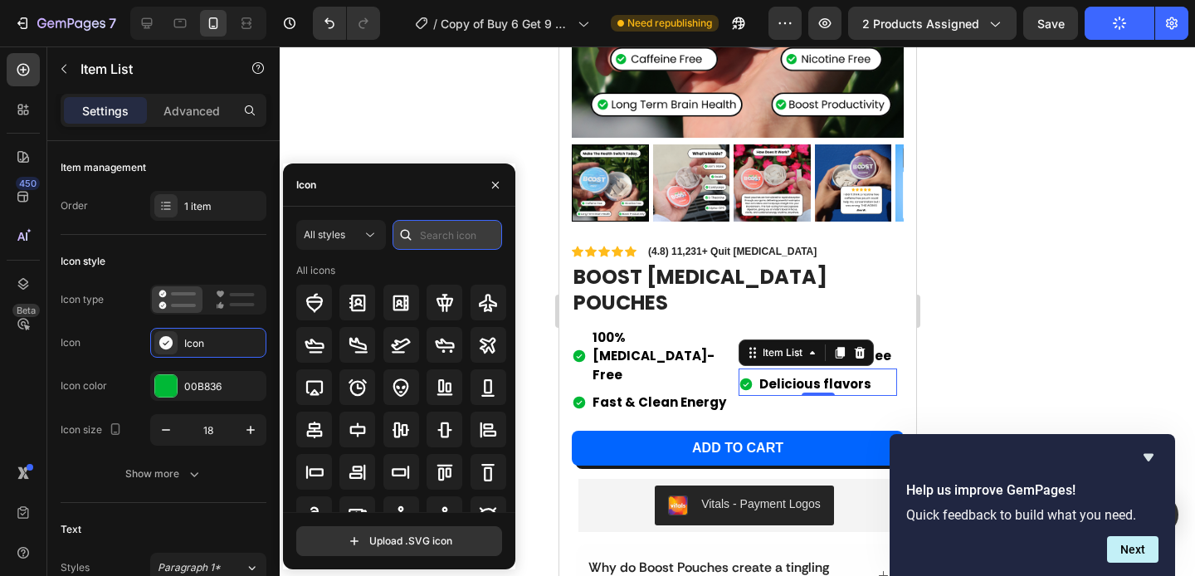
click at [420, 226] on input "text" at bounding box center [447, 235] width 110 height 30
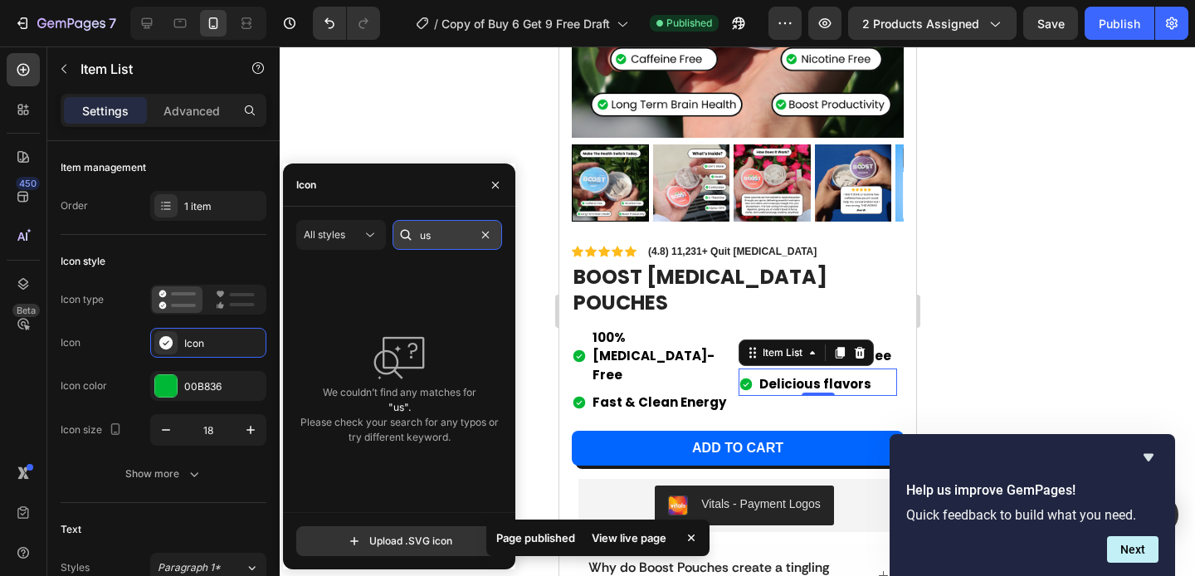
type input "u"
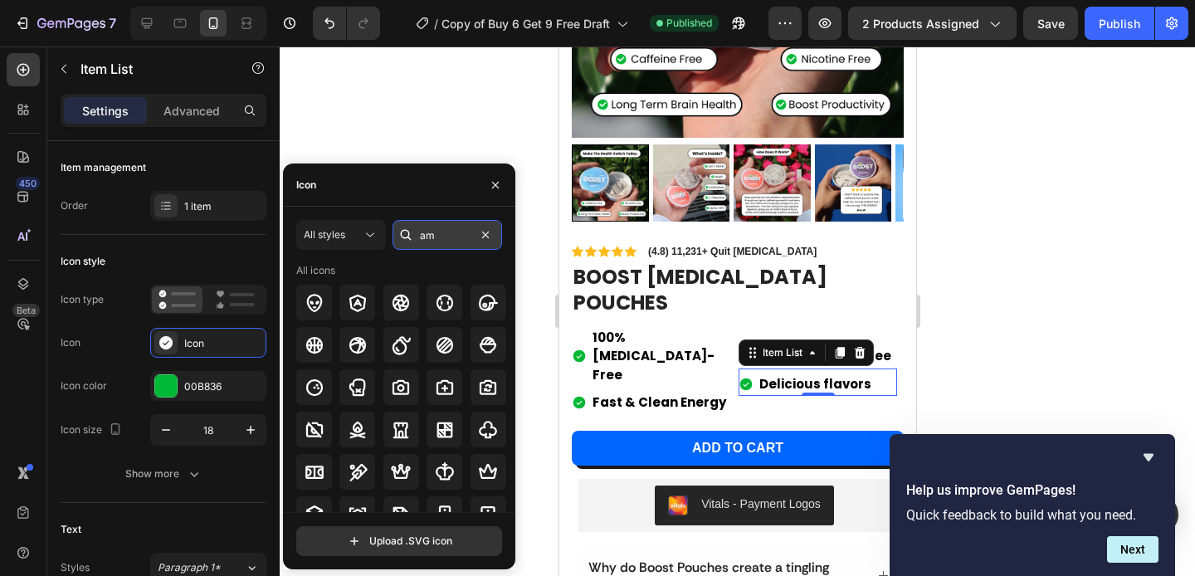
type input "a"
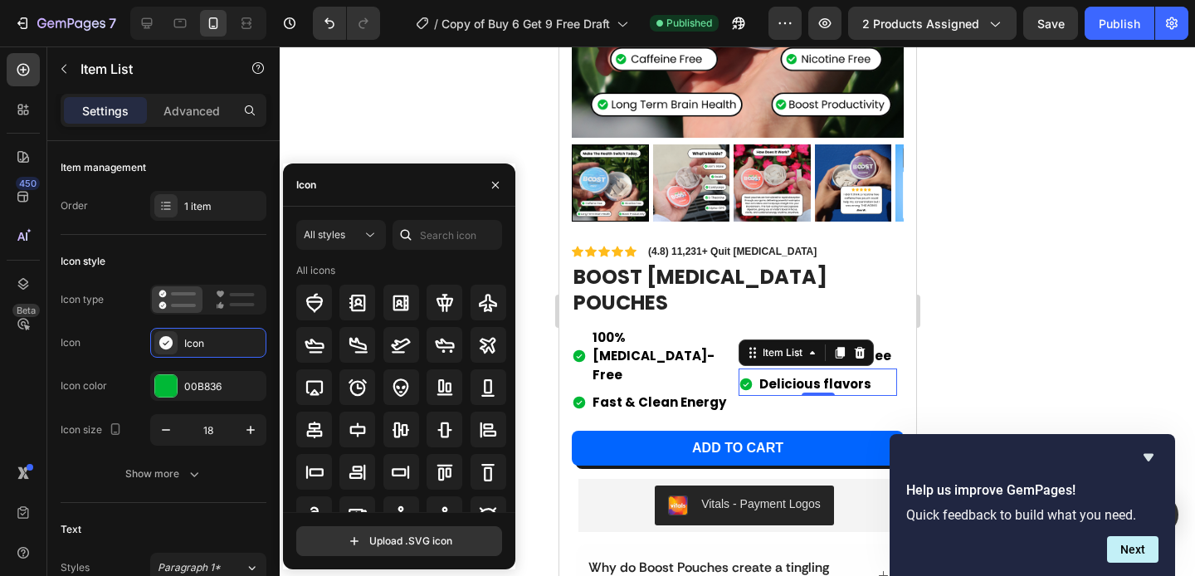
click at [470, 110] on div at bounding box center [737, 310] width 915 height 529
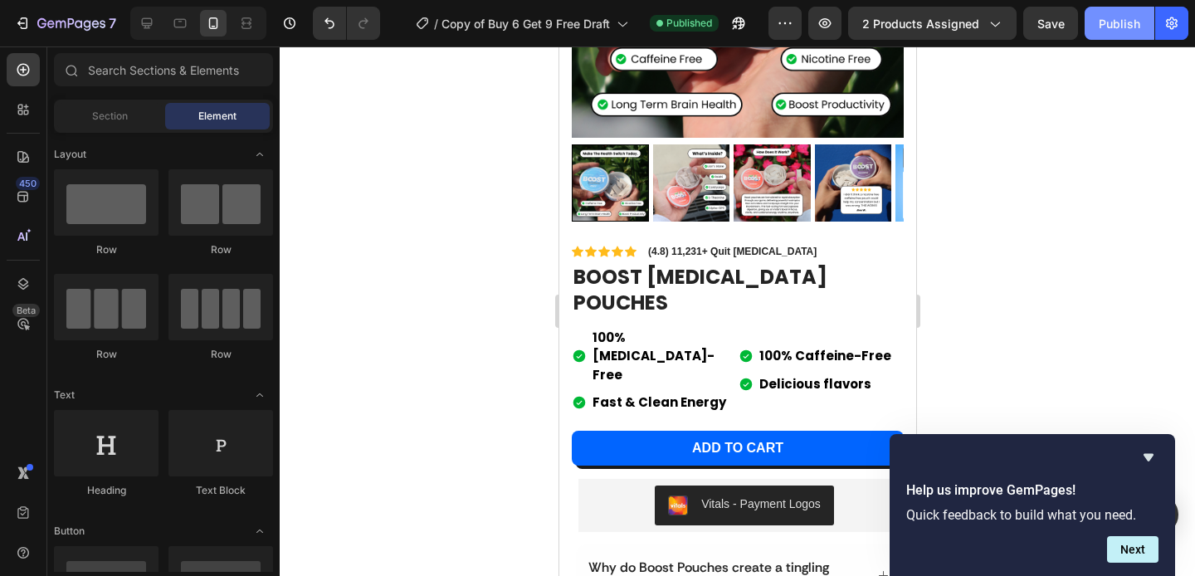
click at [1109, 21] on div "Publish" at bounding box center [1119, 23] width 41 height 17
click at [647, 393] on strong "Fast & Clean Energy" at bounding box center [659, 401] width 134 height 17
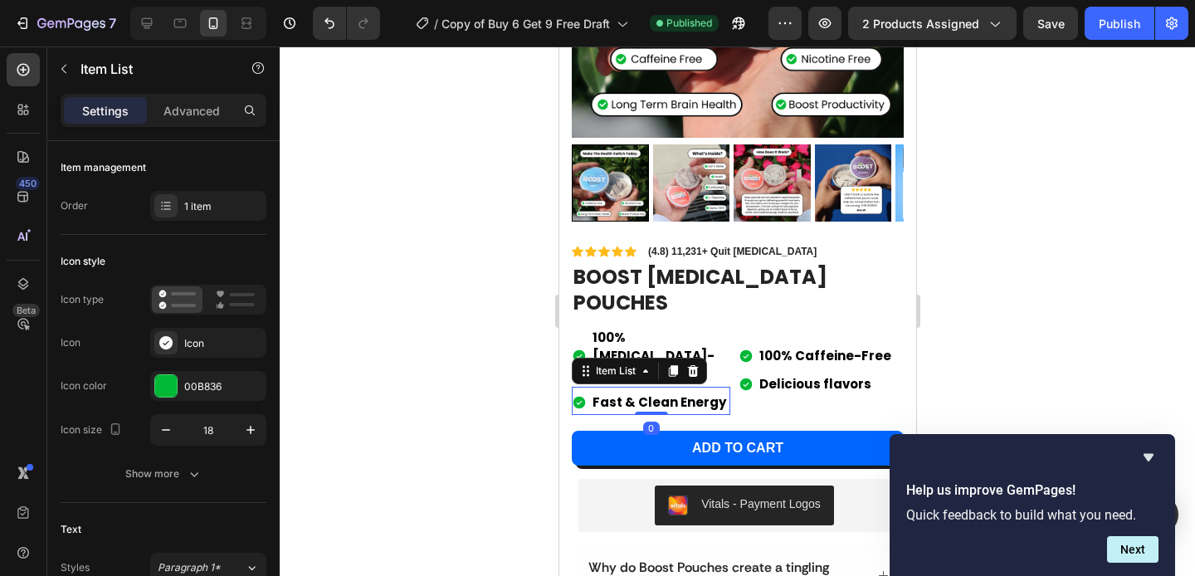
click at [627, 393] on strong "Fast & Clean Energy" at bounding box center [659, 401] width 134 height 17
click at [1048, 121] on div at bounding box center [737, 310] width 915 height 529
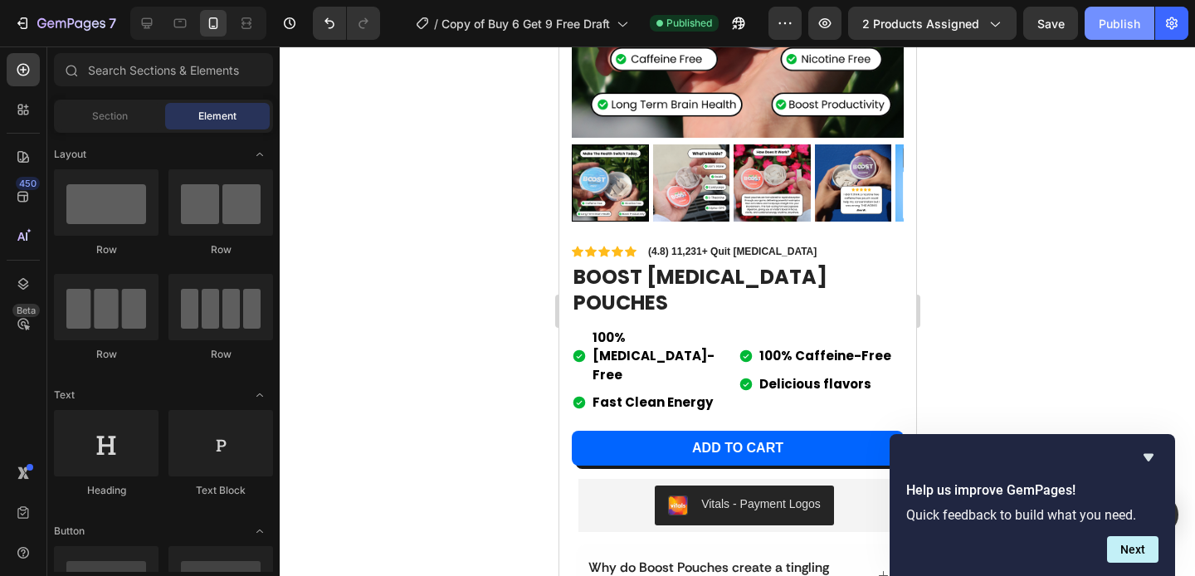
click at [1100, 28] on div "Publish" at bounding box center [1119, 23] width 41 height 17
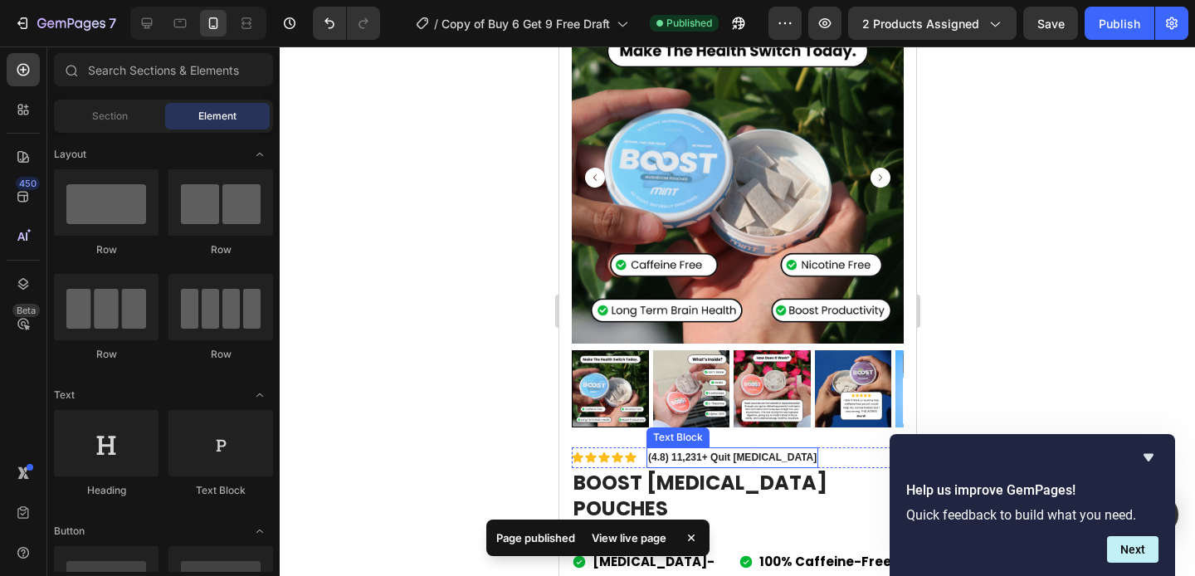
scroll to position [202, 0]
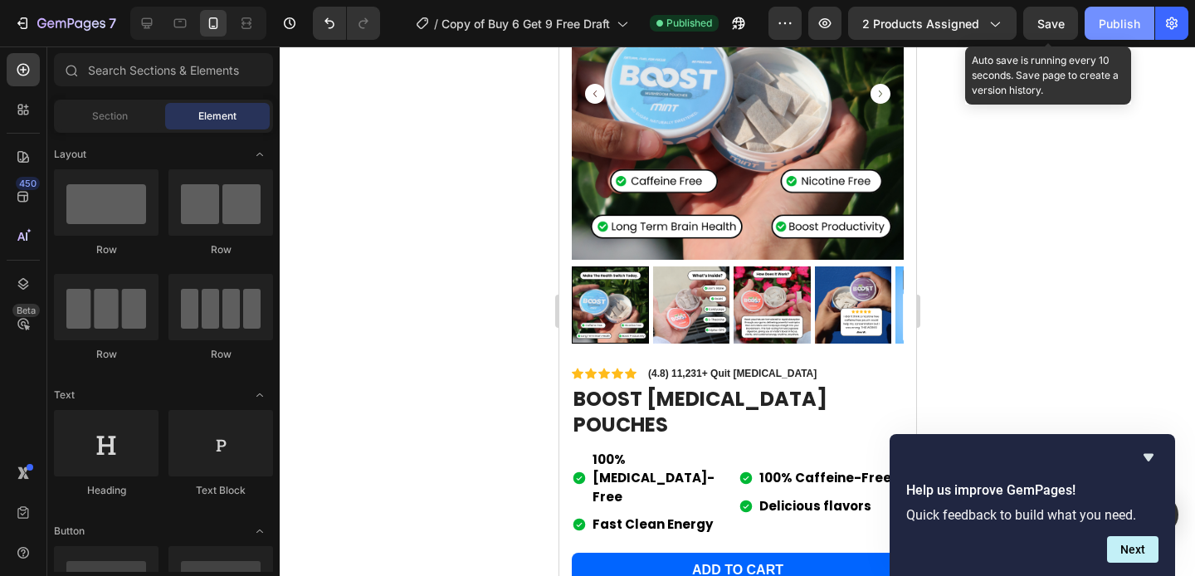
click at [1126, 21] on div "Publish" at bounding box center [1119, 23] width 41 height 17
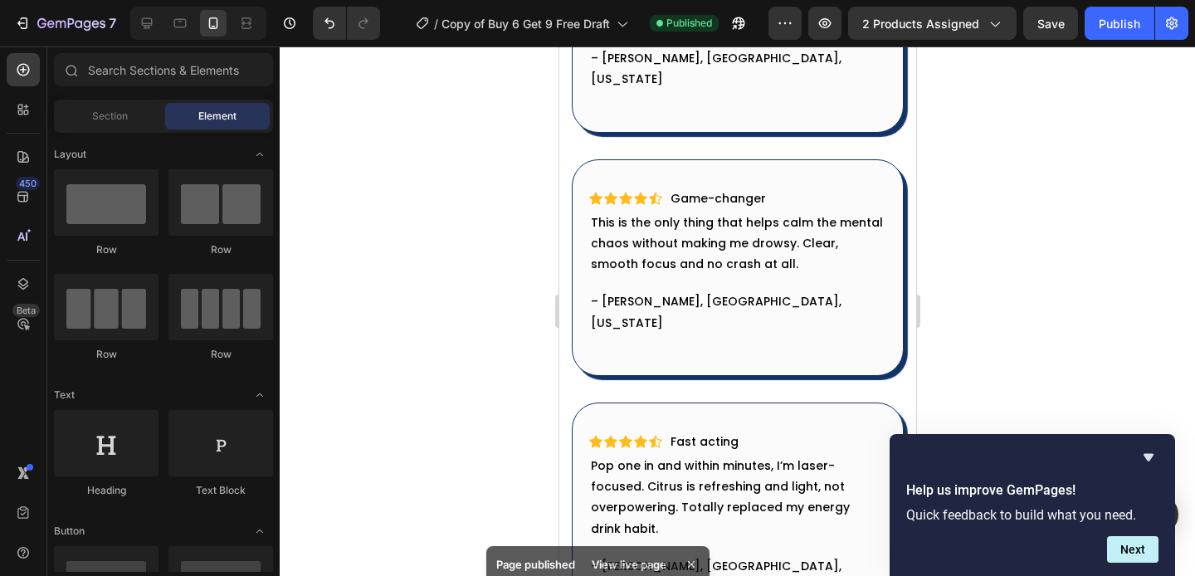
scroll to position [3644, 0]
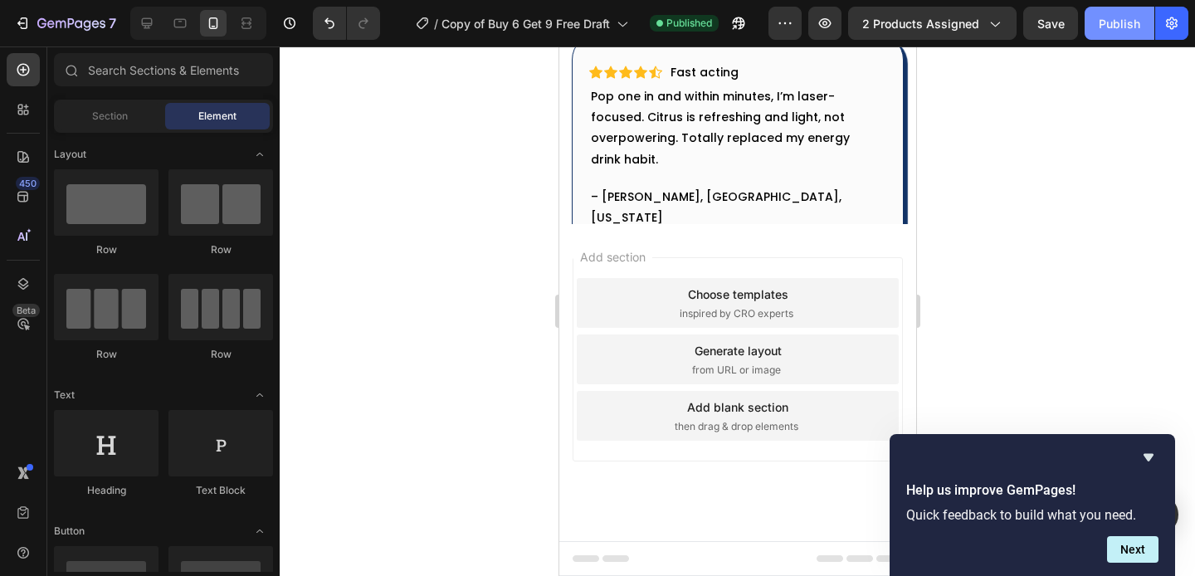
click at [1116, 18] on div "Publish" at bounding box center [1119, 23] width 41 height 17
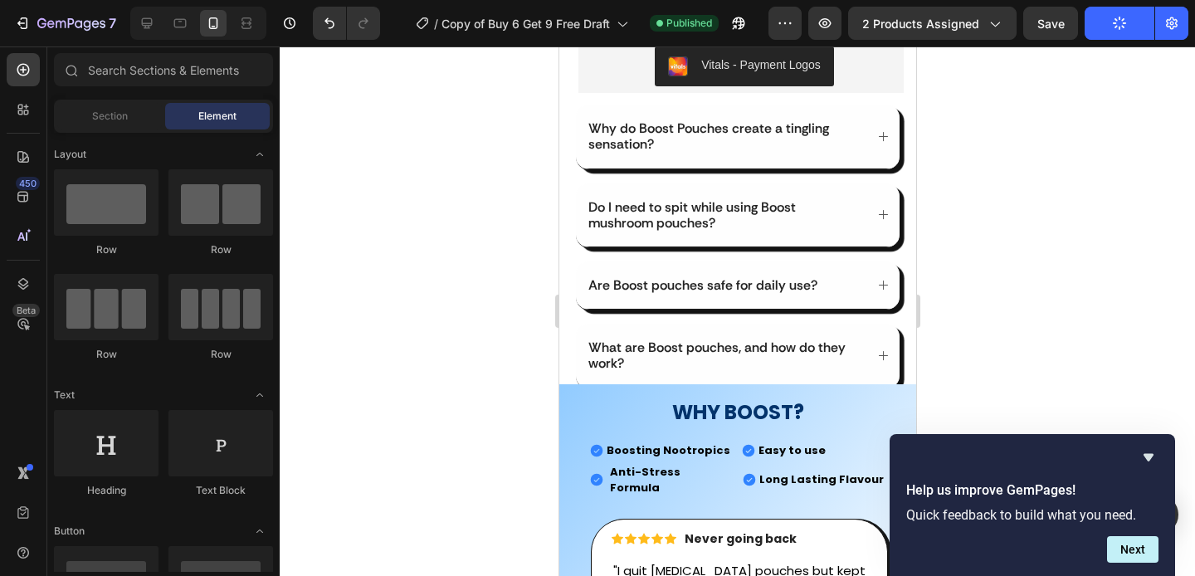
scroll to position [0, 0]
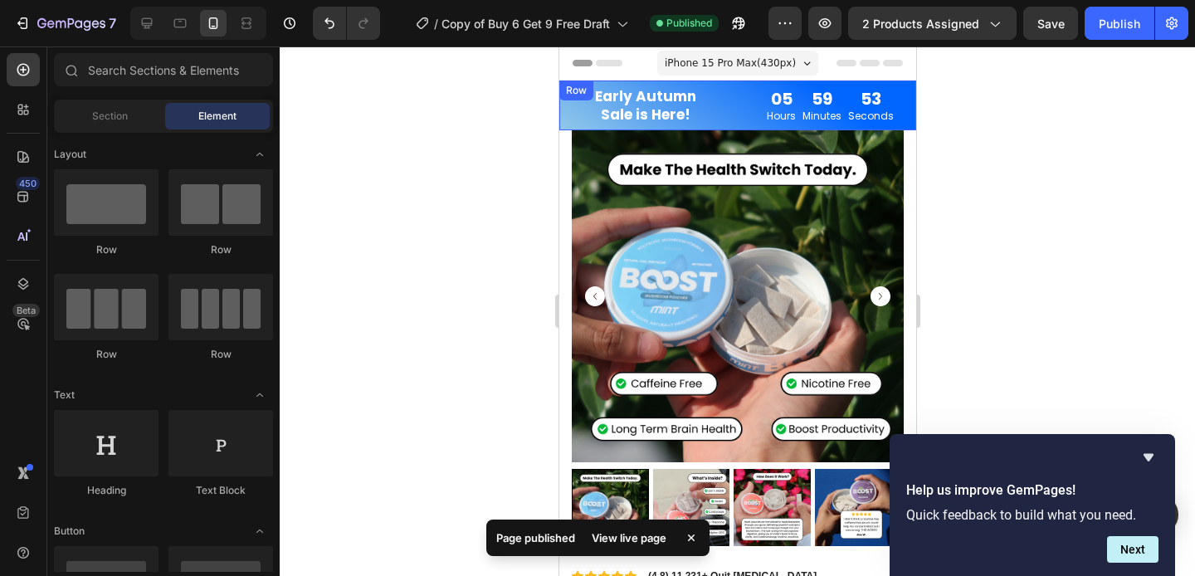
click at [723, 98] on div "Early Autumn Sale is Here! Text Block" at bounding box center [644, 105] width 172 height 40
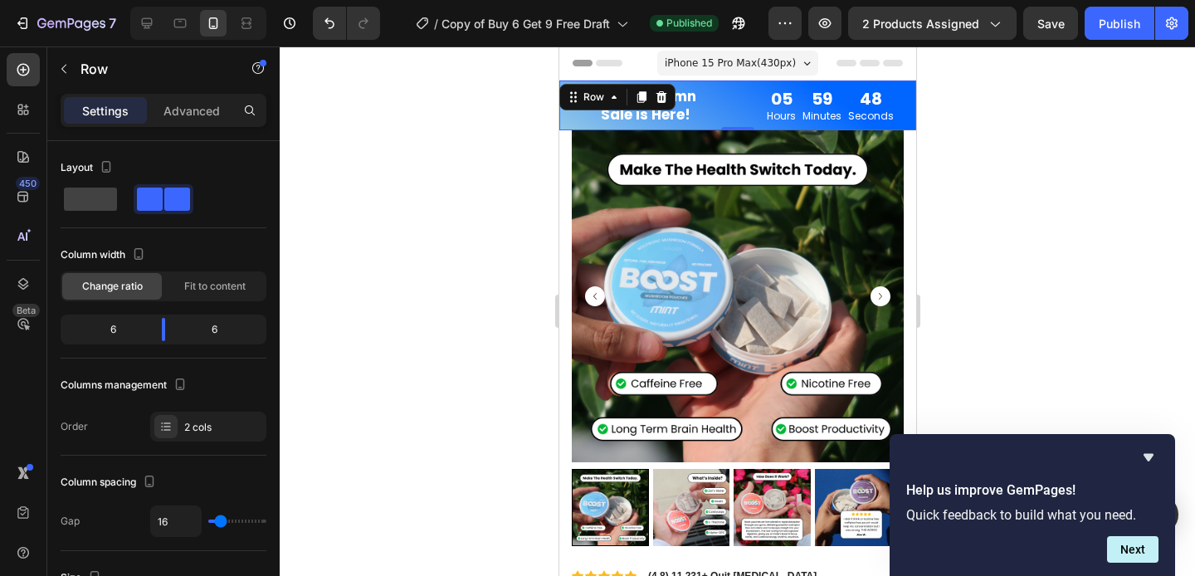
click at [361, 187] on div at bounding box center [737, 310] width 915 height 529
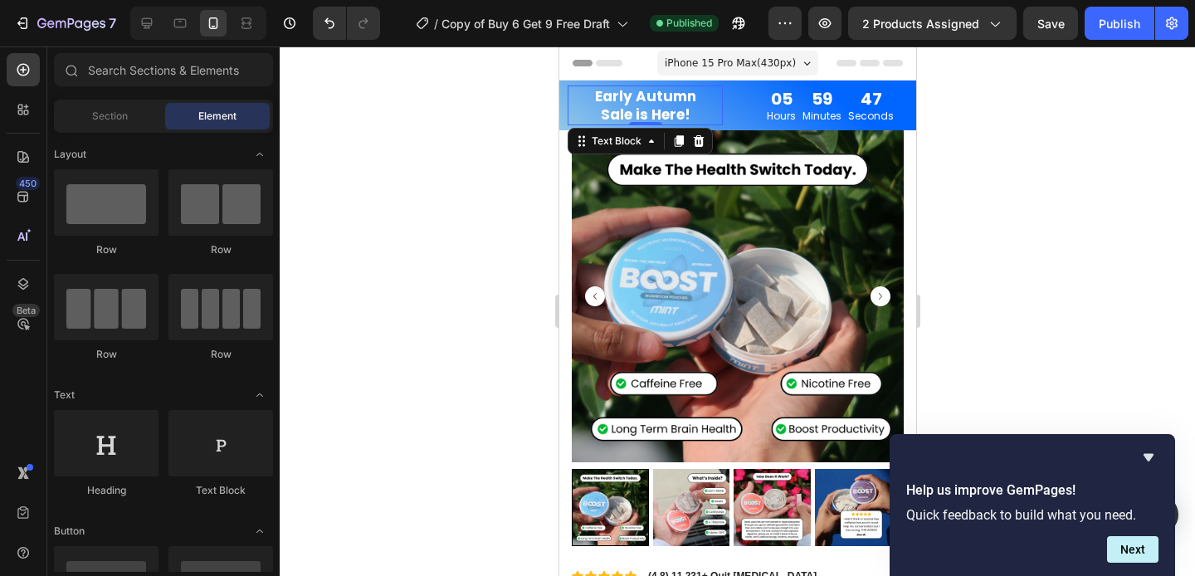
click at [577, 110] on p "Early Autumn Sale is Here!" at bounding box center [644, 105] width 135 height 37
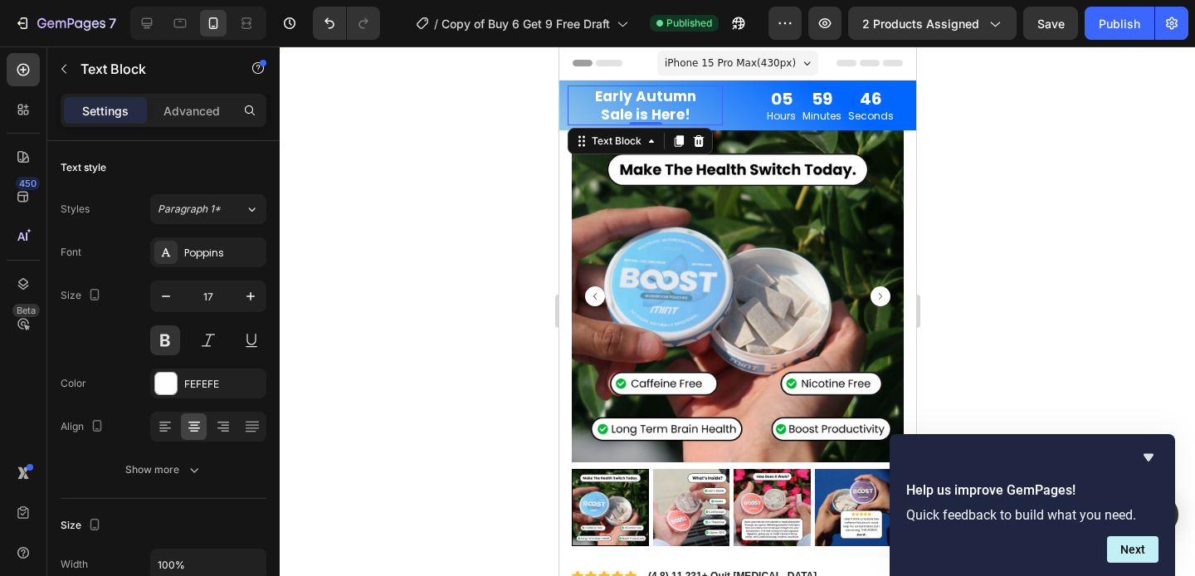
click at [743, 90] on div "05 Hours 59 Minutes 46 Seconds" at bounding box center [829, 107] width 172 height 35
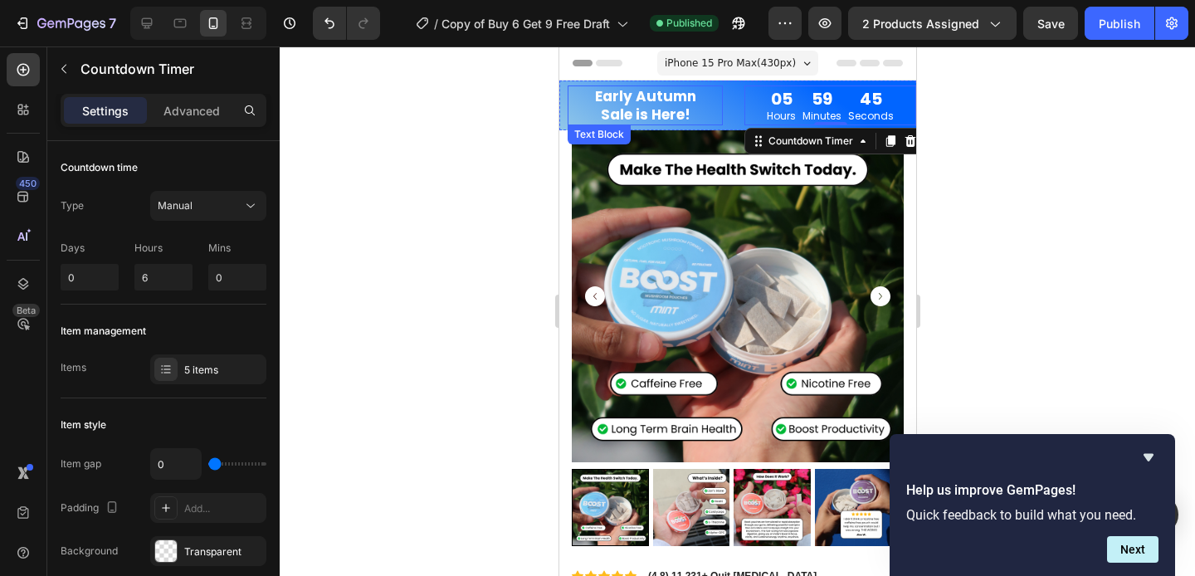
click at [414, 156] on div at bounding box center [737, 310] width 915 height 529
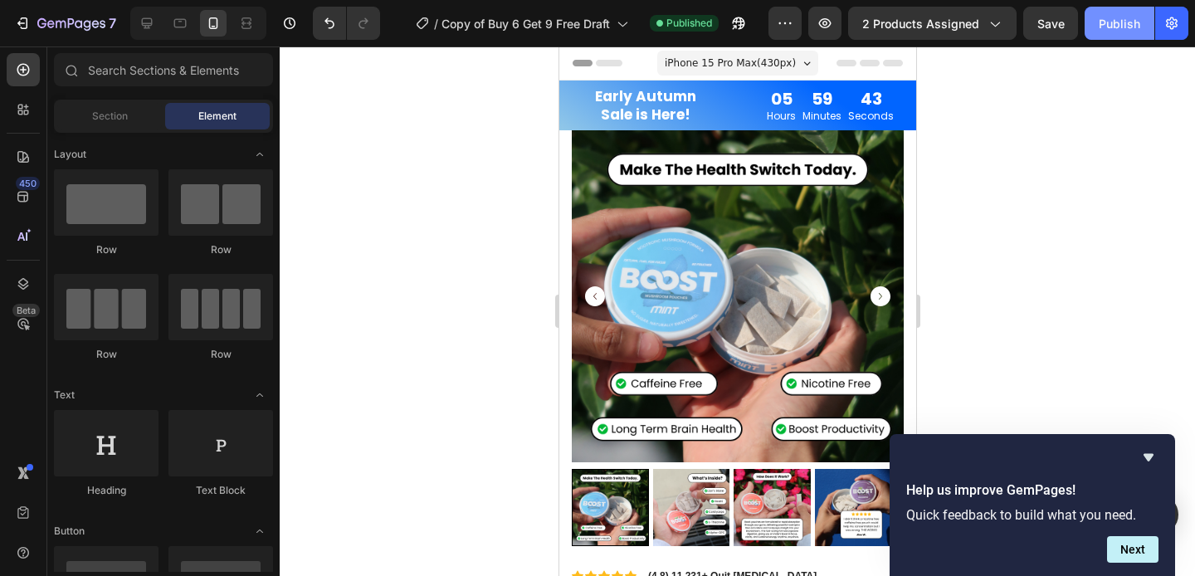
click at [1103, 24] on div "Publish" at bounding box center [1119, 23] width 41 height 17
